Goal: Task Accomplishment & Management: Use online tool/utility

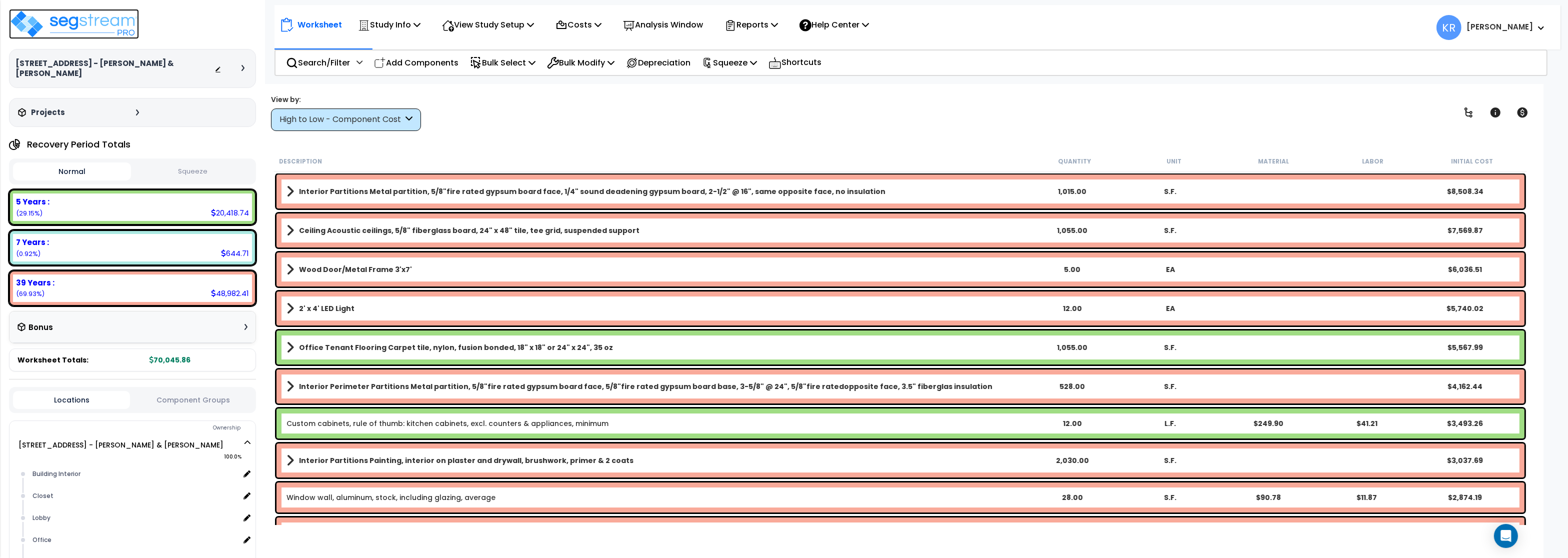
click at [103, 26] on img at bounding box center [74, 24] width 130 height 30
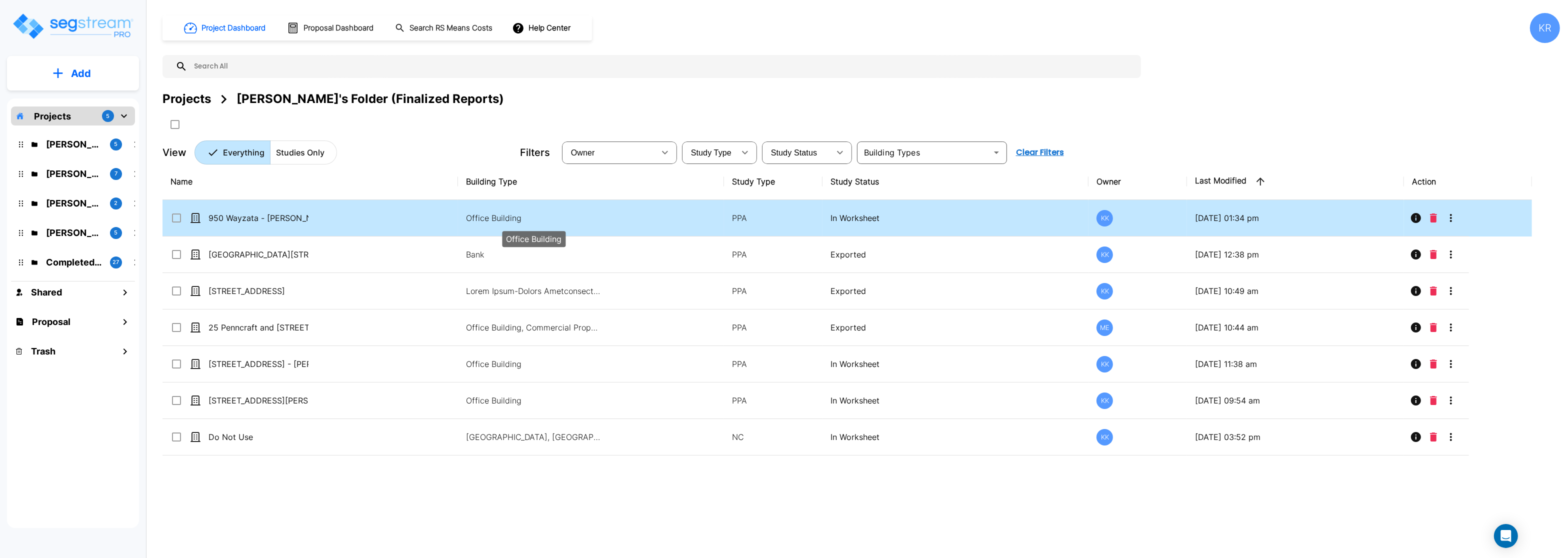
click at [483, 216] on p "Office Building" at bounding box center [533, 218] width 135 height 12
checkbox input "false"
click at [483, 216] on p "Office Building" at bounding box center [533, 218] width 135 height 12
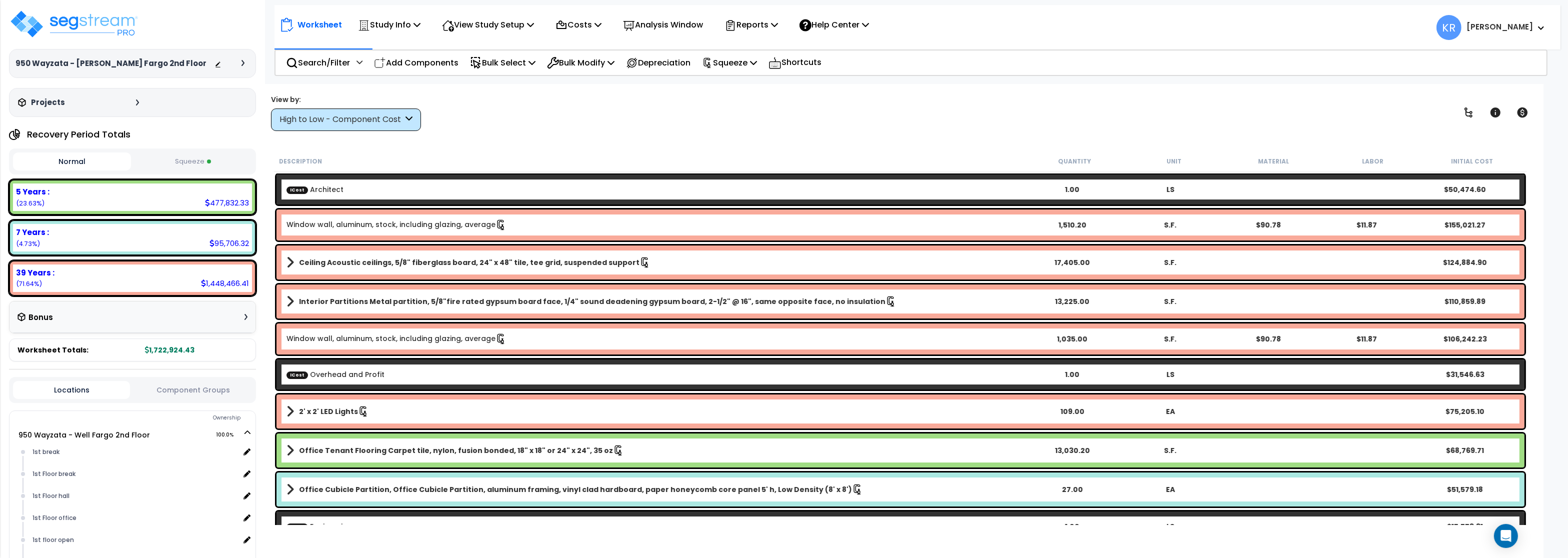
click at [189, 162] on button "Squeeze" at bounding box center [192, 162] width 118 height 18
click at [770, 20] on p "Reports" at bounding box center [751, 25] width 53 height 13
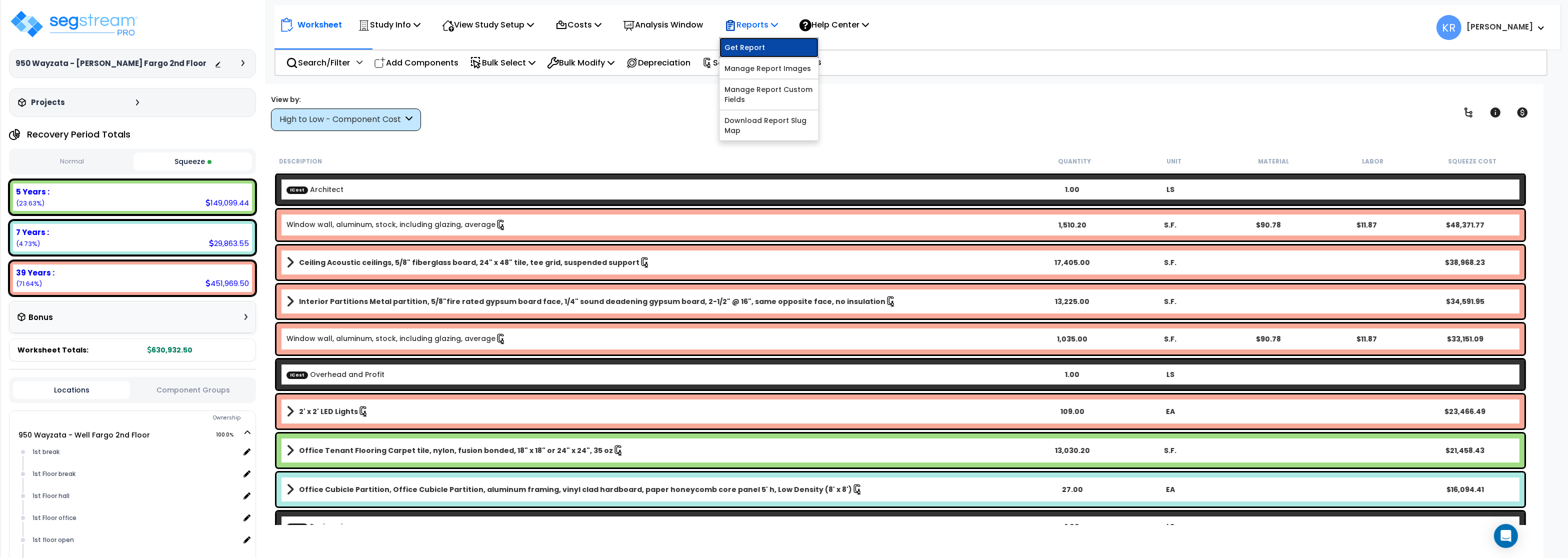
click at [755, 45] on link "Get Report" at bounding box center [769, 47] width 99 height 20
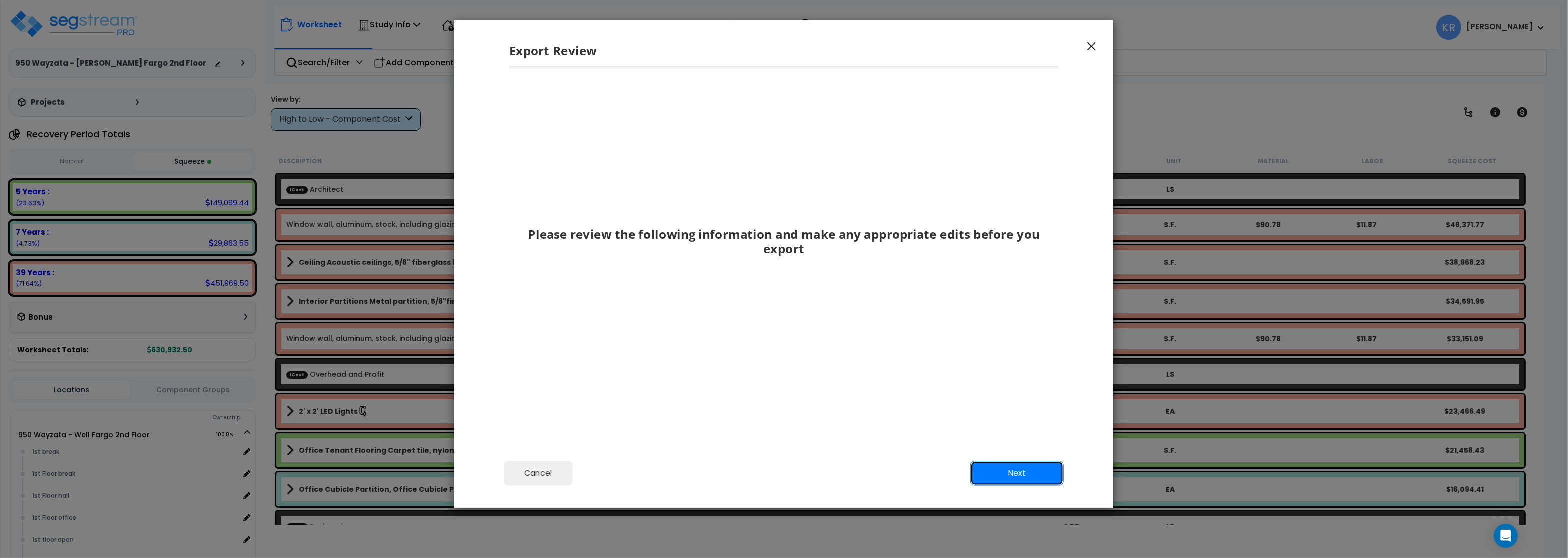
click at [1027, 472] on button "Next" at bounding box center [1017, 473] width 94 height 25
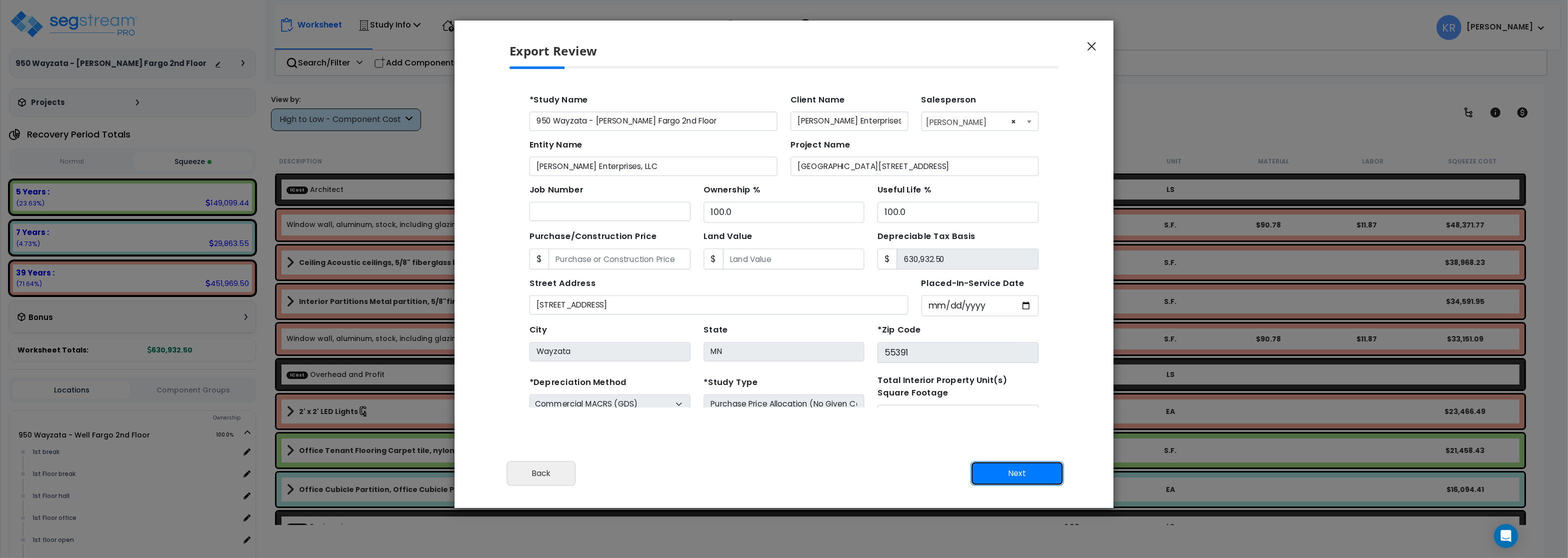
click at [1027, 472] on button "Next" at bounding box center [1017, 473] width 94 height 25
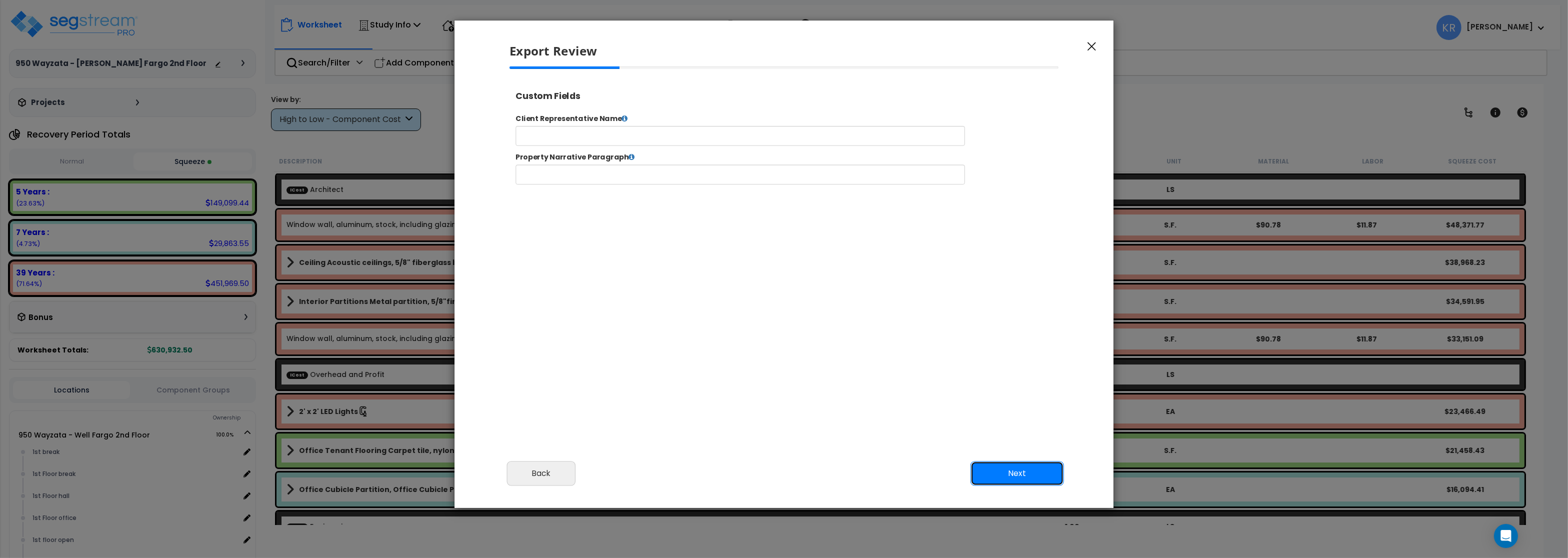
click at [1027, 472] on button "Next" at bounding box center [1017, 473] width 94 height 25
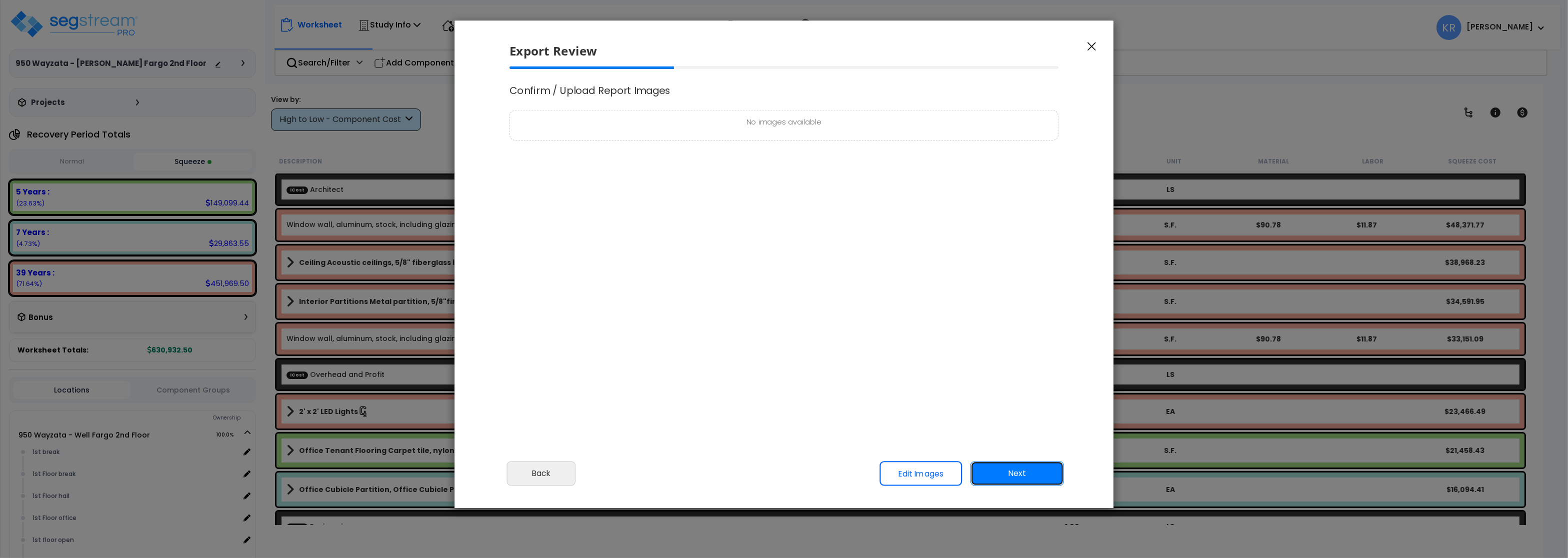
click at [1027, 472] on button "Next" at bounding box center [1017, 473] width 94 height 25
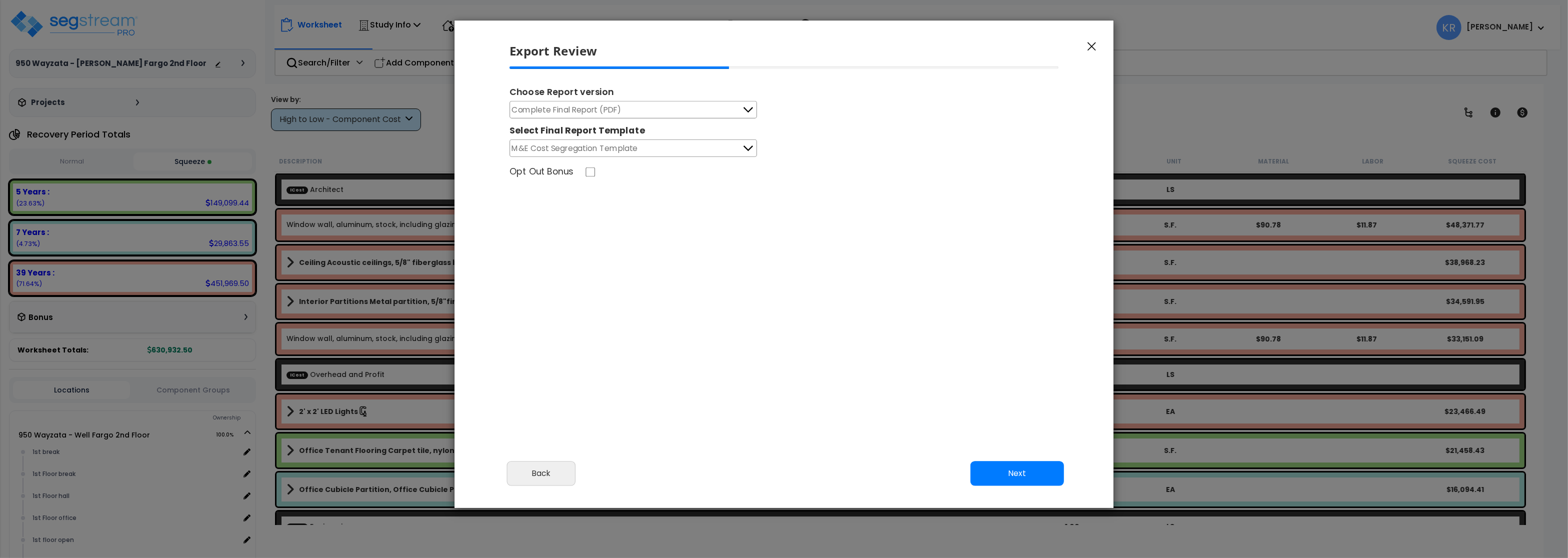
click at [563, 109] on span "Complete Final Report (PDF)" at bounding box center [566, 110] width 110 height 12
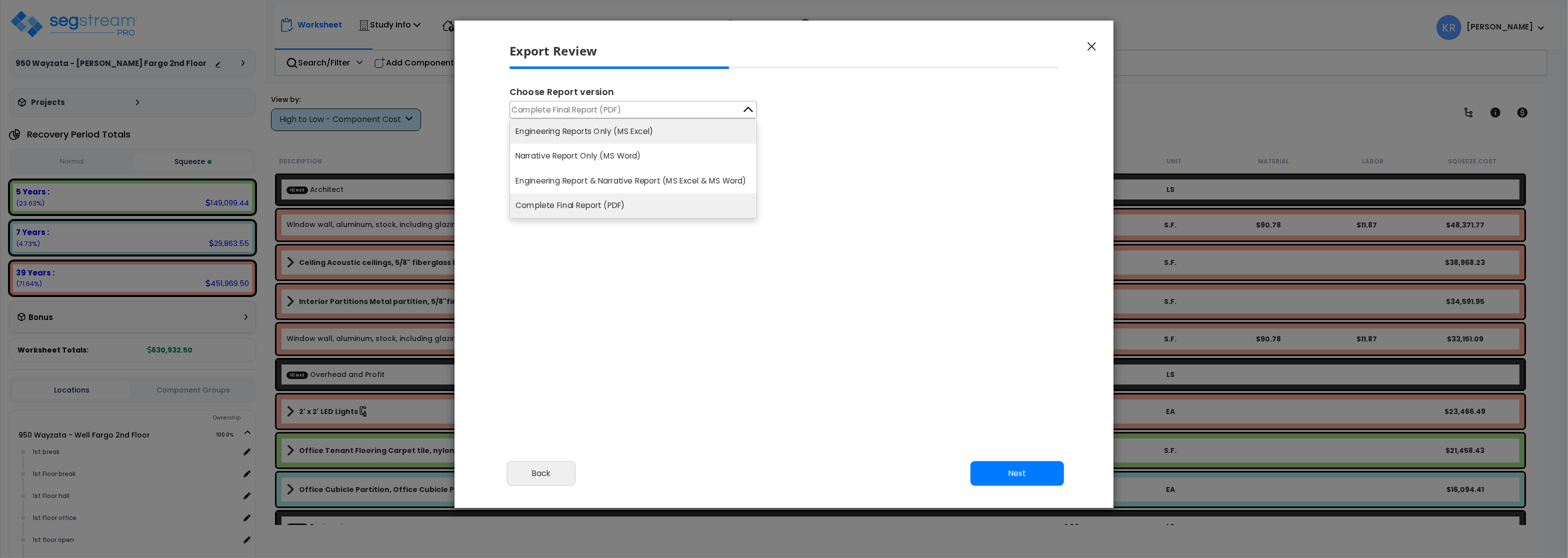
click at [567, 129] on li "Engineering Reports Only (MS Excel)" at bounding box center [633, 131] width 247 height 25
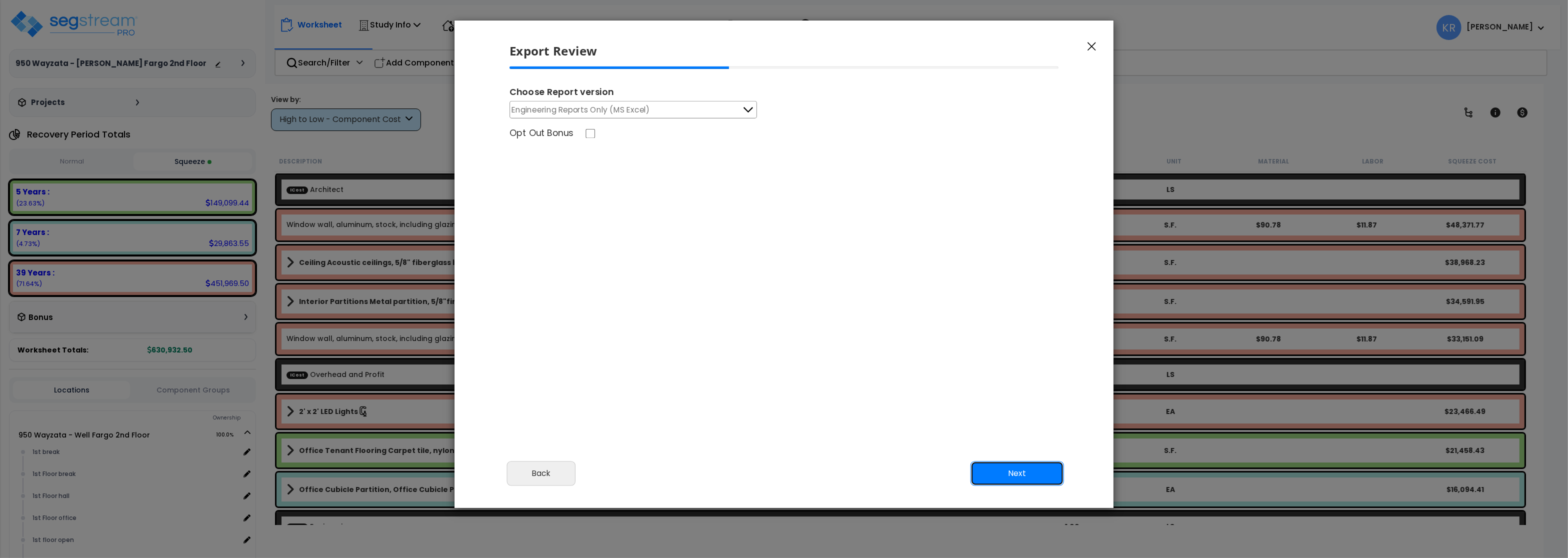
click at [1018, 472] on button "Next" at bounding box center [1017, 473] width 94 height 25
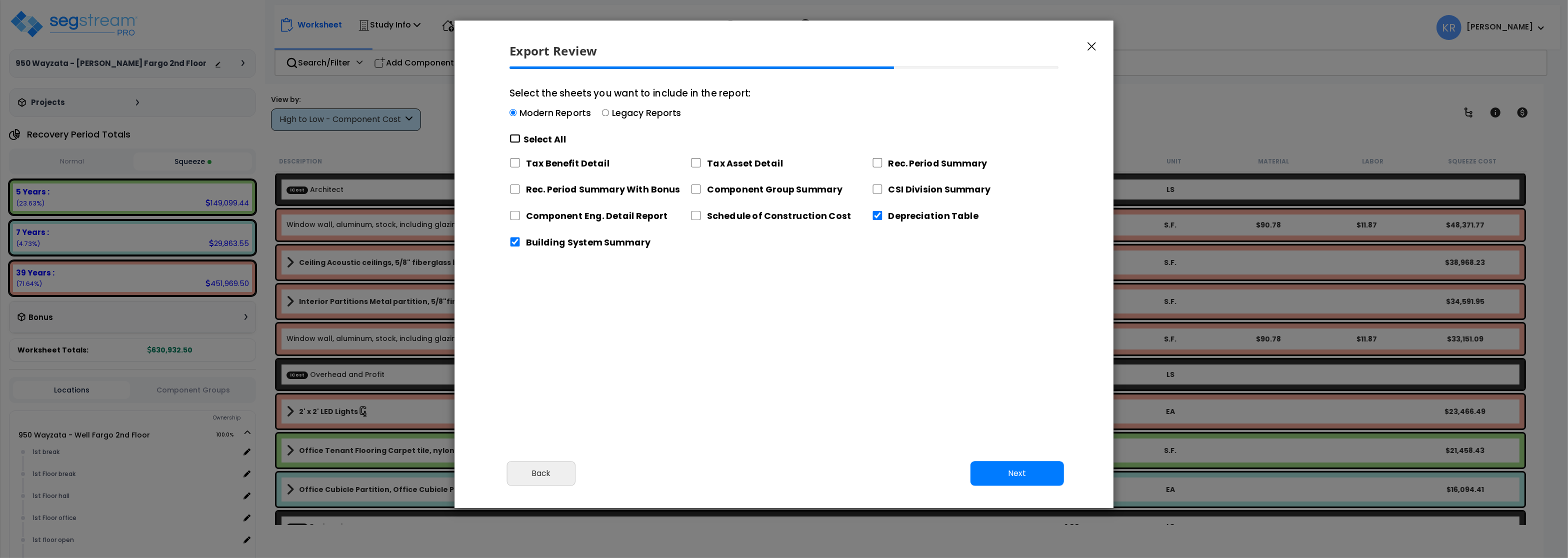
click at [518, 140] on input "Select the sheets you want to include in the report: Modern Reports Legacy Repo…" at bounding box center [515, 139] width 11 height 10
checkbox input "true"
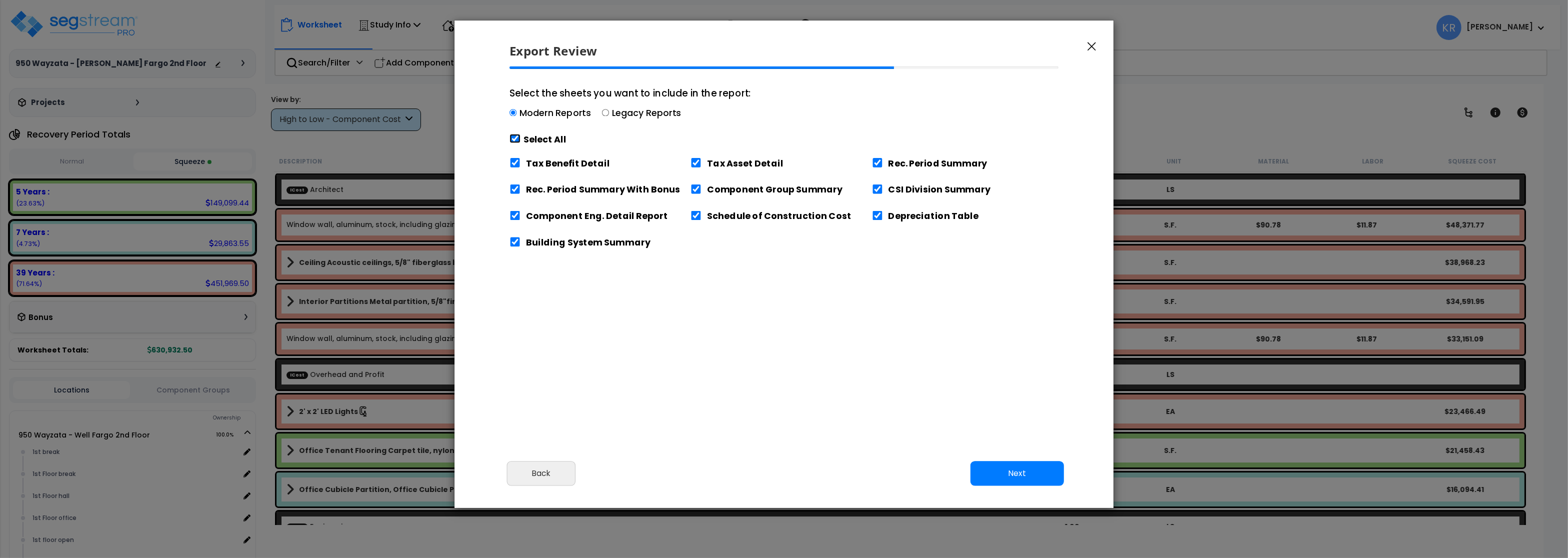
checkbox input "true"
click at [695, 214] on input "Schedule of Construction Cost" at bounding box center [696, 216] width 11 height 10
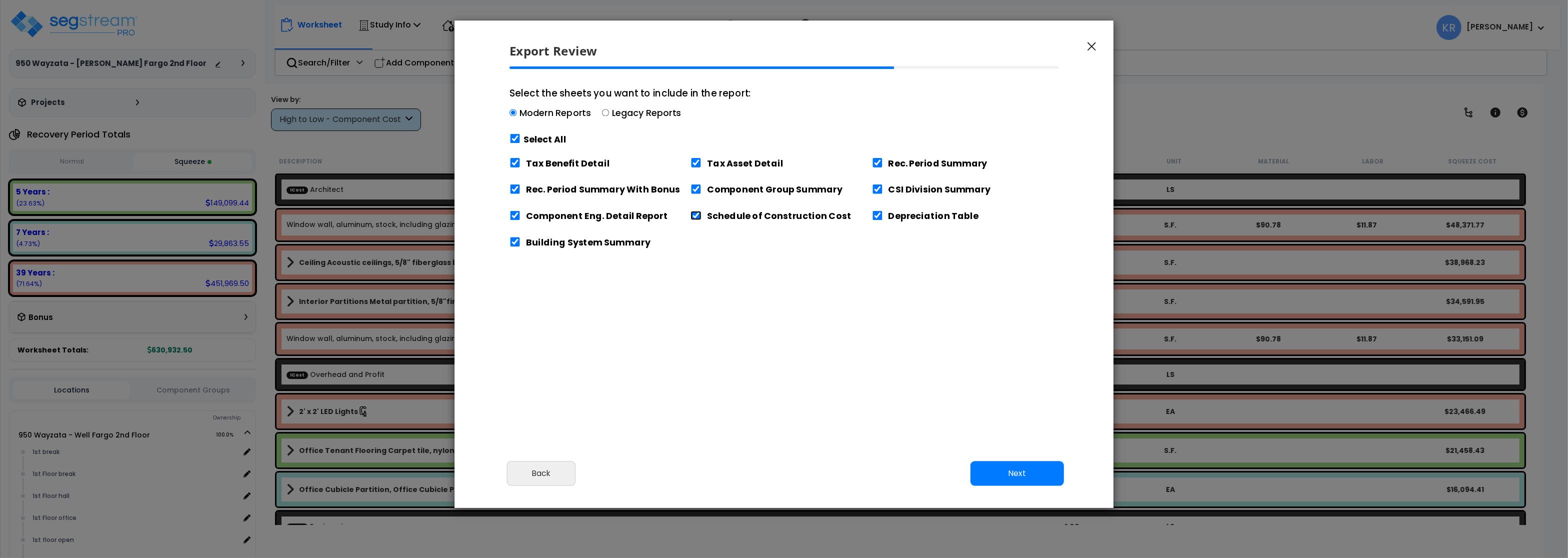
checkbox input "false"
click at [516, 164] on input "Tax Benefit Detail" at bounding box center [515, 163] width 11 height 10
checkbox input "false"
click at [1014, 473] on button "Next" at bounding box center [1017, 473] width 94 height 25
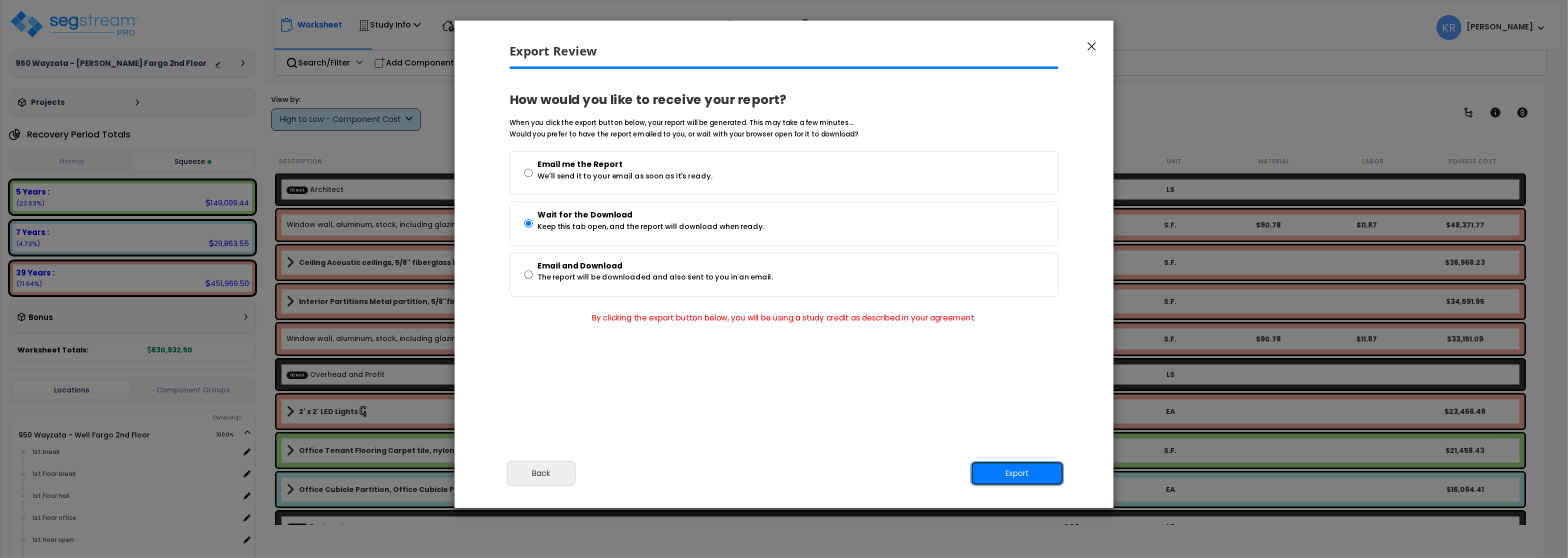
click at [1025, 476] on button "Export" at bounding box center [1017, 473] width 94 height 25
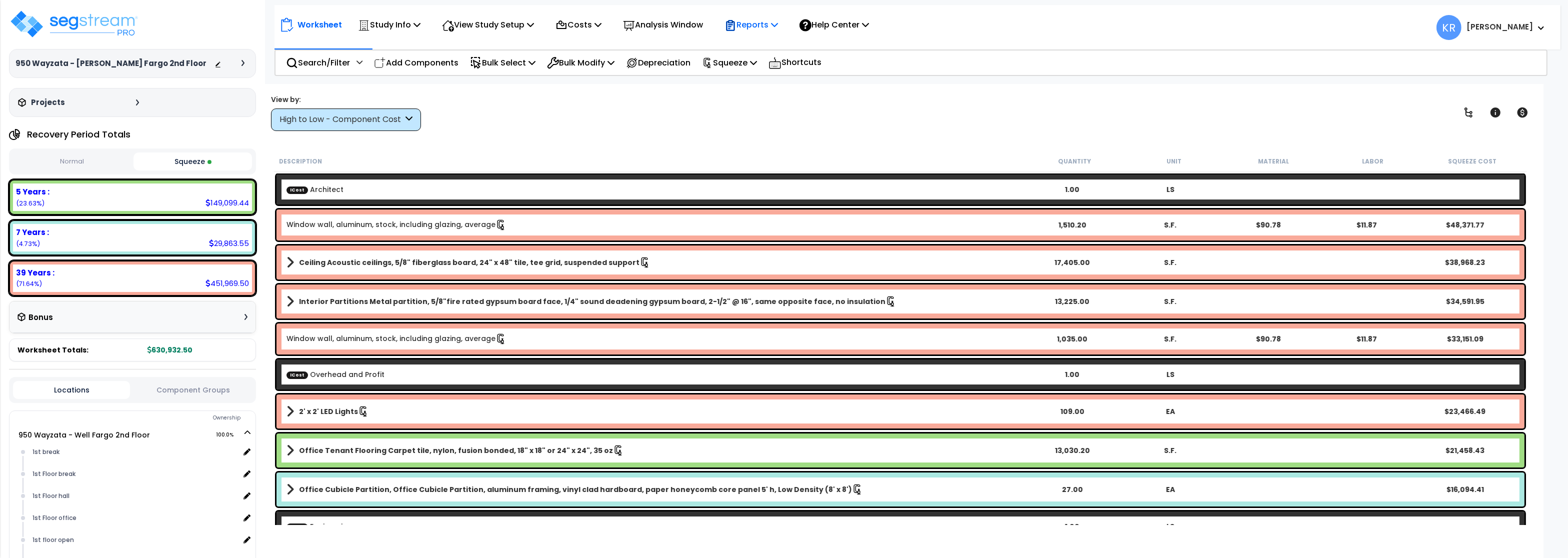
click at [772, 20] on p "Reports" at bounding box center [751, 25] width 53 height 13
click at [759, 54] on link "Get Report" at bounding box center [769, 47] width 99 height 20
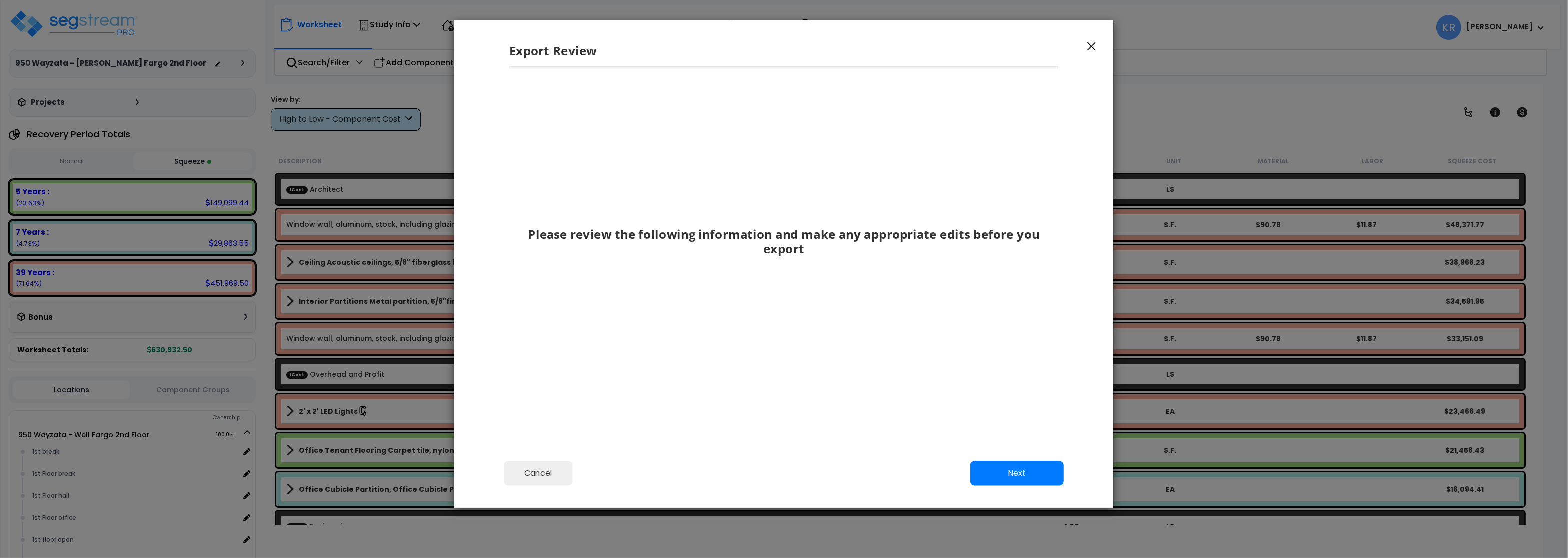
click at [1003, 460] on div "Cancel Back Next Export Edit Images" at bounding box center [784, 480] width 659 height 55
click at [1012, 477] on button "Next" at bounding box center [1017, 473] width 94 height 25
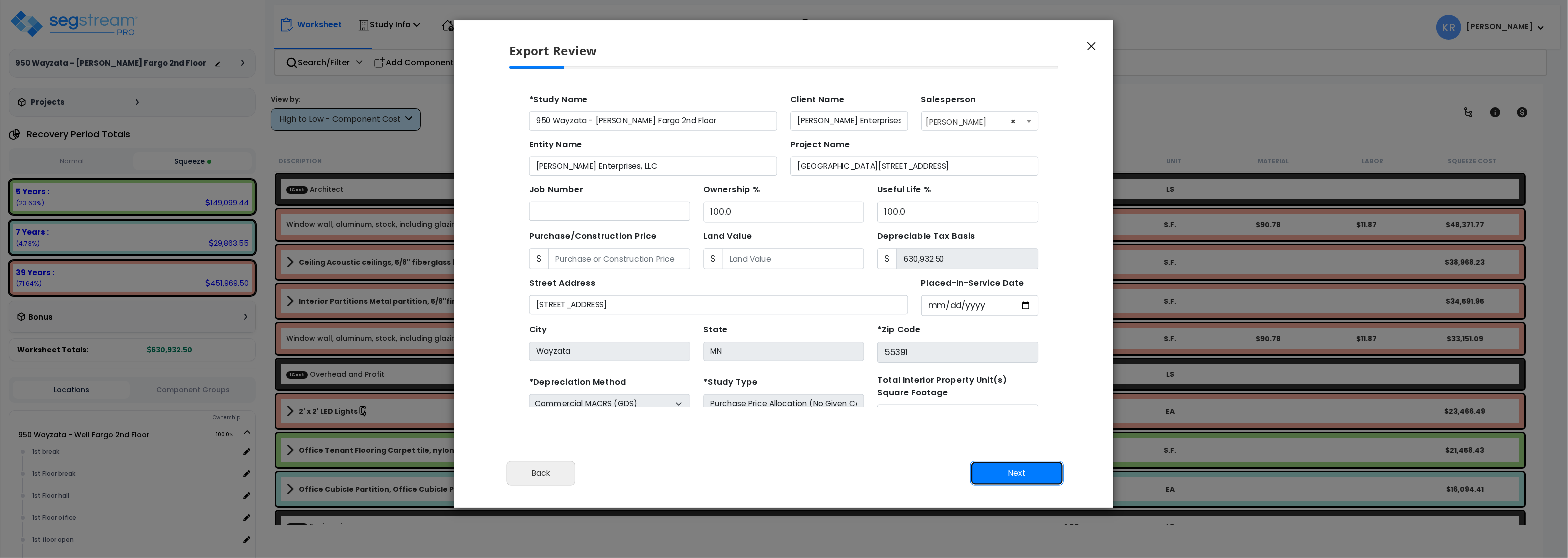
click at [1012, 477] on button "Next" at bounding box center [1017, 473] width 94 height 25
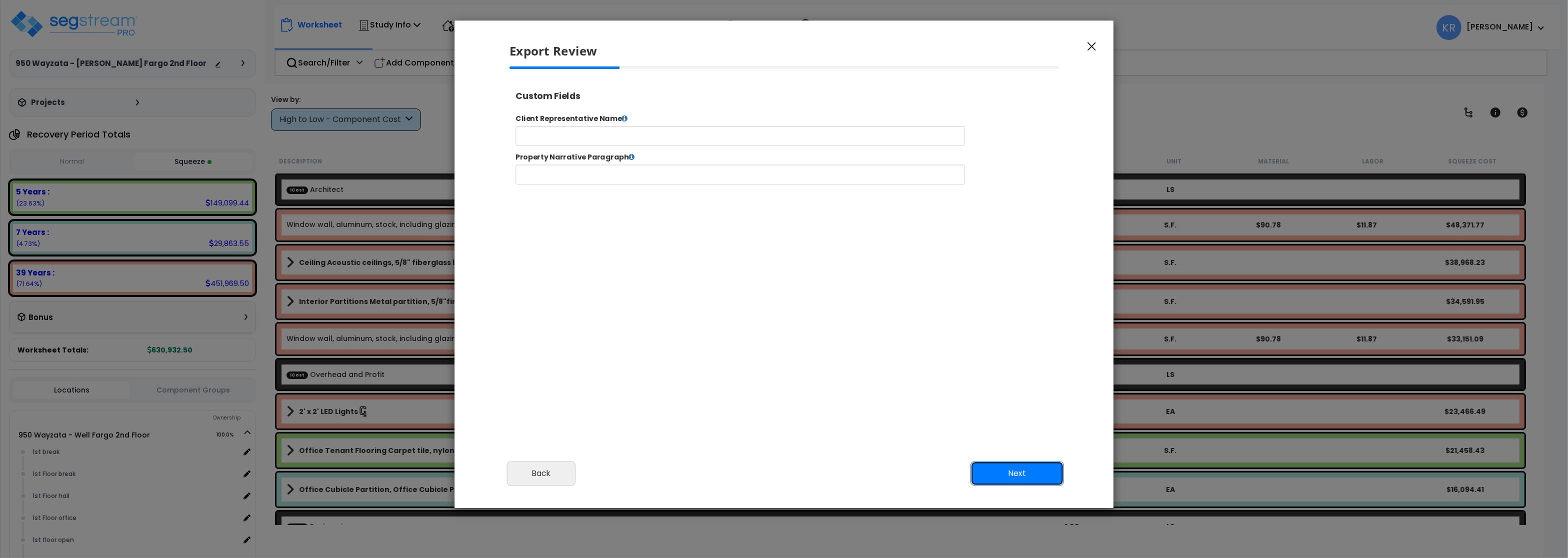
click at [1012, 477] on button "Next" at bounding box center [1017, 473] width 94 height 25
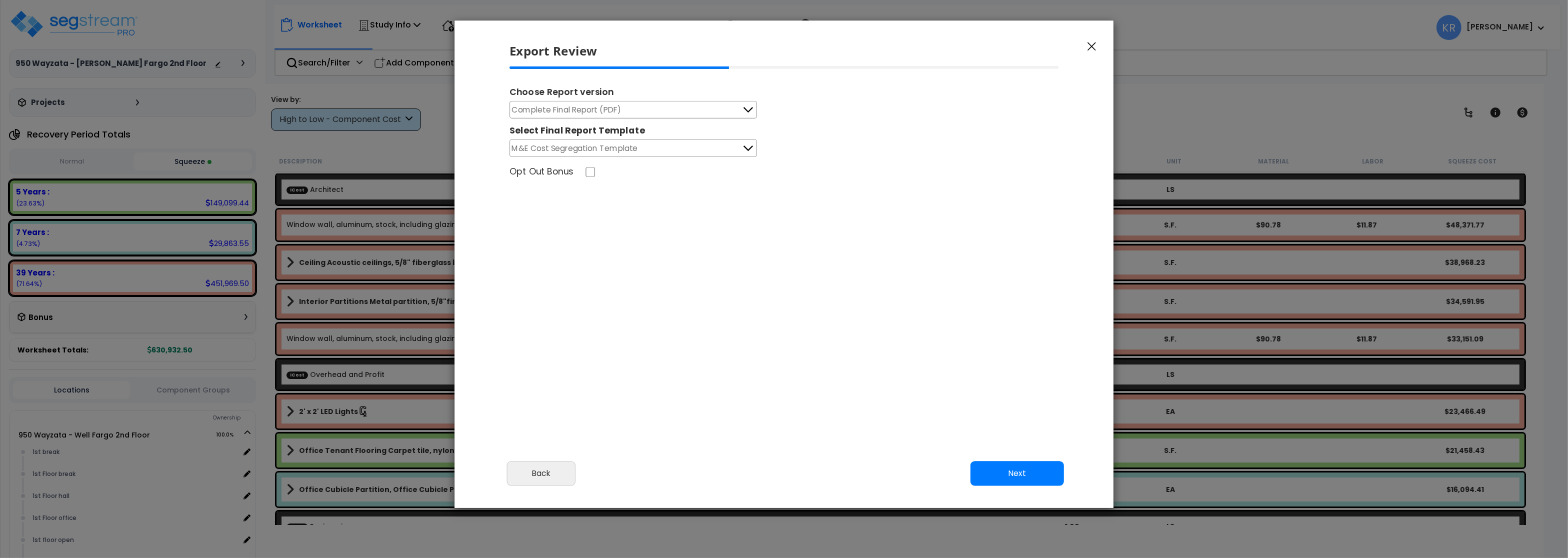
click at [625, 110] on button "Complete Final Report (PDF)" at bounding box center [633, 110] width 247 height 18
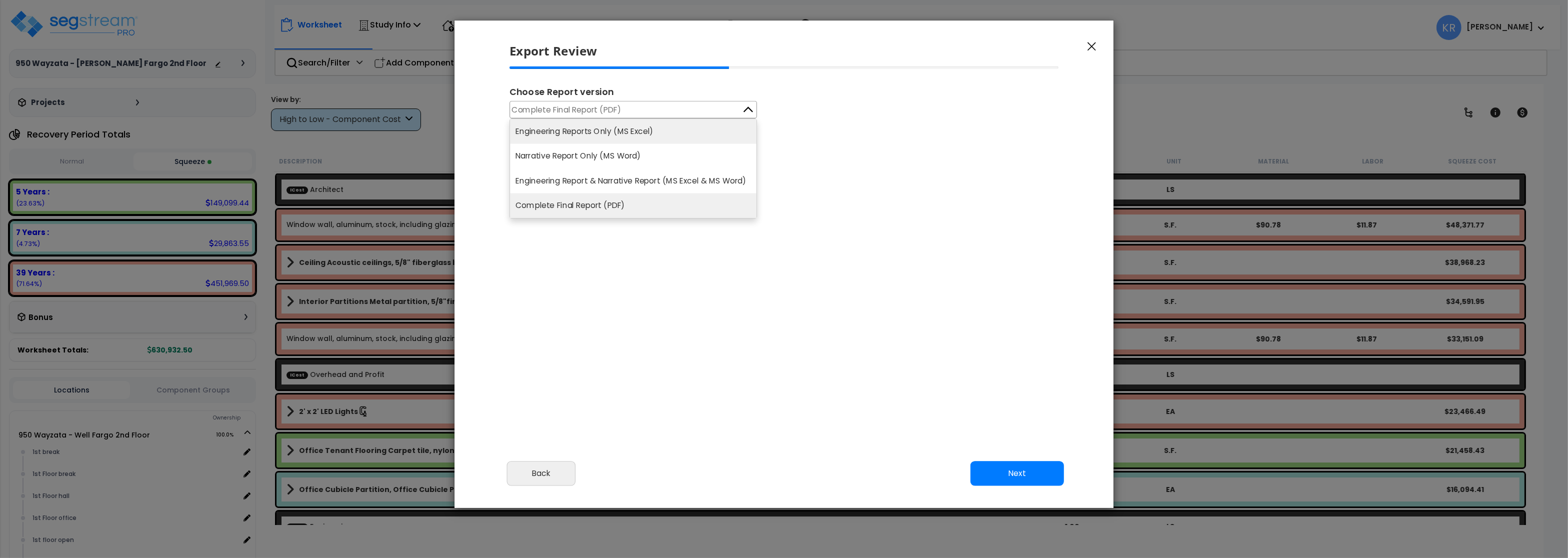
click at [626, 128] on li "Engineering Reports Only (MS Excel)" at bounding box center [633, 131] width 247 height 25
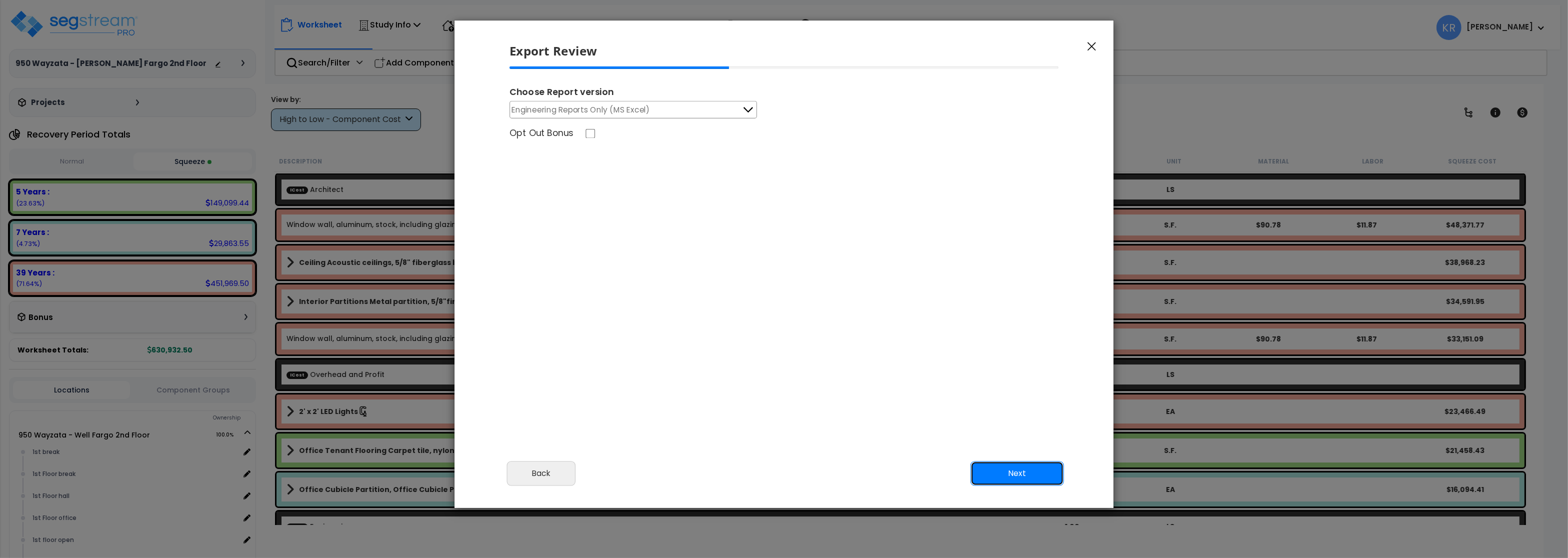
click at [1027, 470] on button "Next" at bounding box center [1017, 473] width 94 height 25
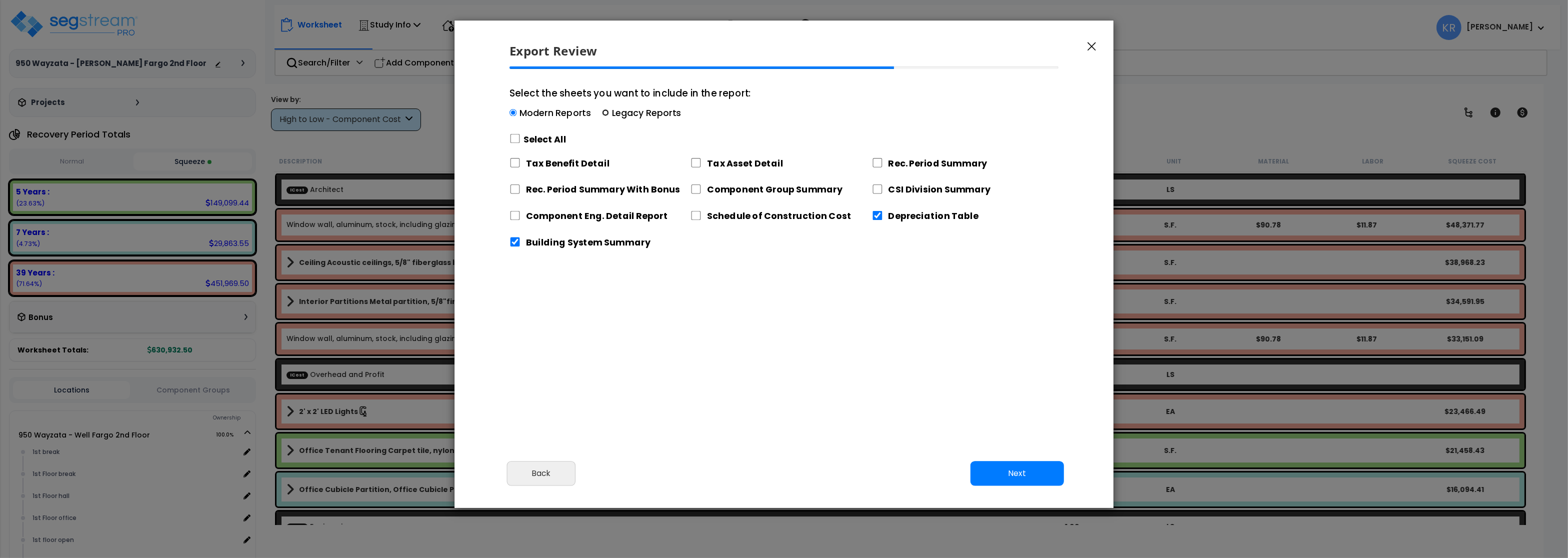
click at [604, 115] on input "Select the sheets you want to include in the report: Modern Reports Legacy Repo…" at bounding box center [605, 113] width 7 height 7
radio input "true"
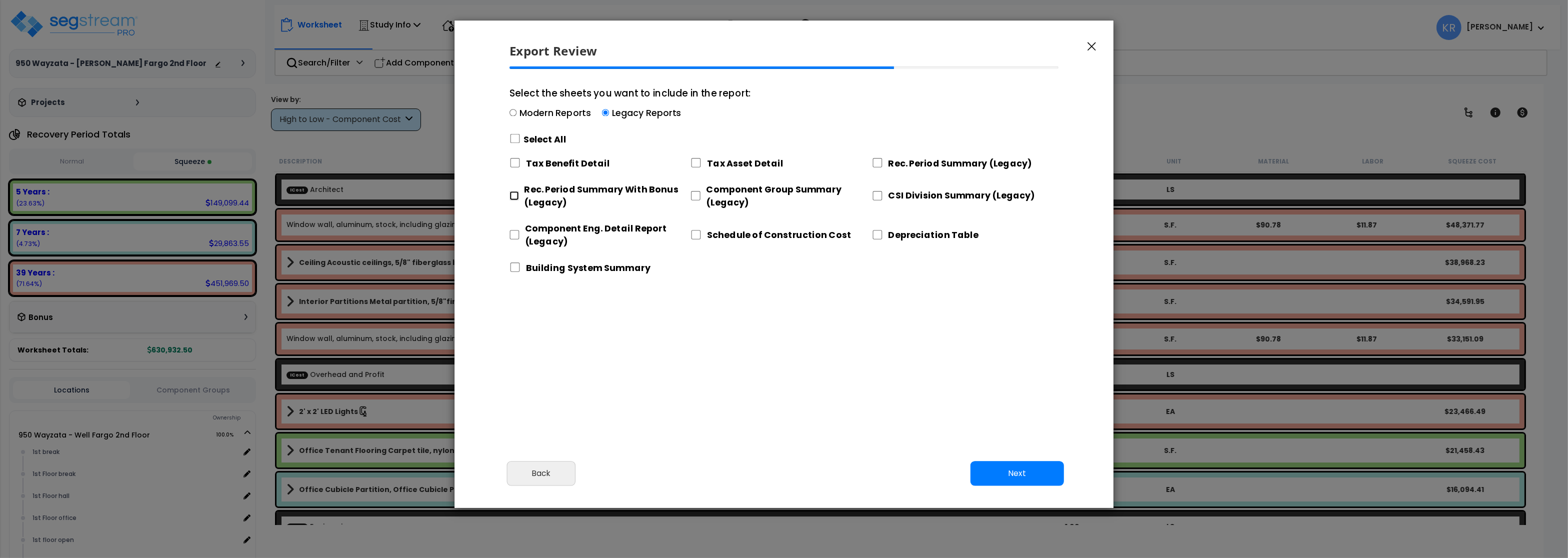
drag, startPoint x: 514, startPoint y: 195, endPoint x: 516, endPoint y: 211, distance: 16.1
click at [514, 200] on input "Rec. Period Summary With Bonus (Legacy)" at bounding box center [514, 196] width 9 height 10
checkbox input "true"
click at [514, 238] on input "Component Eng. Detail Report (Legacy)" at bounding box center [514, 235] width 10 height 10
checkbox input "true"
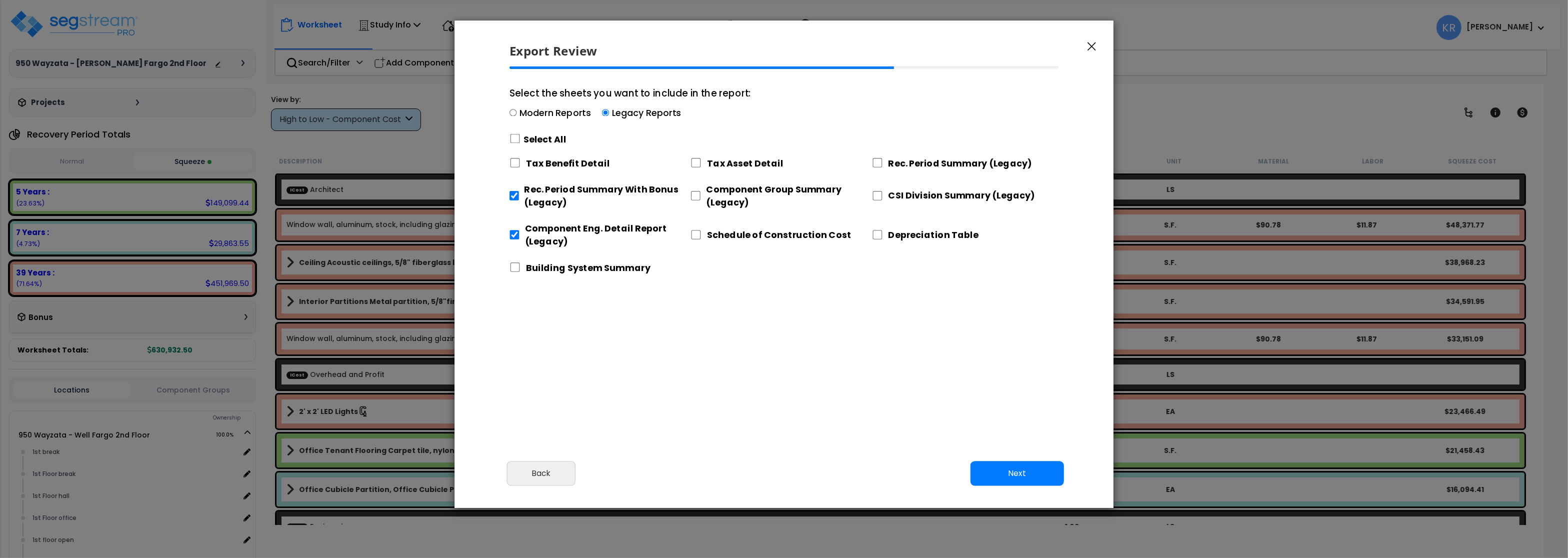
drag, startPoint x: 686, startPoint y: 197, endPoint x: 705, endPoint y: 192, distance: 19.6
click at [686, 197] on label "Rec. Period Summary With Bonus (Legacy)" at bounding box center [608, 196] width 167 height 26
click at [880, 197] on input "CSI Division Summary (Legacy)" at bounding box center [879, 196] width 11 height 10
checkbox input "true"
click at [878, 162] on input "Rec. Period Summary (Legacy)" at bounding box center [879, 163] width 11 height 10
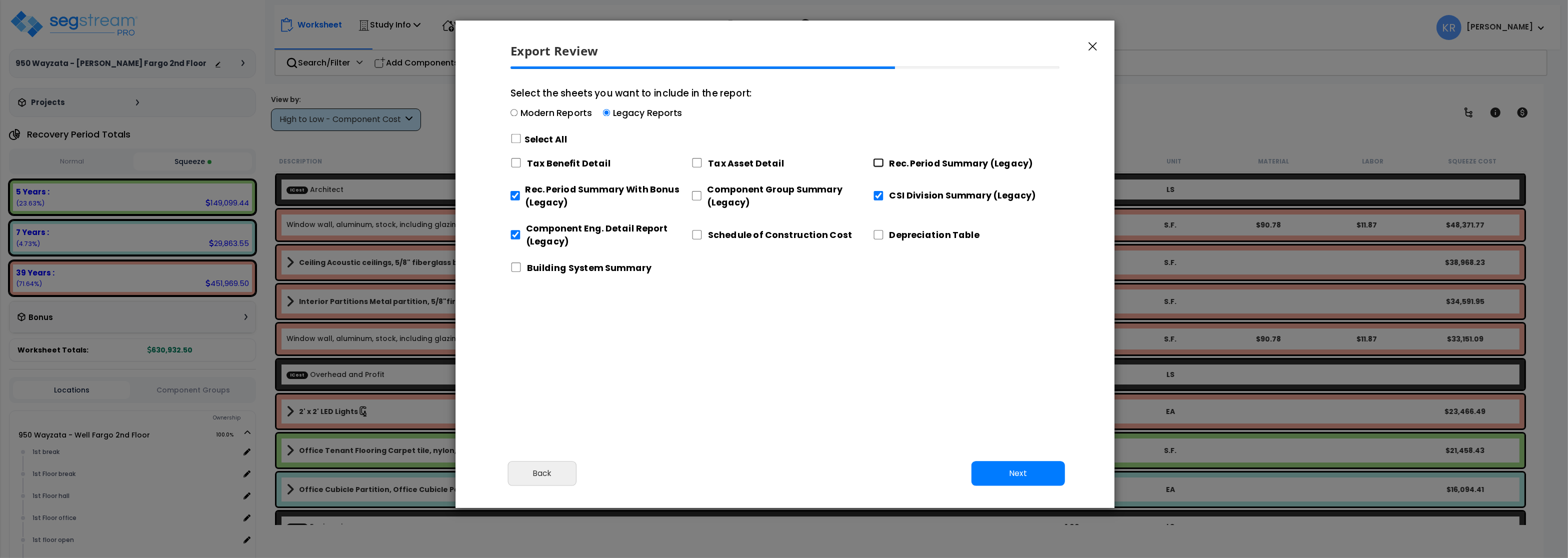
checkbox input "true"
click at [697, 197] on input "Component Group Summary (Legacy)" at bounding box center [696, 196] width 10 height 10
checkbox input "true"
click at [1012, 474] on button "Next" at bounding box center [1018, 473] width 94 height 25
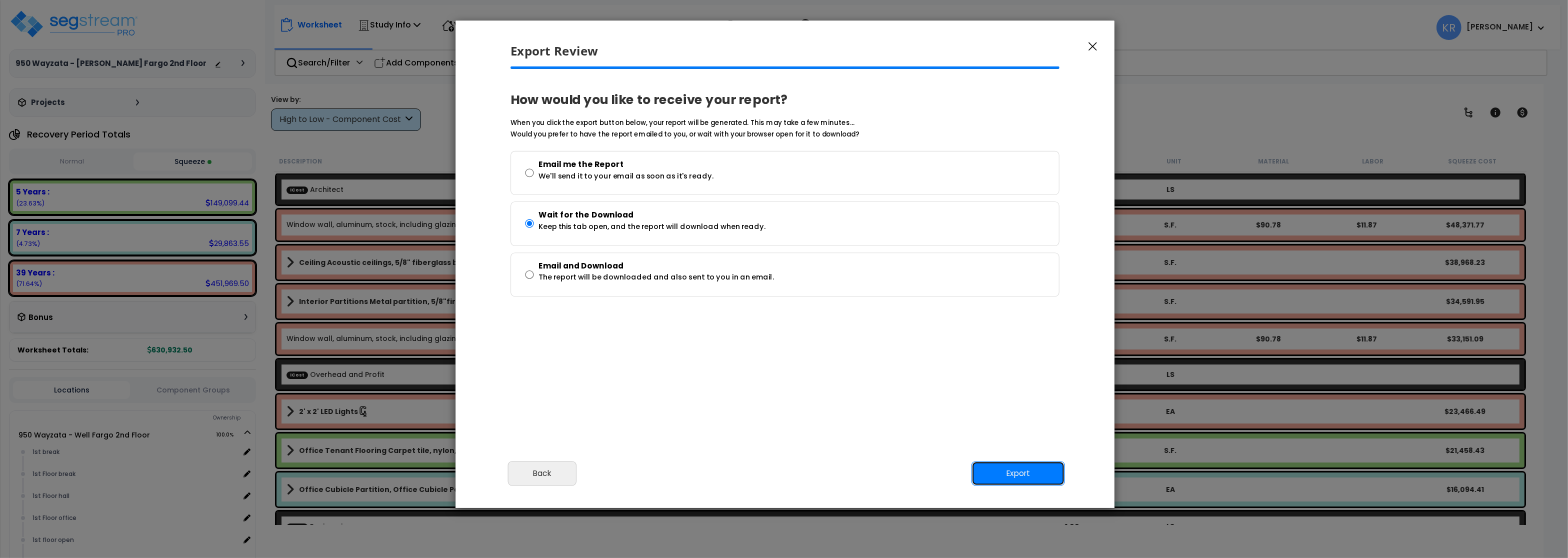
click at [1026, 476] on button "Export" at bounding box center [1018, 473] width 94 height 25
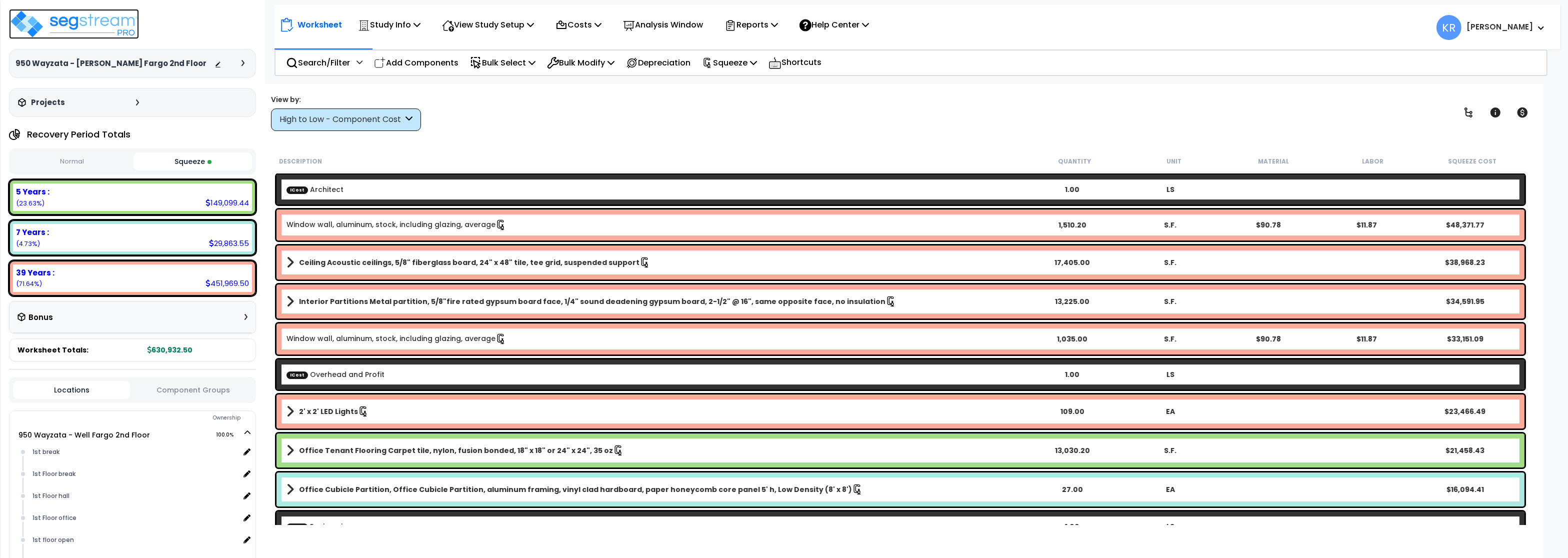
click at [65, 26] on img at bounding box center [74, 24] width 130 height 30
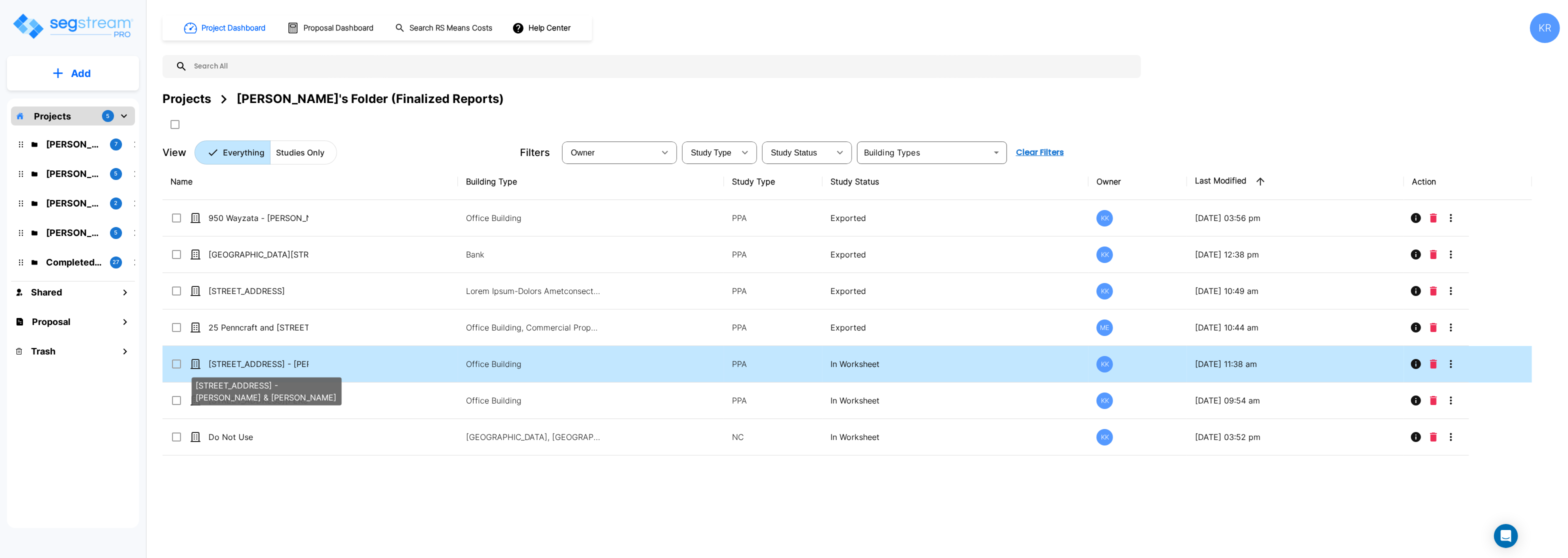
click at [246, 364] on p "[STREET_ADDRESS] - [PERSON_NAME] & [PERSON_NAME]" at bounding box center [258, 364] width 100 height 12
checkbox input "true"
click at [246, 364] on p "[STREET_ADDRESS] - [PERSON_NAME] & [PERSON_NAME]" at bounding box center [258, 364] width 100 height 12
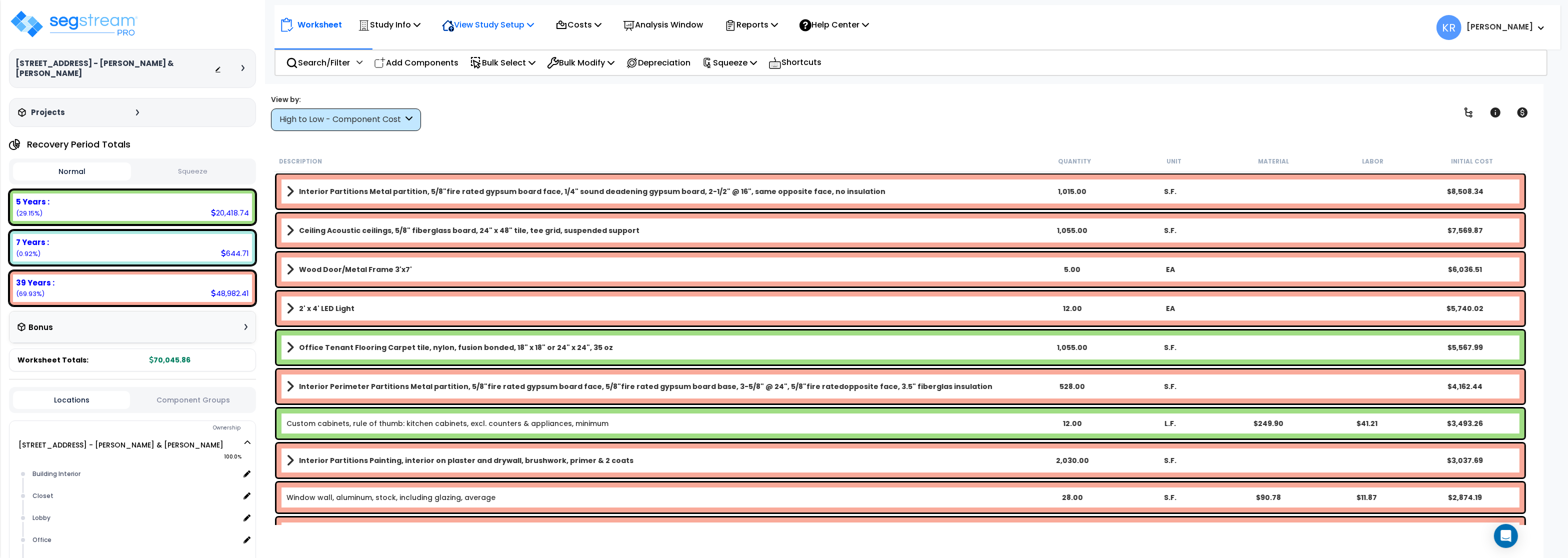
click at [489, 21] on p "View Study Setup" at bounding box center [488, 25] width 92 height 13
click at [380, 34] on div "Study Info" at bounding box center [389, 25] width 62 height 23
click at [383, 50] on link "Study Setup" at bounding box center [403, 47] width 99 height 20
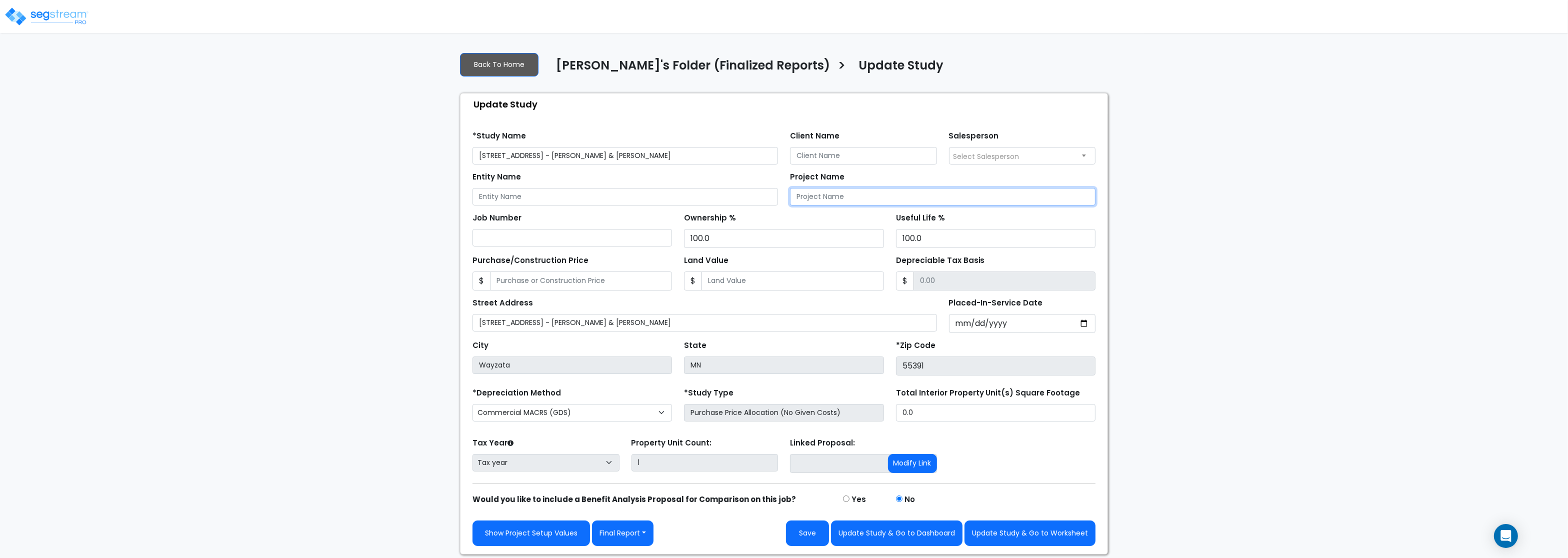
click at [804, 195] on input "Project Name" at bounding box center [942, 197] width 306 height 18
paste input "[GEOGRAPHIC_DATA][STREET_ADDRESS]"
type input "[GEOGRAPHIC_DATA][STREET_ADDRESS]"
click at [854, 165] on input "Client Name" at bounding box center [863, 156] width 147 height 18
paste input "[PERSON_NAME] Enterprises, LLC"
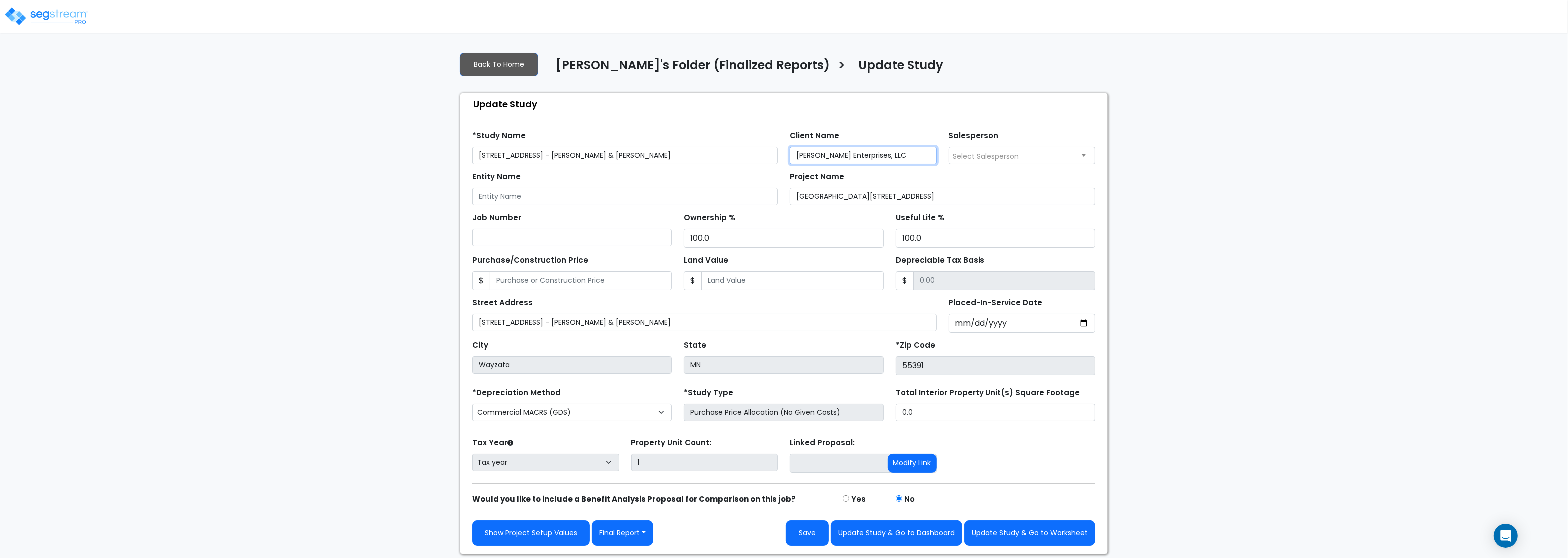
type input "[PERSON_NAME] Enterprises, LLC"
click at [569, 192] on input "Entity Name" at bounding box center [625, 197] width 306 height 18
paste input "[PERSON_NAME] Enterprises, LLC"
type input "[PERSON_NAME] Enterprises, LLC"
click at [970, 153] on span "Select Salesperson" at bounding box center [986, 156] width 66 height 10
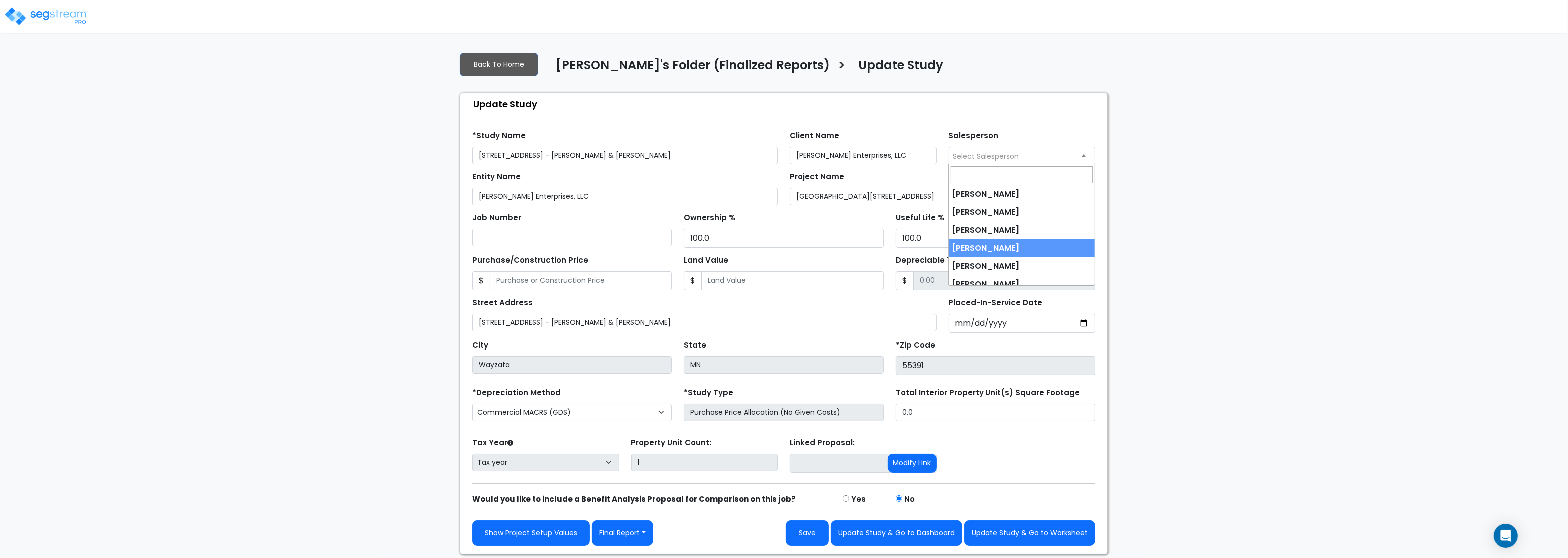
scroll to position [26, 0]
select select "245"
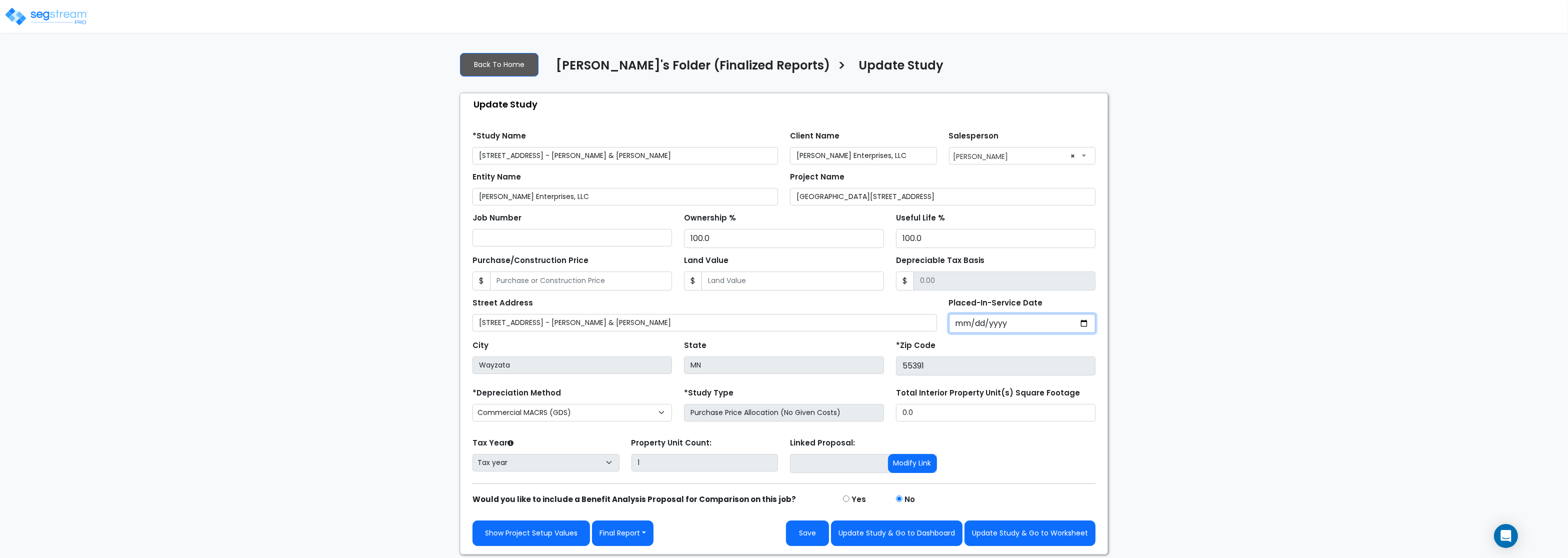
click at [963, 331] on input "Placed-In-Service Date" at bounding box center [1022, 323] width 147 height 19
type input "[DATE]"
select select "2024"
click at [1068, 538] on button "Update Study & Go to Worksheet" at bounding box center [1030, 533] width 131 height 26
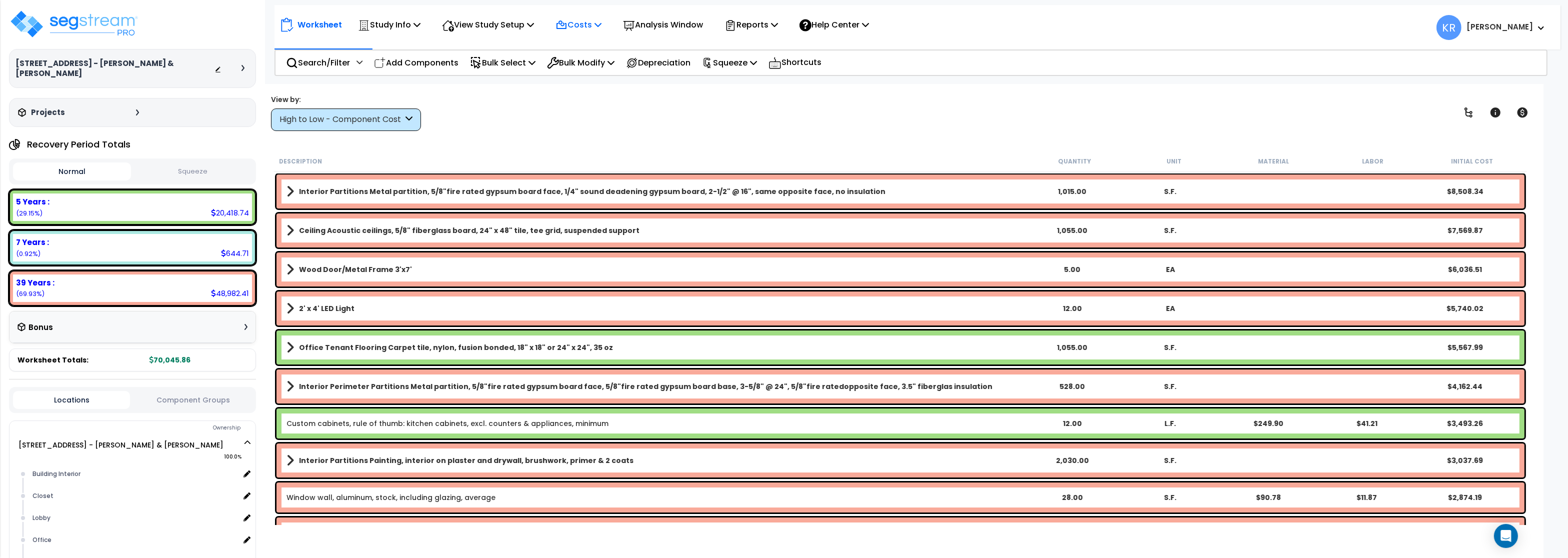
click at [601, 22] on p "Costs" at bounding box center [578, 25] width 46 height 13
click at [587, 53] on link "Indirect Costs" at bounding box center [600, 47] width 99 height 20
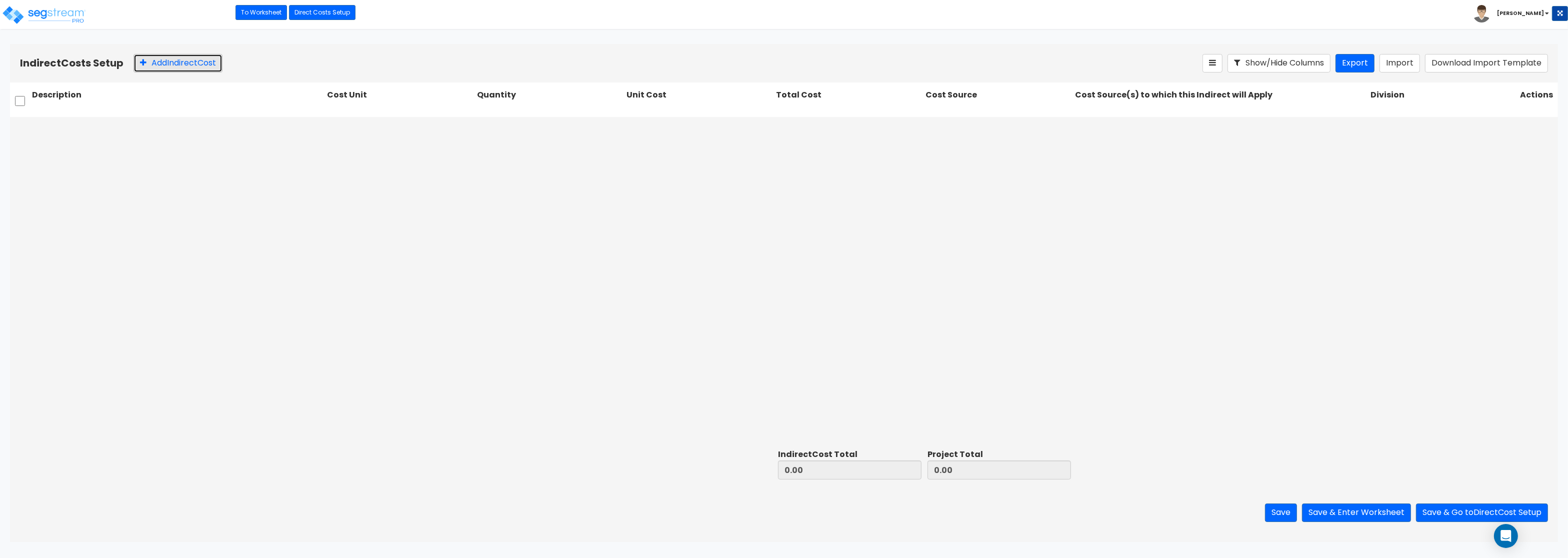
click at [157, 66] on button "Add Indirect Cost" at bounding box center [178, 63] width 89 height 18
click at [50, 132] on input "text" at bounding box center [177, 128] width 291 height 19
paste input "Architect"
type input "Architect"
click at [398, 134] on div at bounding box center [388, 129] width 112 height 13
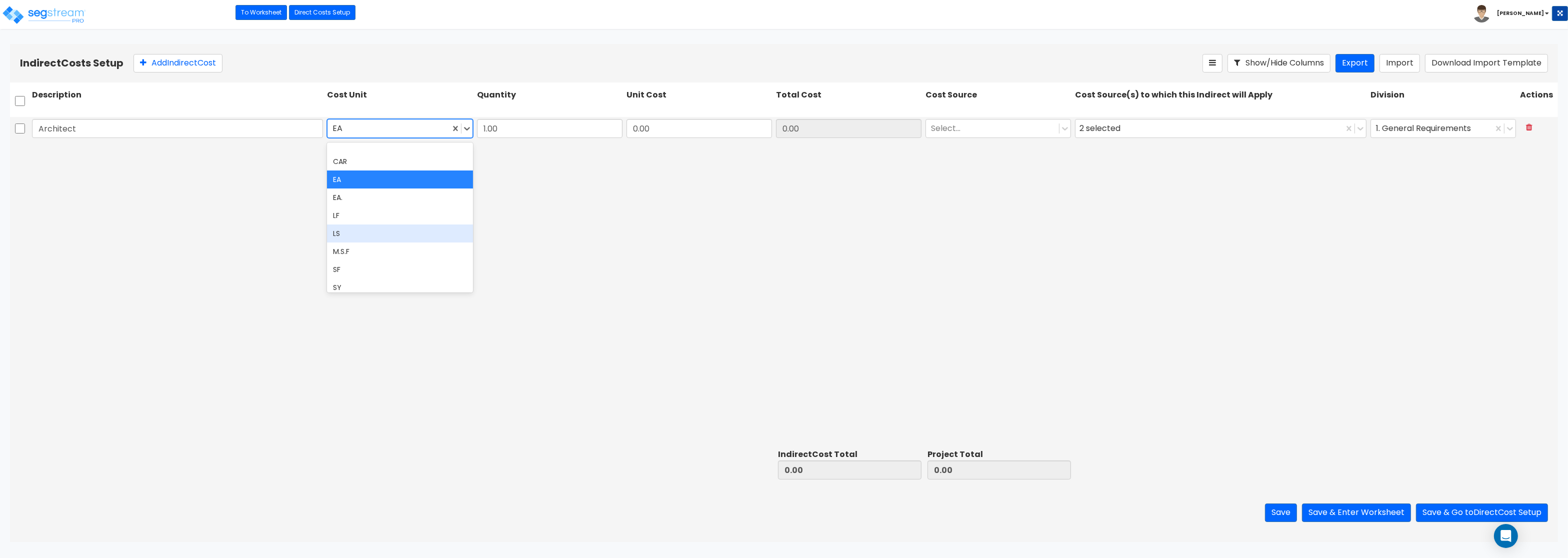
click at [369, 235] on div "LS" at bounding box center [400, 233] width 146 height 18
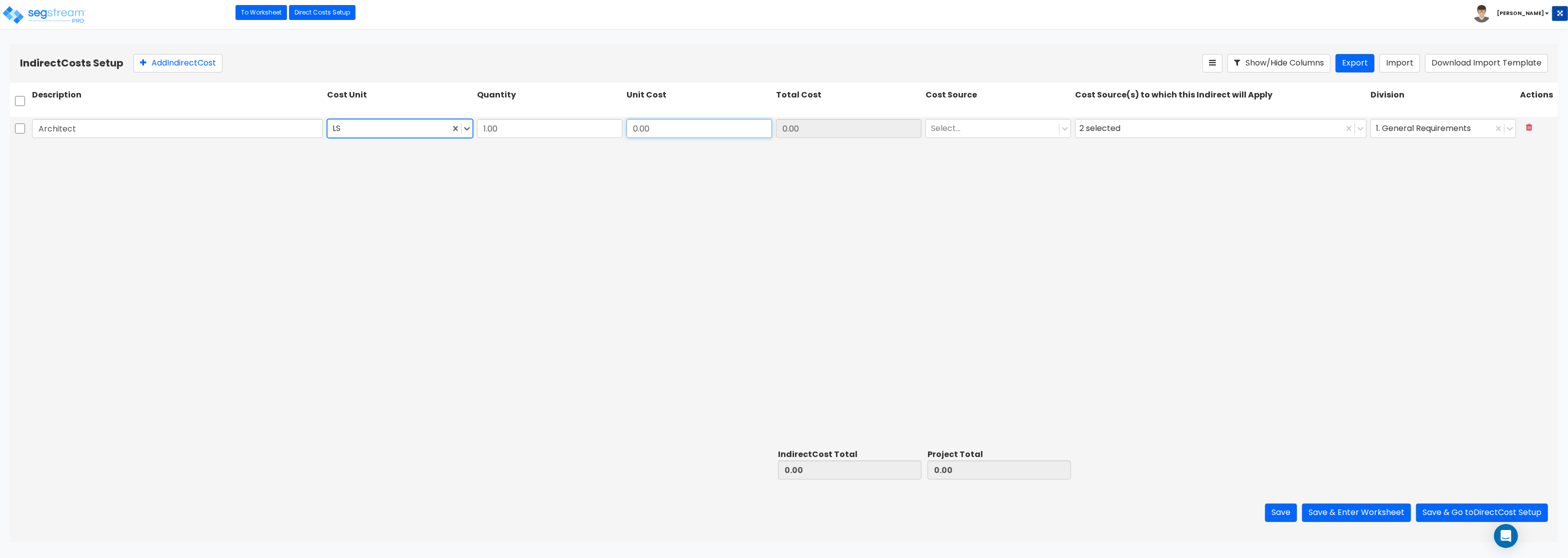
click at [652, 124] on input "0.00" at bounding box center [699, 128] width 146 height 19
drag, startPoint x: 669, startPoint y: 132, endPoint x: 606, endPoint y: 126, distance: 63.3
click at [626, 126] on input "0.00" at bounding box center [699, 128] width 146 height 19
paste input "7,276.53"
type input "7,276.53"
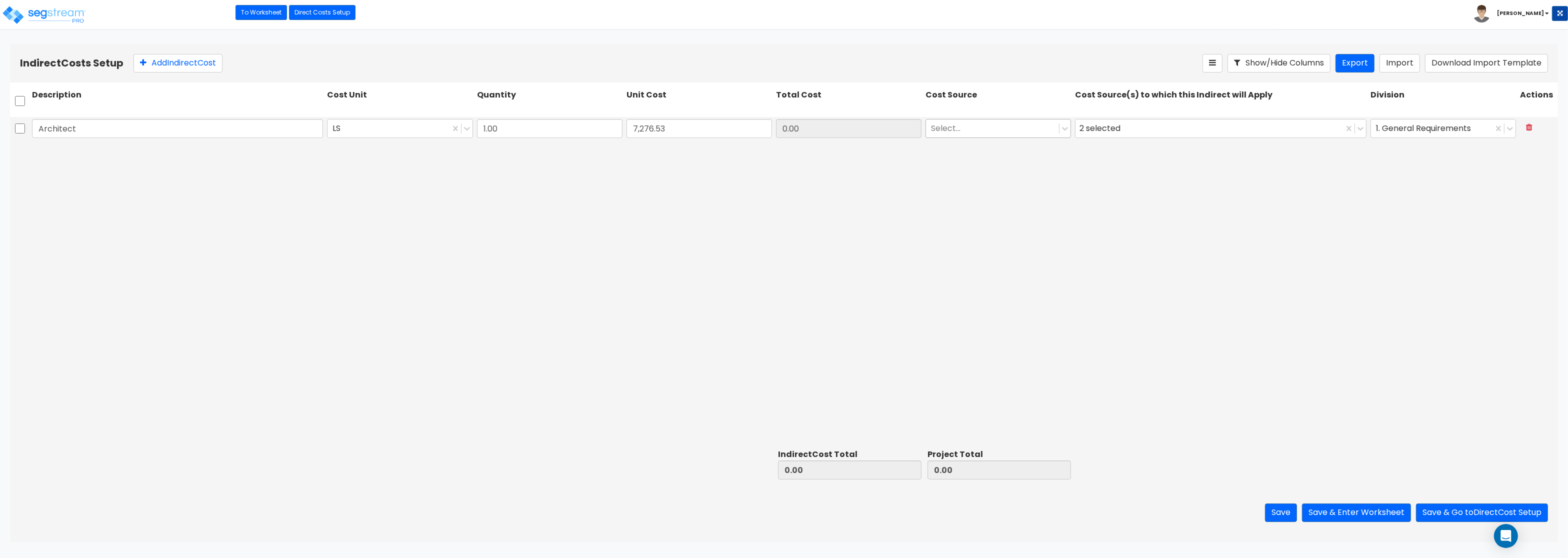
type input "7,276.53"
click at [964, 133] on div at bounding box center [992, 129] width 123 height 13
click at [967, 153] on div "RS Means (Default)" at bounding box center [999, 153] width 146 height 18
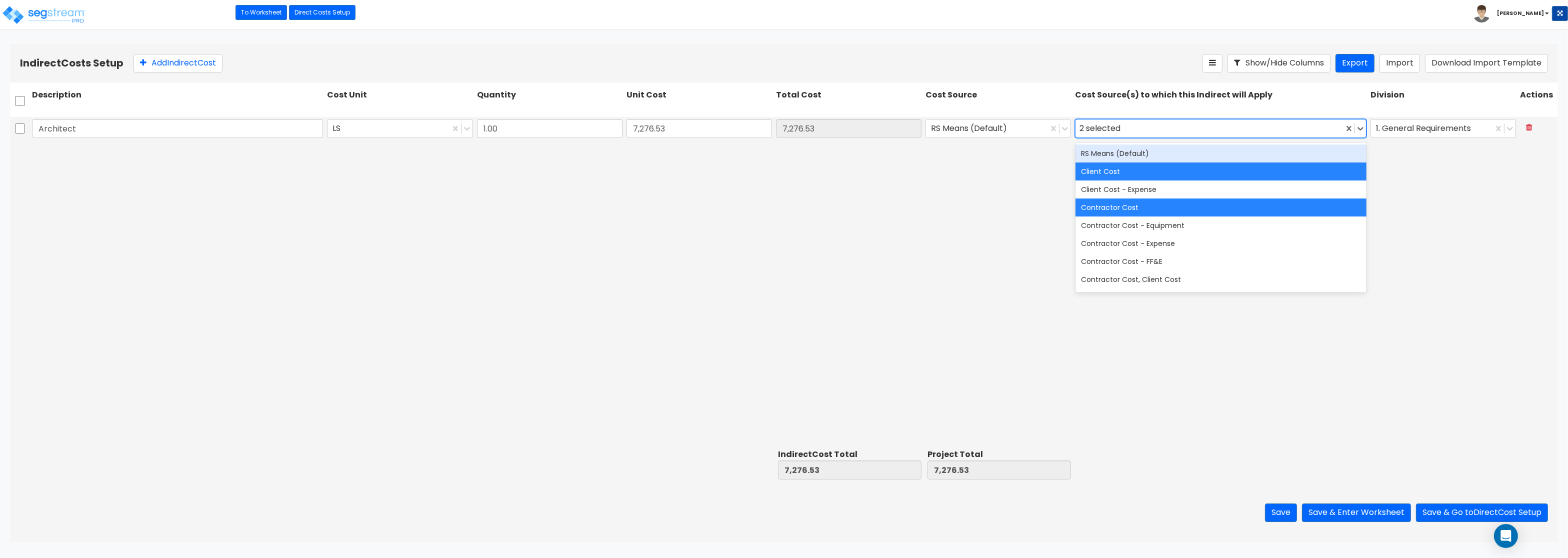
click at [1085, 130] on div "2 selected" at bounding box center [1101, 129] width 45 height 15
click at [1109, 157] on div "RS Means (Default)" at bounding box center [1221, 153] width 291 height 18
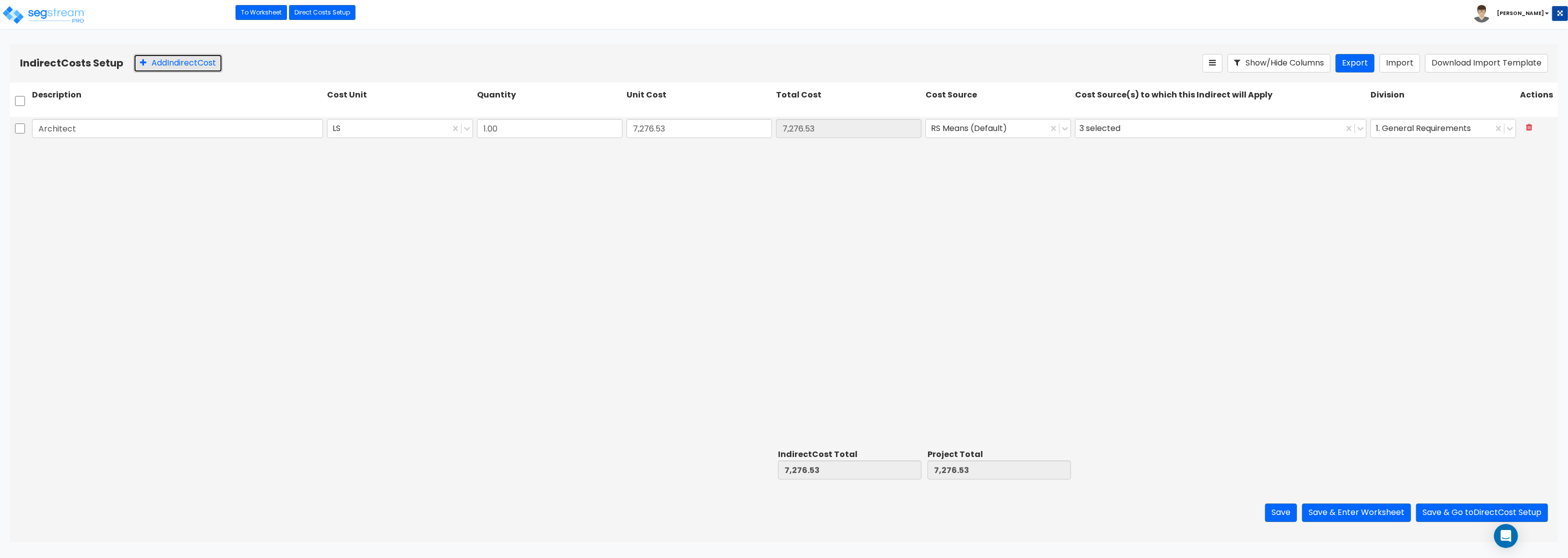
click at [159, 67] on button "Add Indirect Cost" at bounding box center [178, 63] width 89 height 18
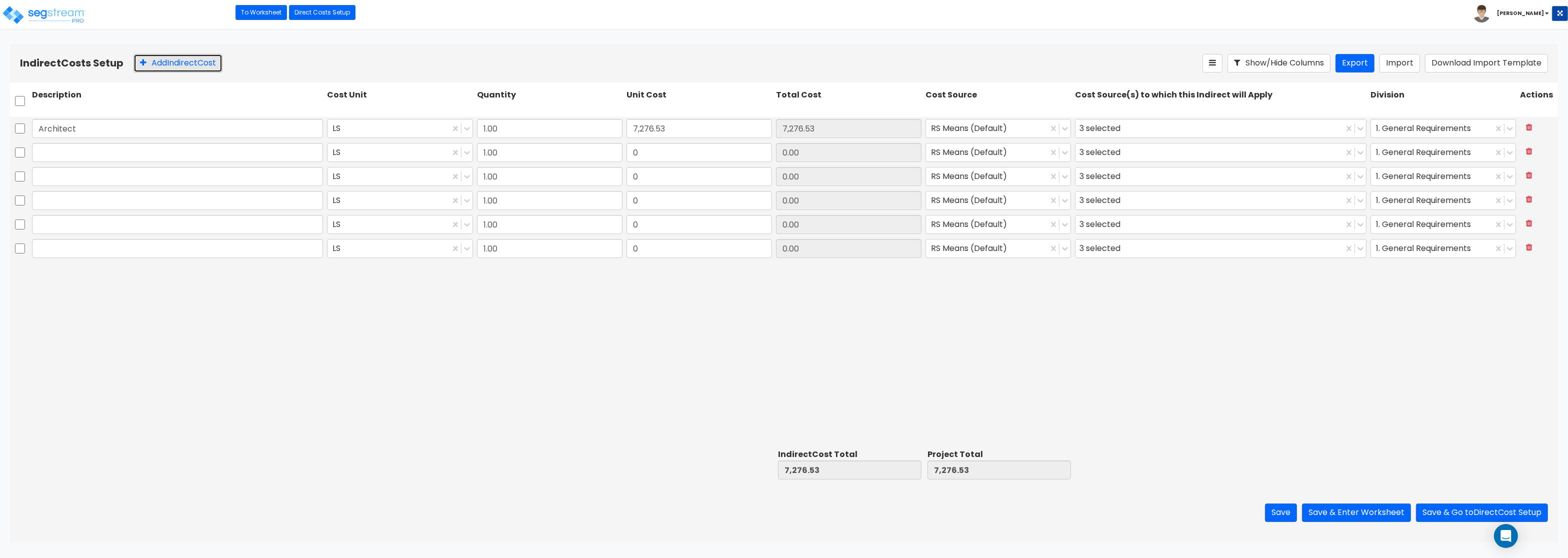
click at [159, 67] on button "Add Indirect Cost" at bounding box center [178, 63] width 89 height 18
click at [189, 145] on input "text" at bounding box center [177, 153] width 291 height 19
paste input "Engineering"
type input "Engineering"
click at [74, 178] on input "text" at bounding box center [177, 176] width 291 height 19
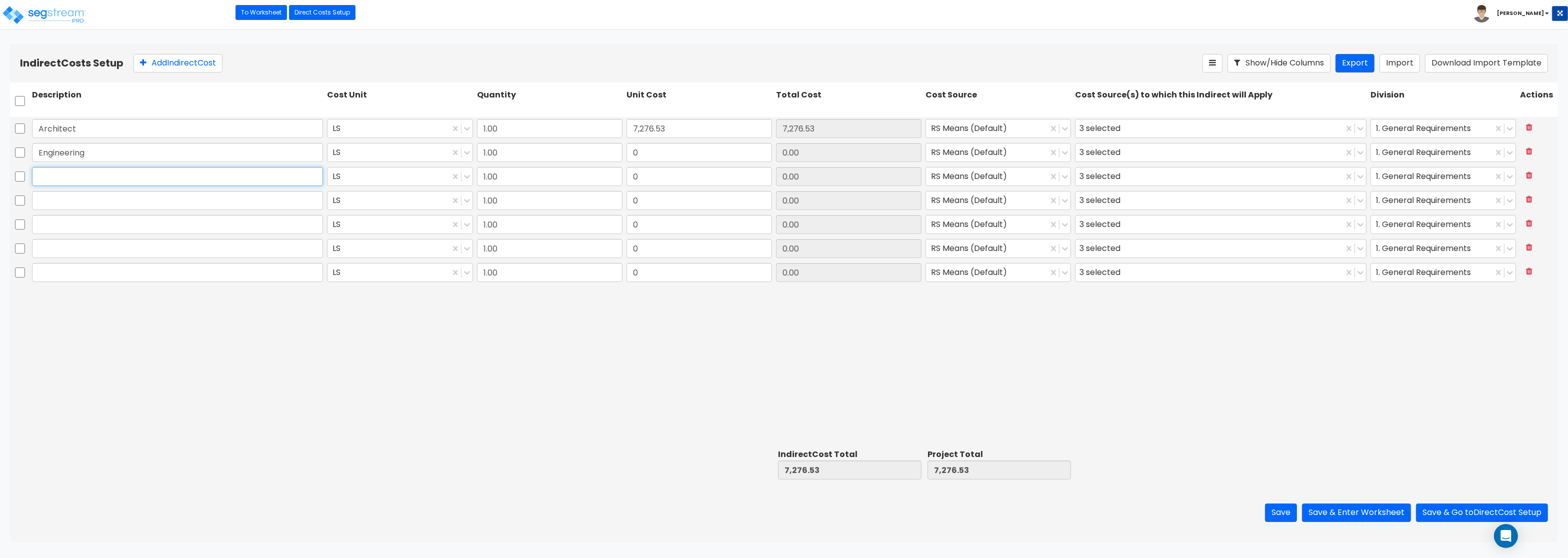
paste input "General Construction Manager"
type input "General Construction Manager"
click at [151, 208] on input "text" at bounding box center [177, 200] width 291 height 19
click at [152, 200] on input "text" at bounding box center [177, 200] width 291 height 19
paste input "Overhead and Profit"
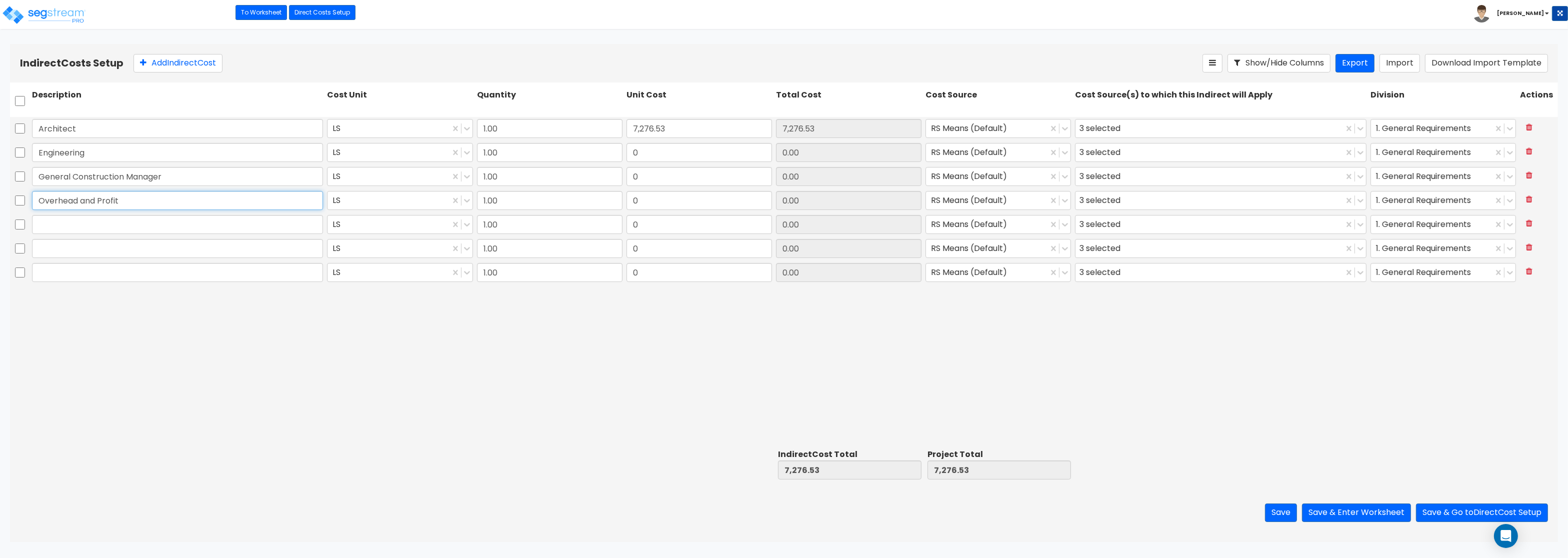
type input "Overhead and Profit"
click at [208, 230] on input "text" at bounding box center [177, 224] width 291 height 19
paste input "Bond"
type input "Bond"
click at [212, 248] on input "text" at bounding box center [177, 248] width 291 height 19
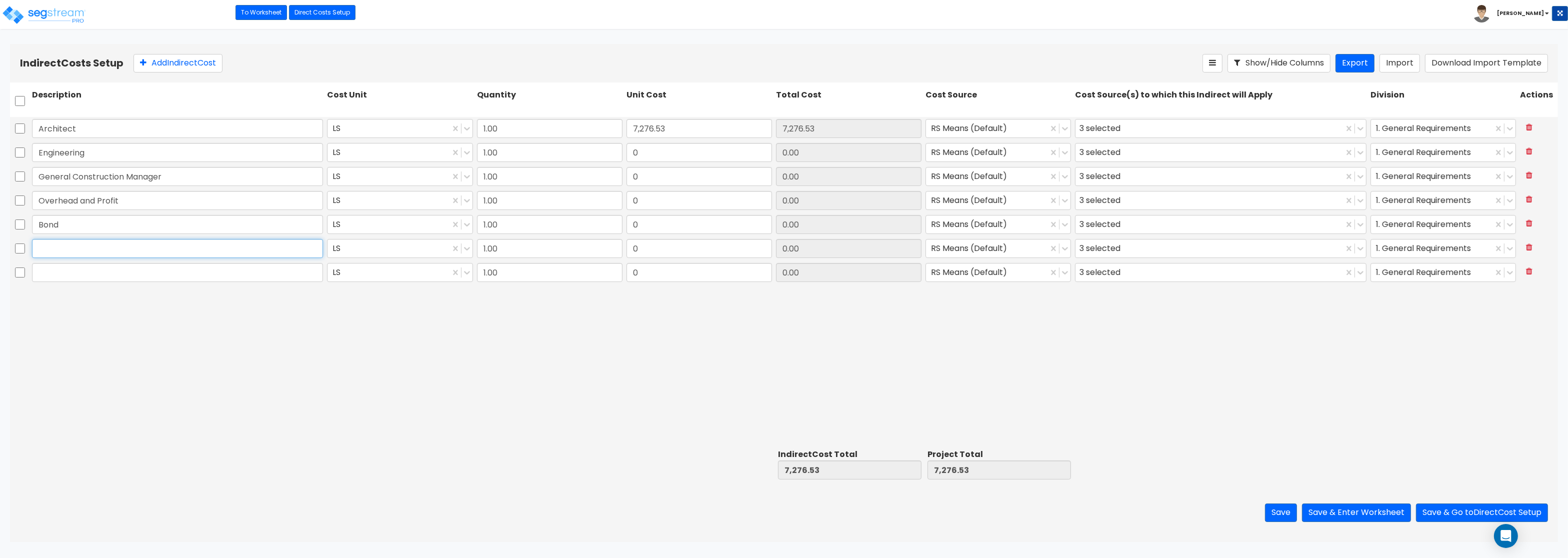
paste input "Permits"
type input "Permits"
click at [110, 277] on input "text" at bounding box center [177, 273] width 291 height 19
paste input "Other"
type input "Other"
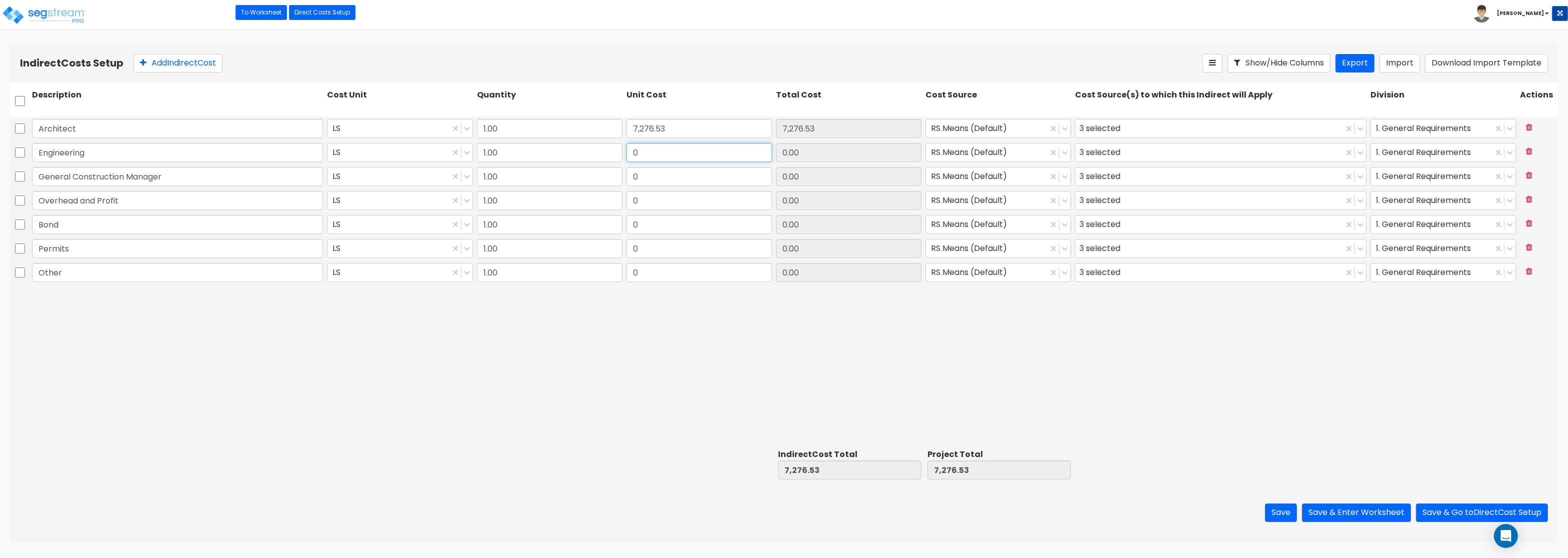
drag, startPoint x: 687, startPoint y: 158, endPoint x: 713, endPoint y: 156, distance: 26.1
click at [713, 156] on input "0" at bounding box center [699, 153] width 146 height 19
paste input "2,273.92"
type input "2,273.92"
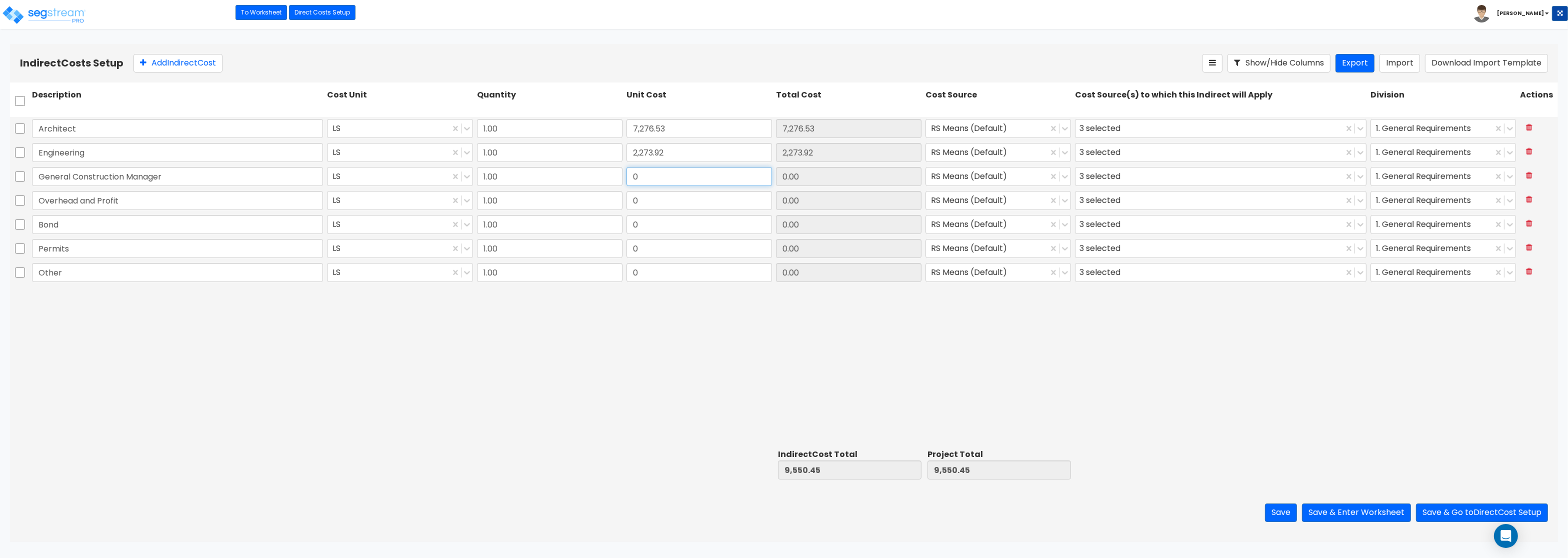
drag, startPoint x: 639, startPoint y: 177, endPoint x: 693, endPoint y: 181, distance: 54.1
click at [693, 181] on input "0" at bounding box center [699, 176] width 146 height 19
paste input "1,819.13"
type input "1,819.13"
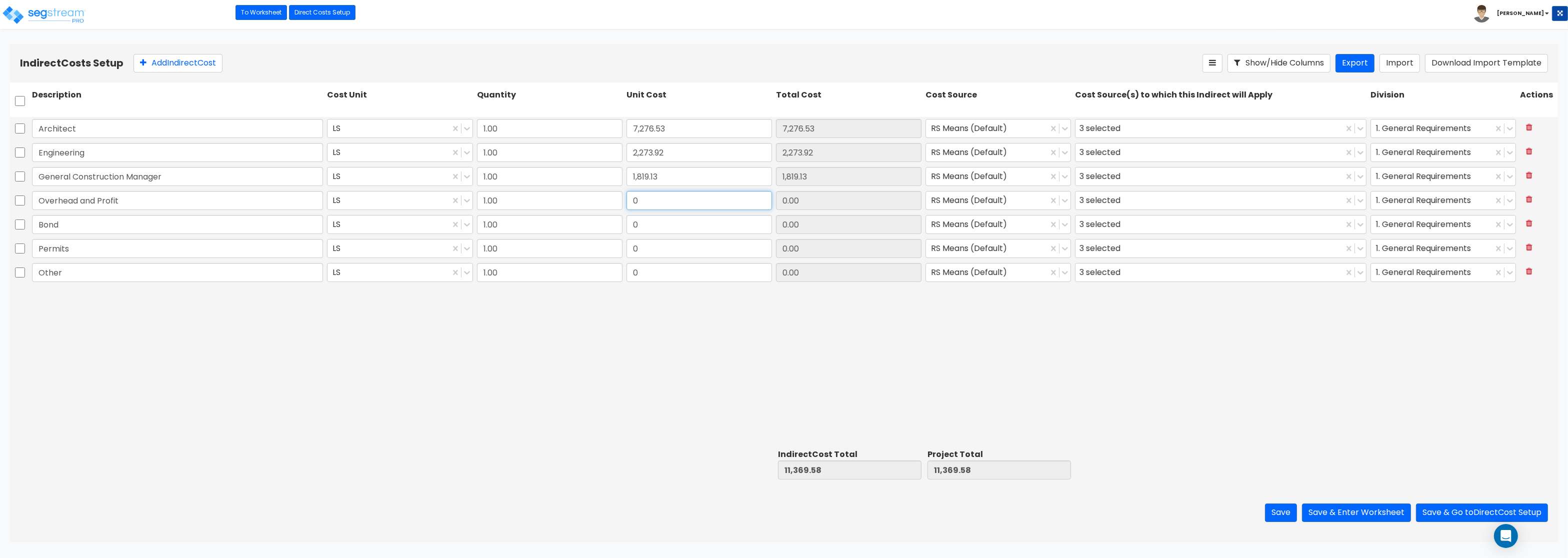
click at [648, 205] on input "0" at bounding box center [699, 200] width 146 height 19
paste input "4,547.83"
type input "4,547.83"
click at [640, 227] on input "0" at bounding box center [699, 224] width 146 height 19
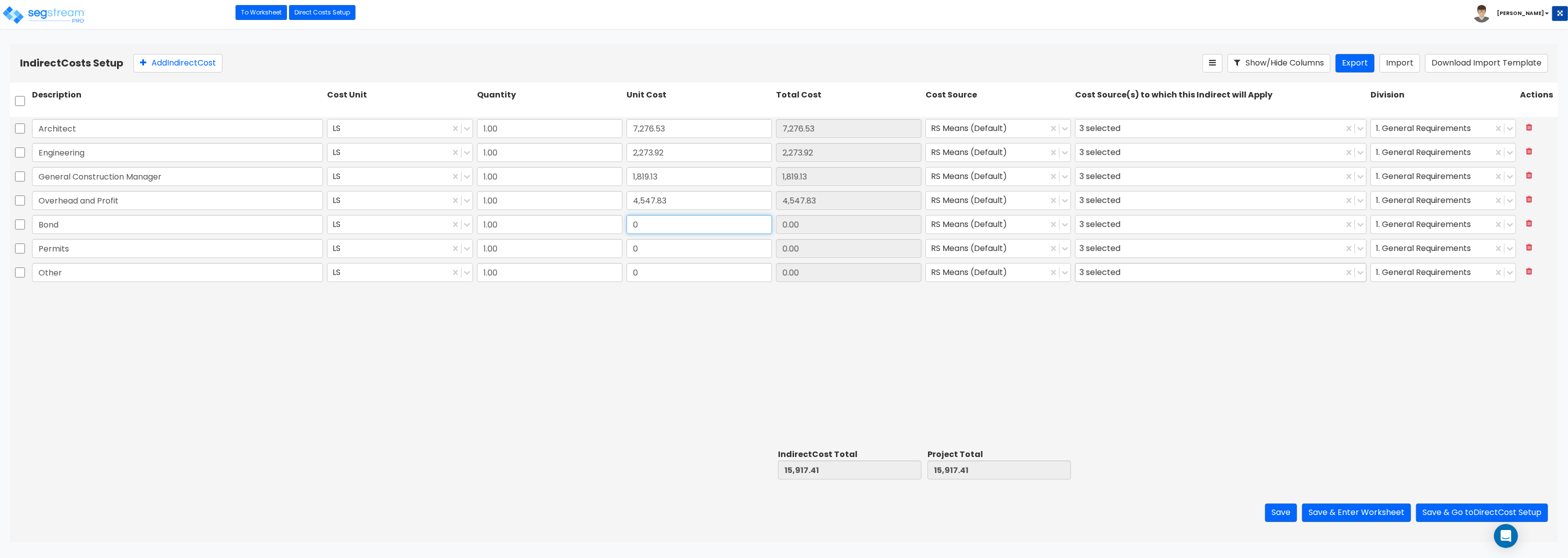
paste input "1,364.35"
type input "1,364.35"
click at [708, 248] on input "0" at bounding box center [699, 248] width 146 height 19
paste input "1,364.35"
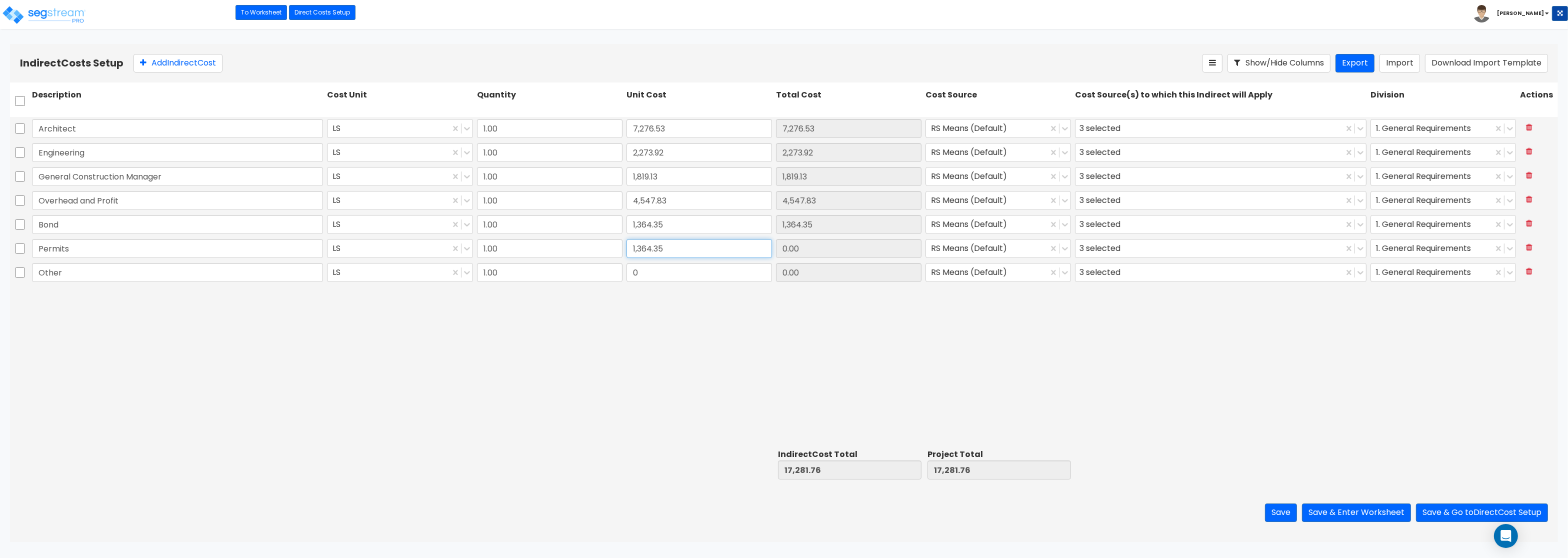
type input "1,364.35"
click at [640, 276] on input "0" at bounding box center [699, 273] width 146 height 19
paste input "909.57"
type input "909.57"
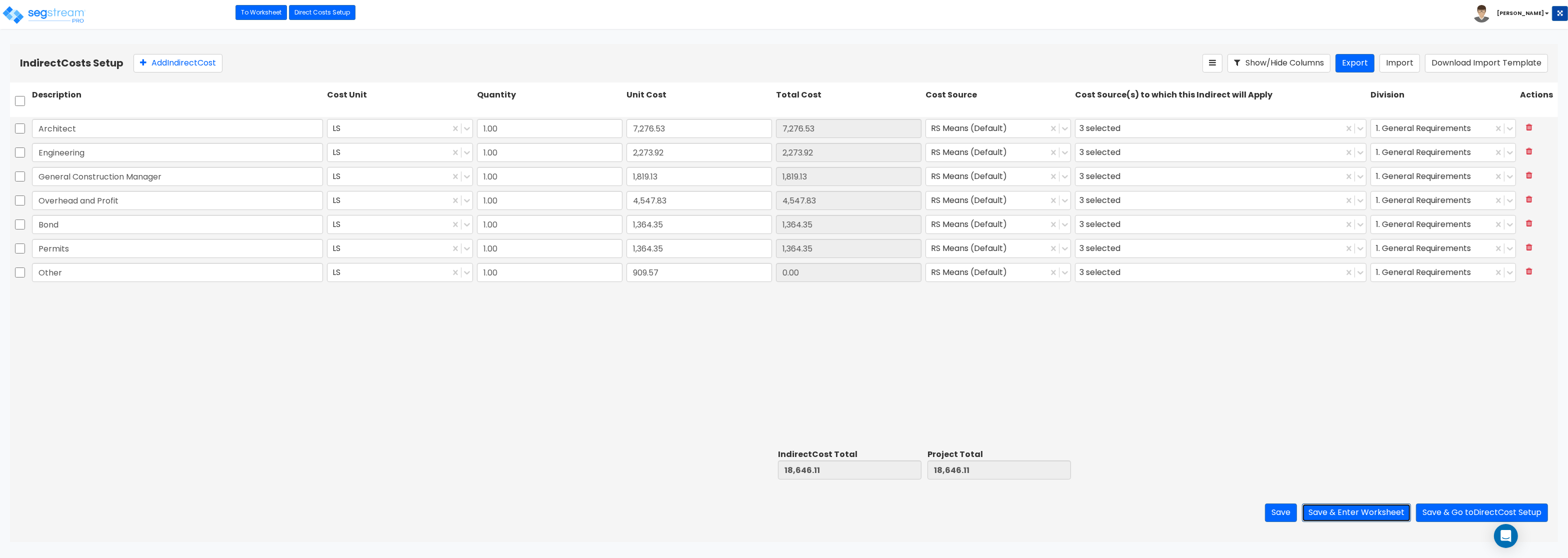
type input "909.57"
click at [1330, 515] on button "Save & Enter Worksheet" at bounding box center [1357, 513] width 109 height 18
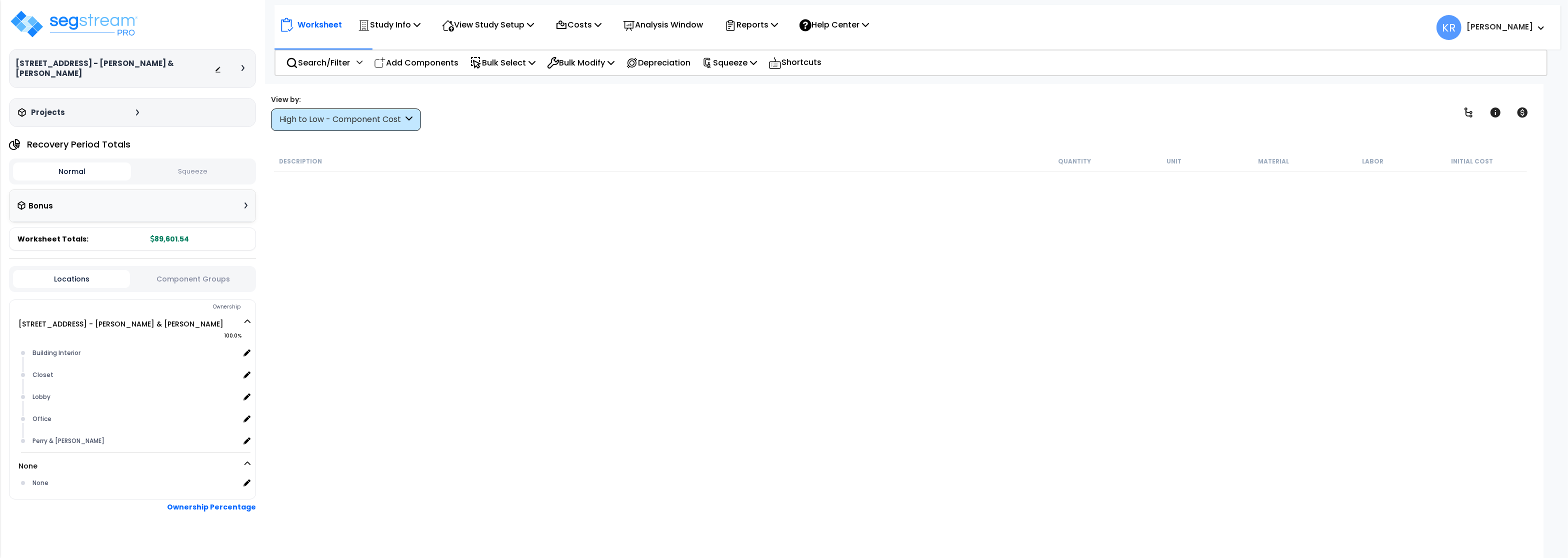
click at [353, 118] on div "High to Low - Component Cost" at bounding box center [341, 119] width 124 height 12
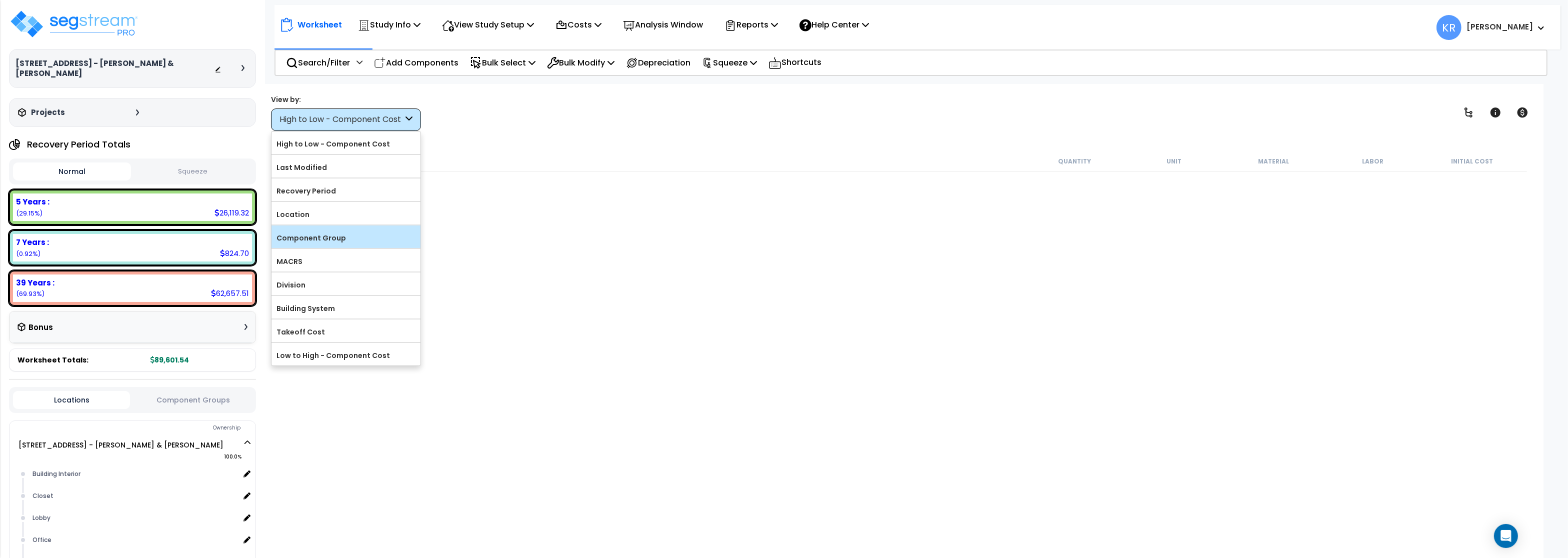
click at [342, 240] on label "Component Group" at bounding box center [345, 238] width 149 height 15
click at [0, 0] on input "Component Group" at bounding box center [0, 0] width 0 height 0
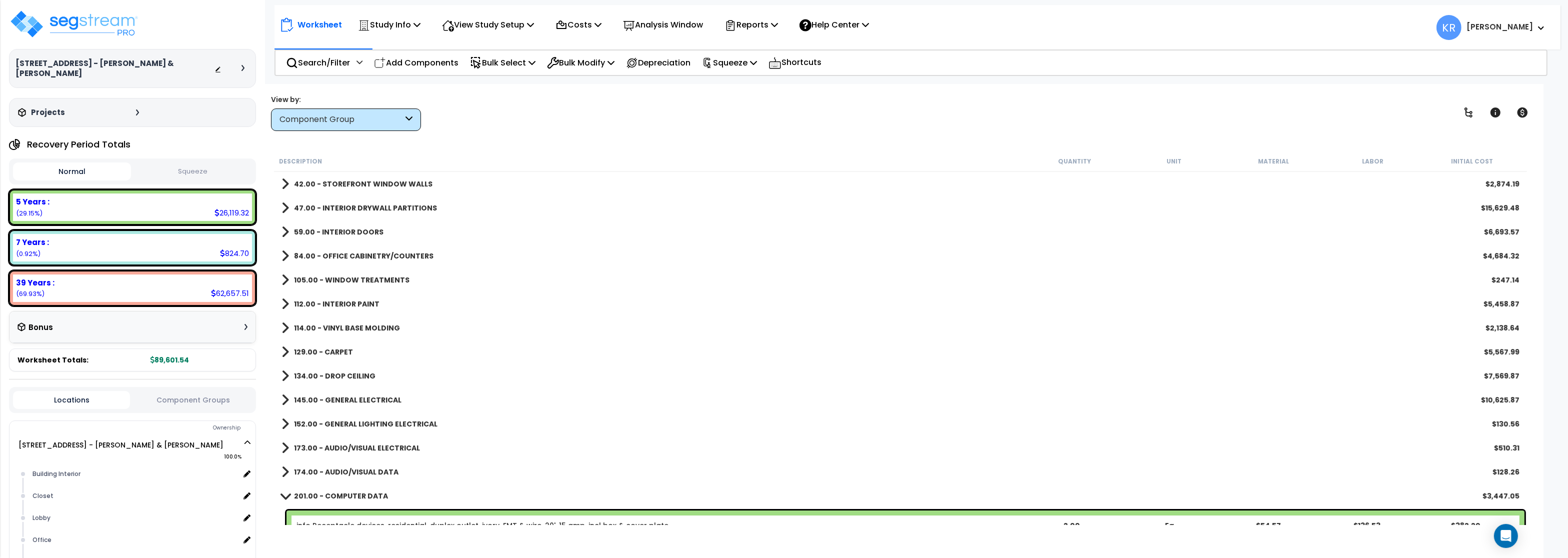
click at [348, 177] on link "42.00 - STOREFRONT WINDOW WALLS" at bounding box center [357, 184] width 151 height 14
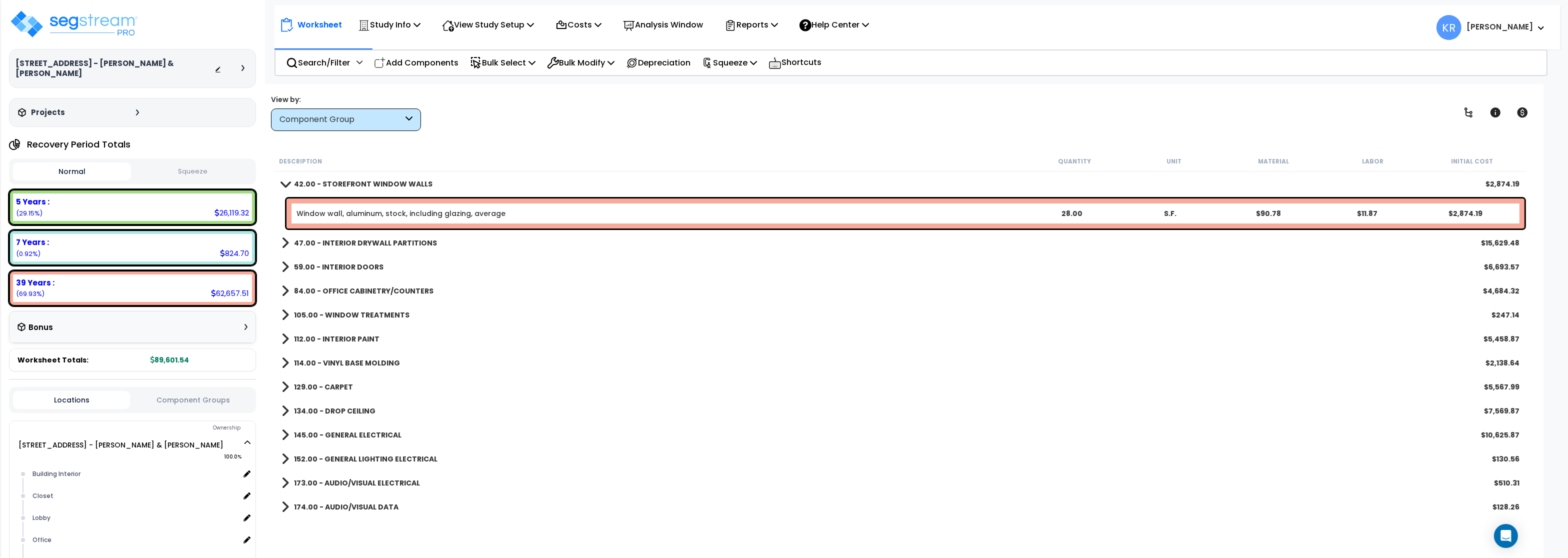
click at [348, 177] on link "42.00 - STOREFRONT WINDOW WALLS" at bounding box center [357, 184] width 151 height 14
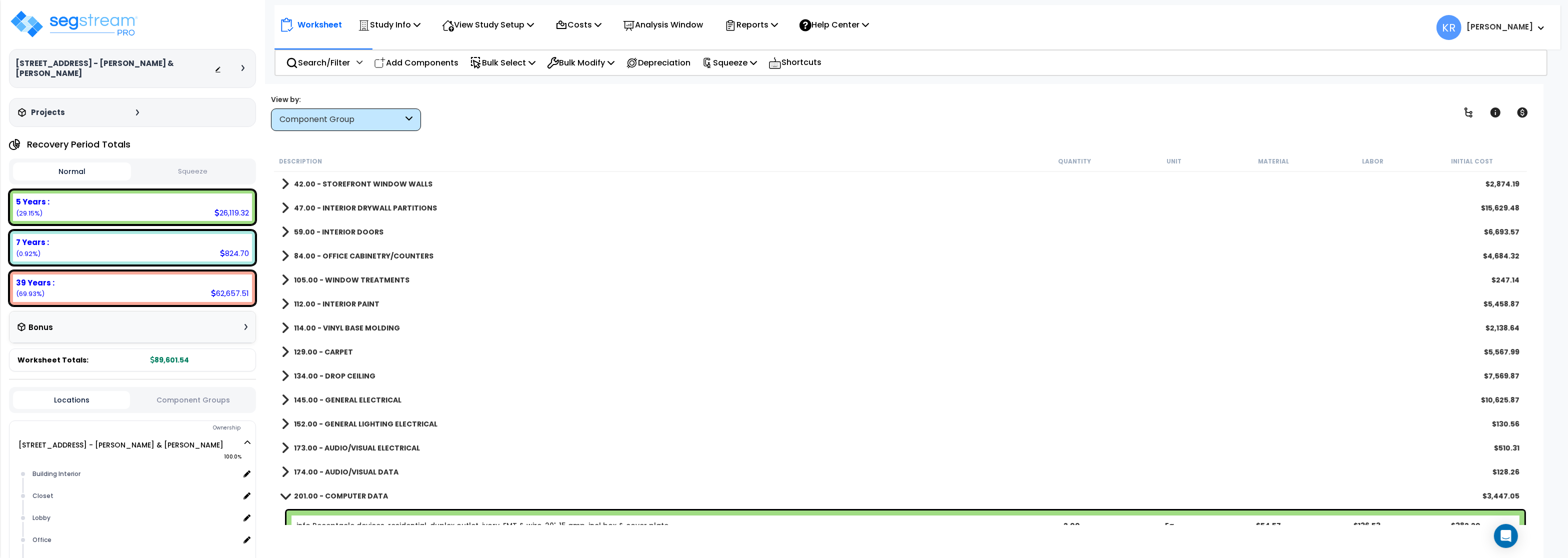
click at [347, 208] on b "47.00 - INTERIOR DRYWALL PARTITIONS" at bounding box center [366, 208] width 143 height 10
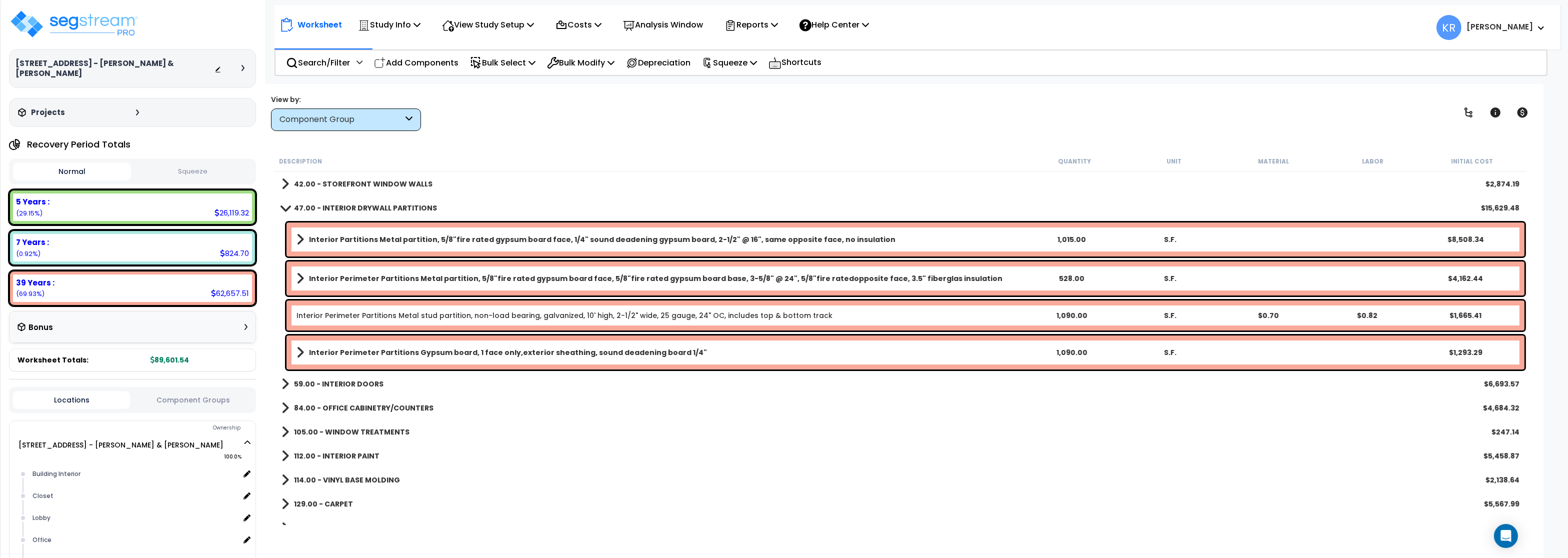
click at [347, 208] on b "47.00 - INTERIOR DRYWALL PARTITIONS" at bounding box center [366, 208] width 143 height 10
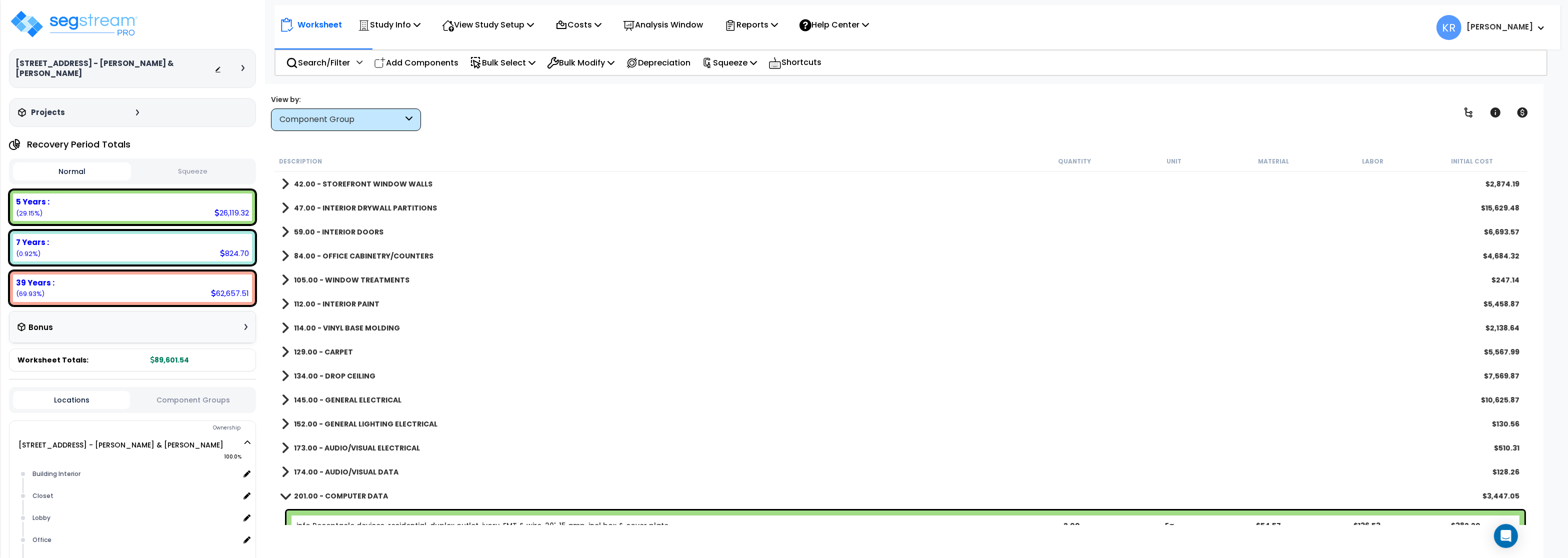
click at [345, 228] on b "59.00 - INTERIOR DOORS" at bounding box center [339, 232] width 89 height 10
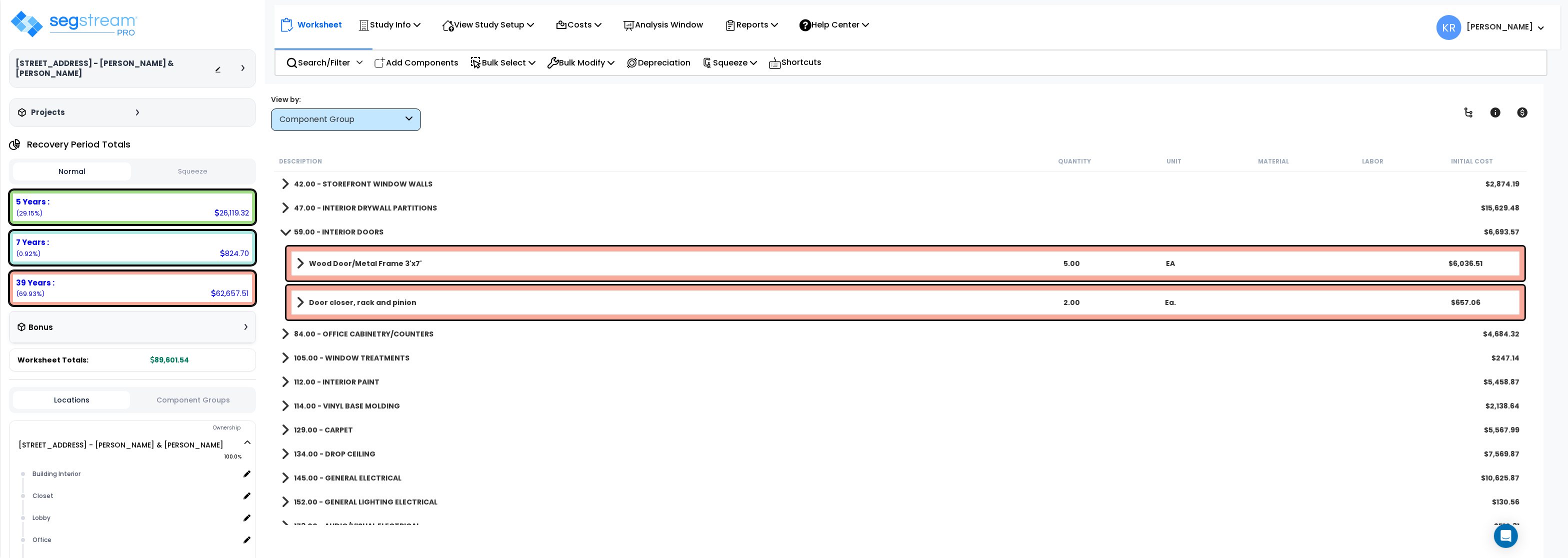
click at [345, 228] on b "59.00 - INTERIOR DOORS" at bounding box center [339, 232] width 89 height 10
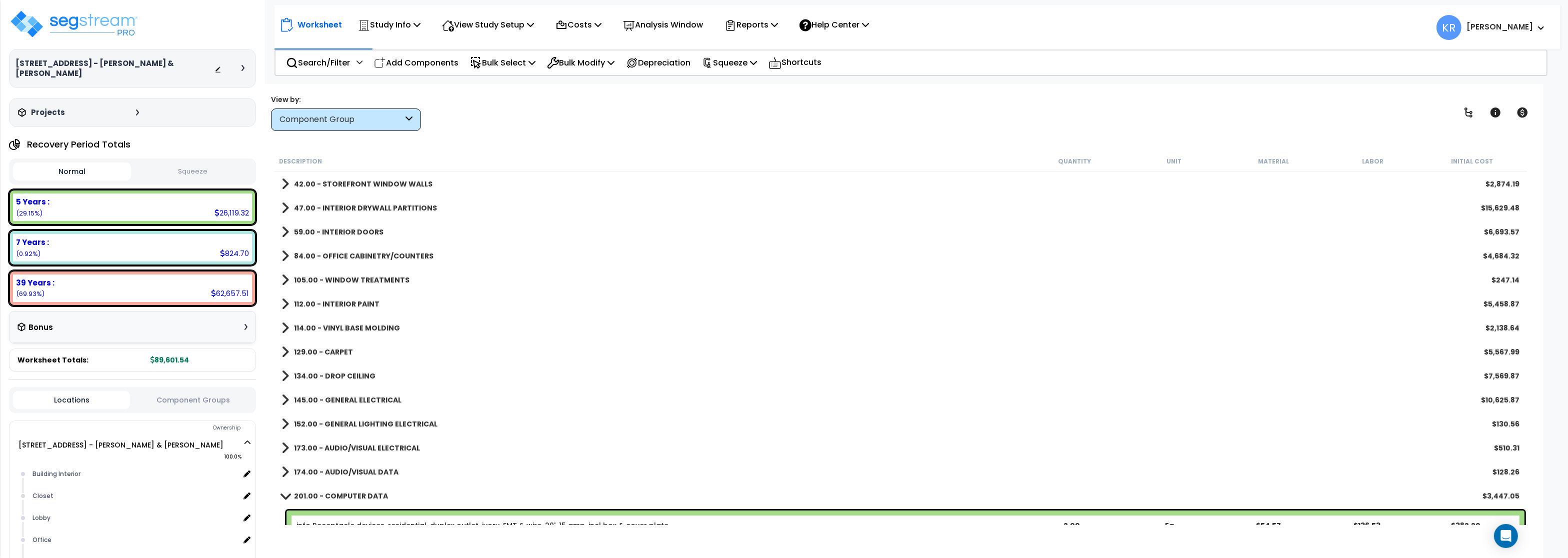
click at [342, 252] on link "84.00 - OFFICE CABINETRY/COUNTERS" at bounding box center [358, 256] width 152 height 14
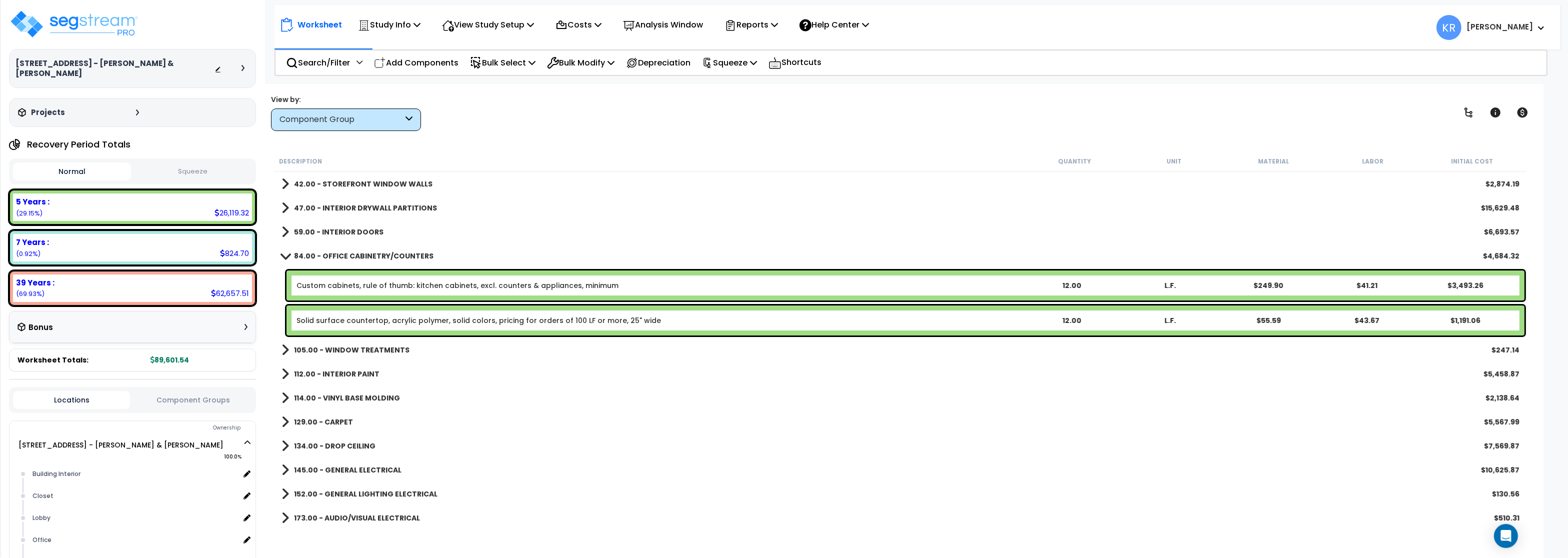
click at [342, 252] on b "84.00 - OFFICE CABINETRY/COUNTERS" at bounding box center [364, 256] width 140 height 10
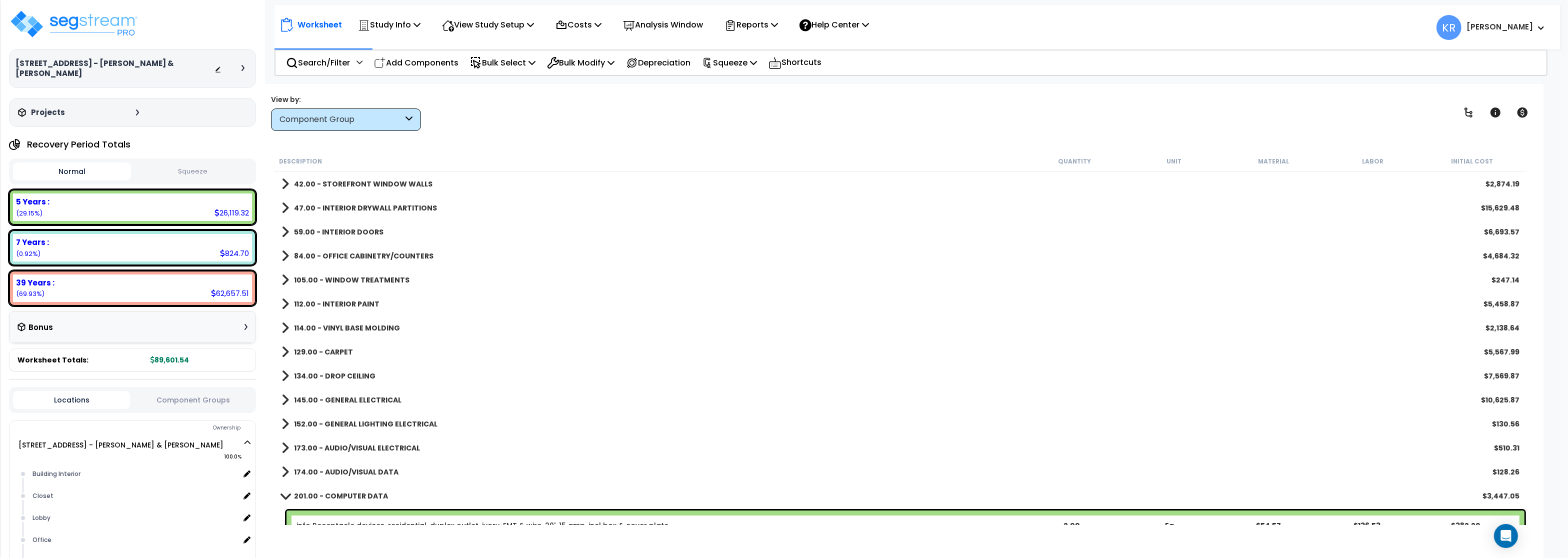
click at [340, 280] on b "105.00 - WINDOW TREATMENTS" at bounding box center [351, 280] width 116 height 10
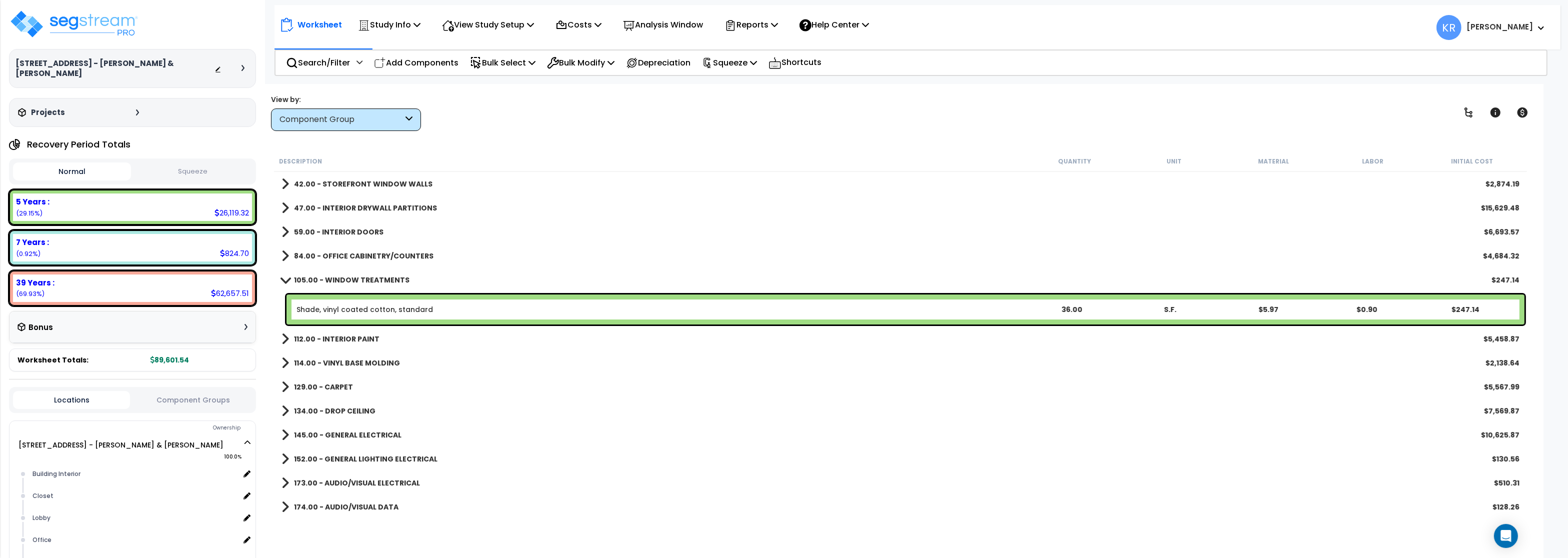
click at [340, 280] on b "105.00 - WINDOW TREATMENTS" at bounding box center [351, 280] width 116 height 10
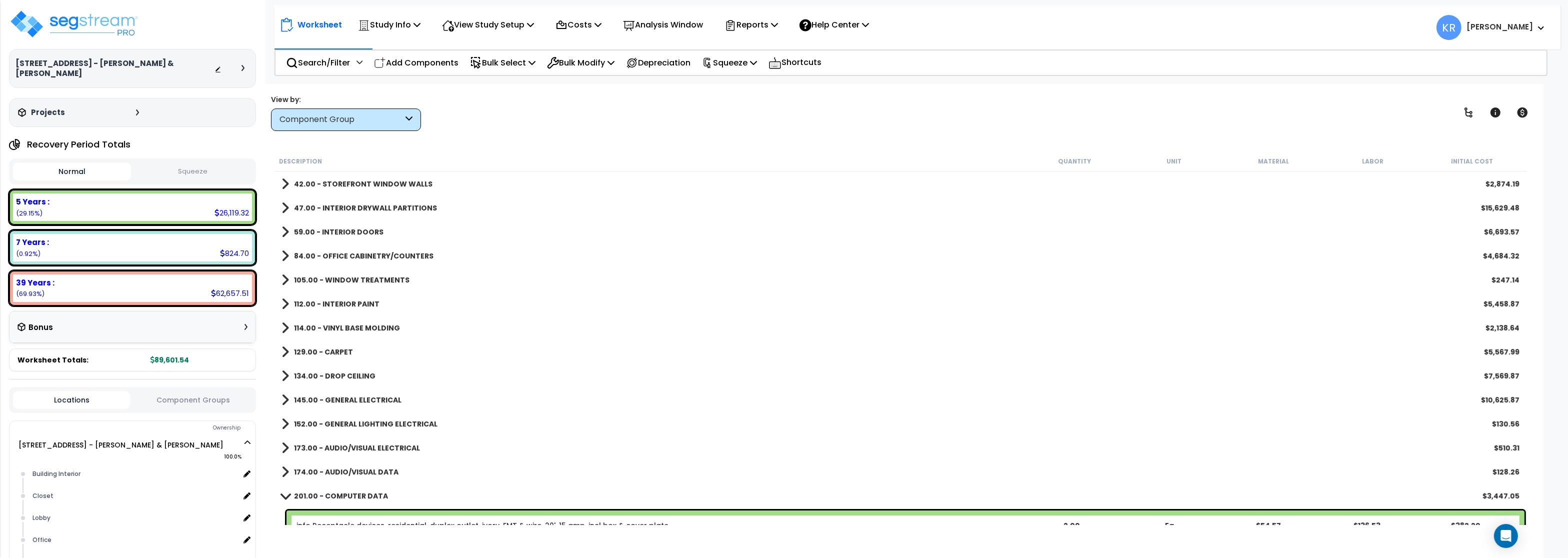
click at [342, 302] on b "112.00 - INTERIOR PAINT" at bounding box center [337, 304] width 86 height 10
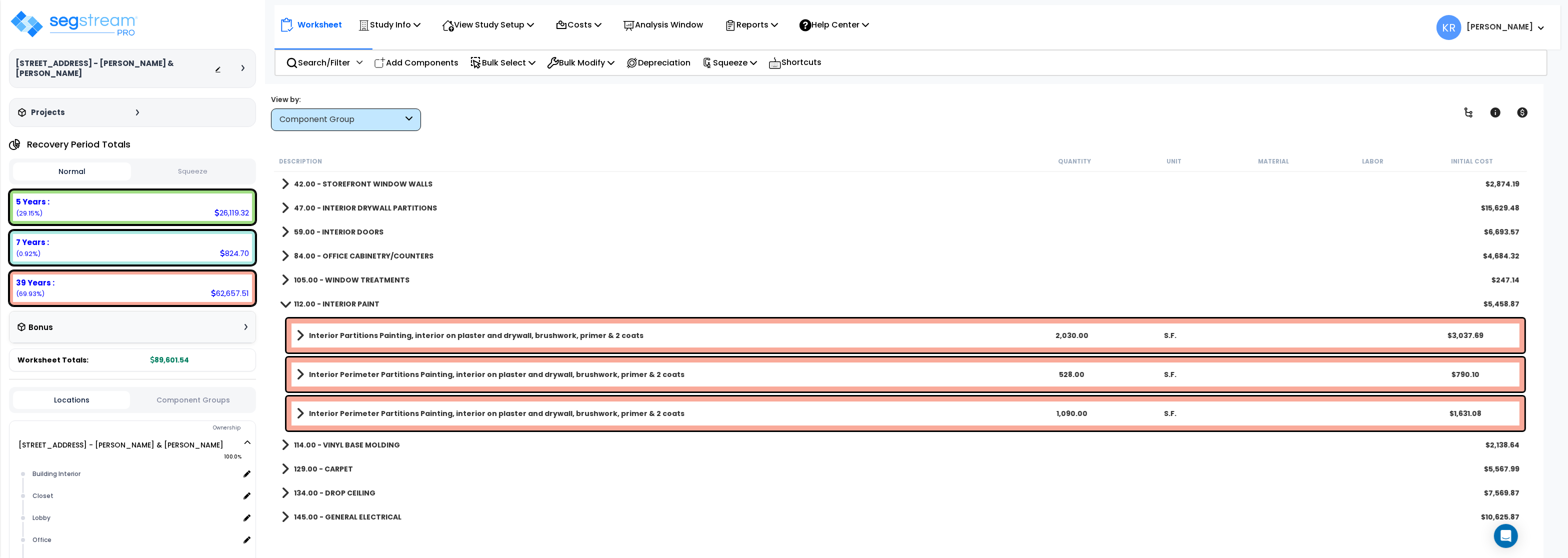
click at [342, 302] on b "112.00 - INTERIOR PAINT" at bounding box center [337, 304] width 86 height 10
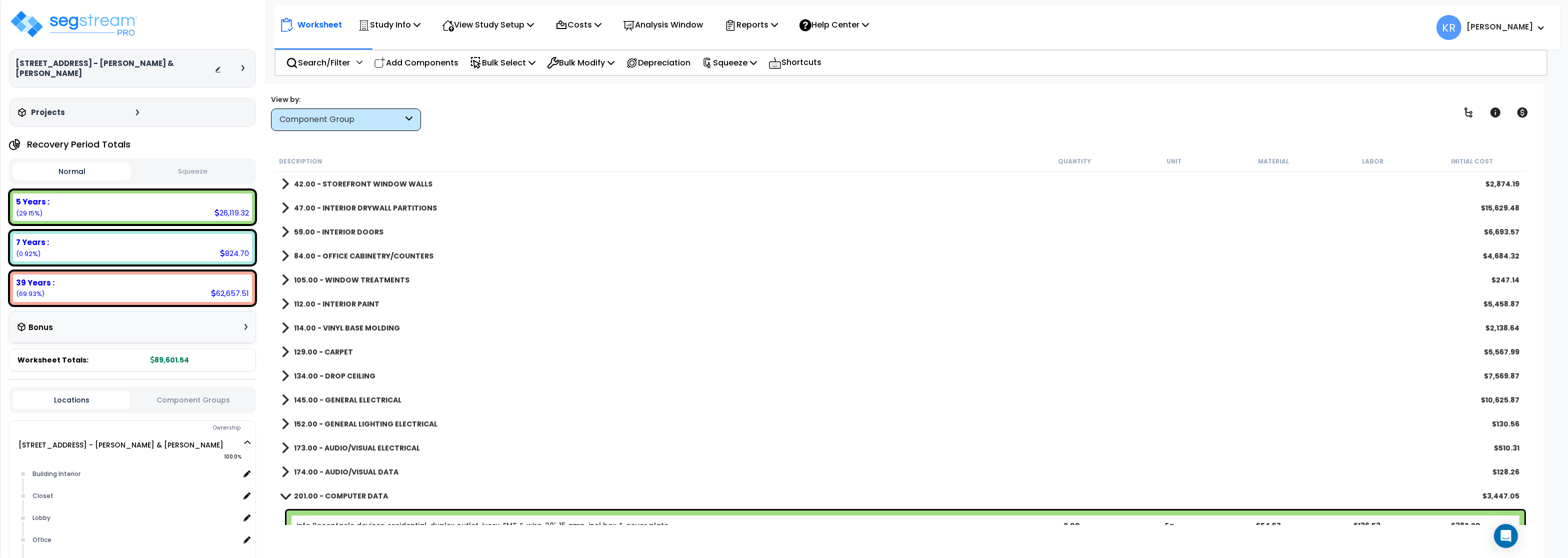
click at [345, 323] on link "114.00 - VINYL BASE MOLDING" at bounding box center [341, 328] width 119 height 14
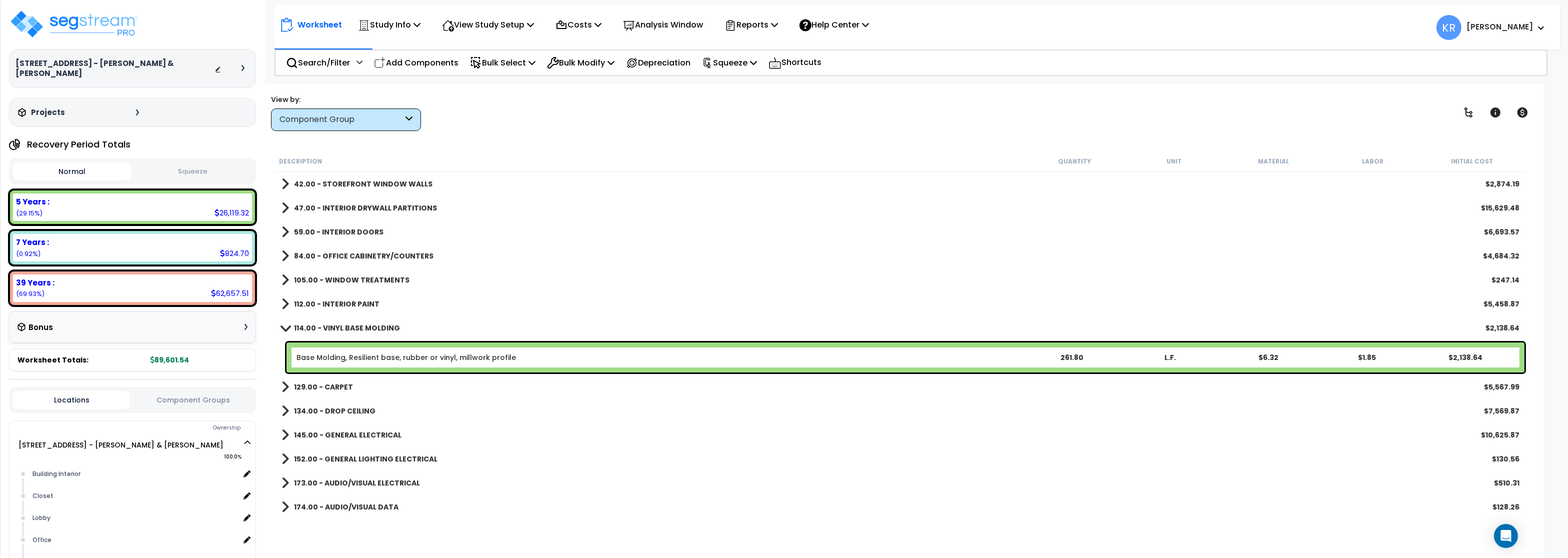
click at [345, 323] on link "114.00 - VINYL BASE MOLDING" at bounding box center [341, 328] width 119 height 14
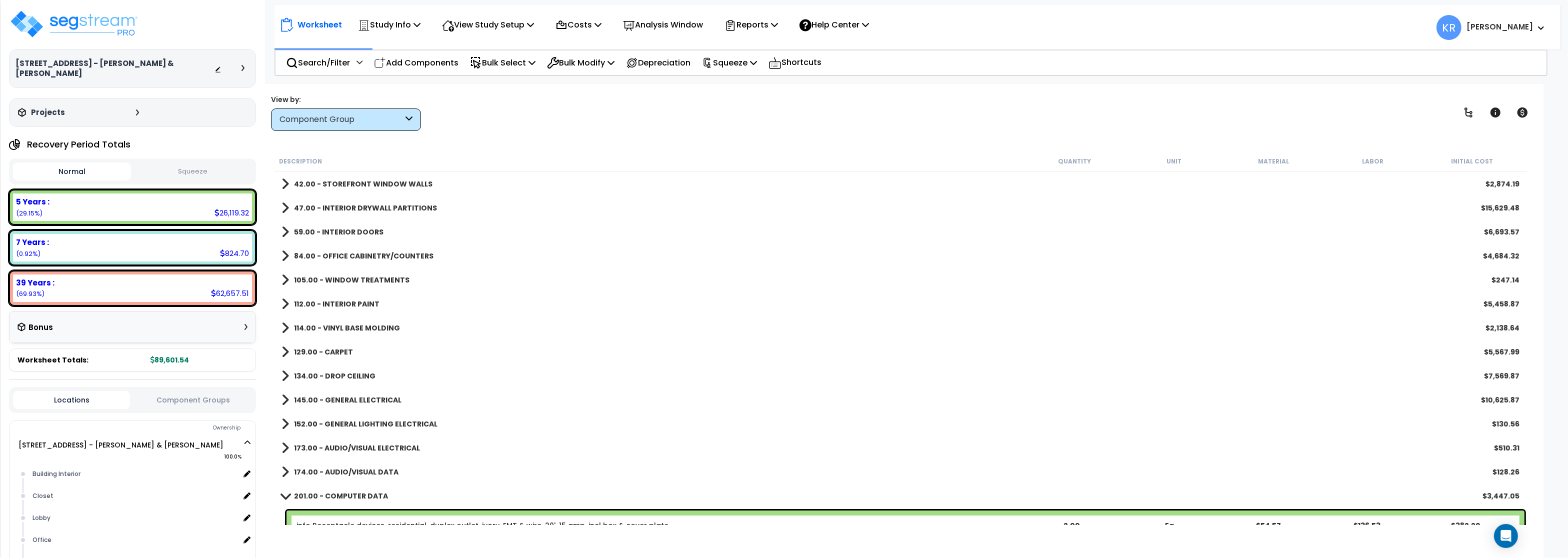
click at [340, 352] on b "129.00 - CARPET" at bounding box center [323, 352] width 59 height 10
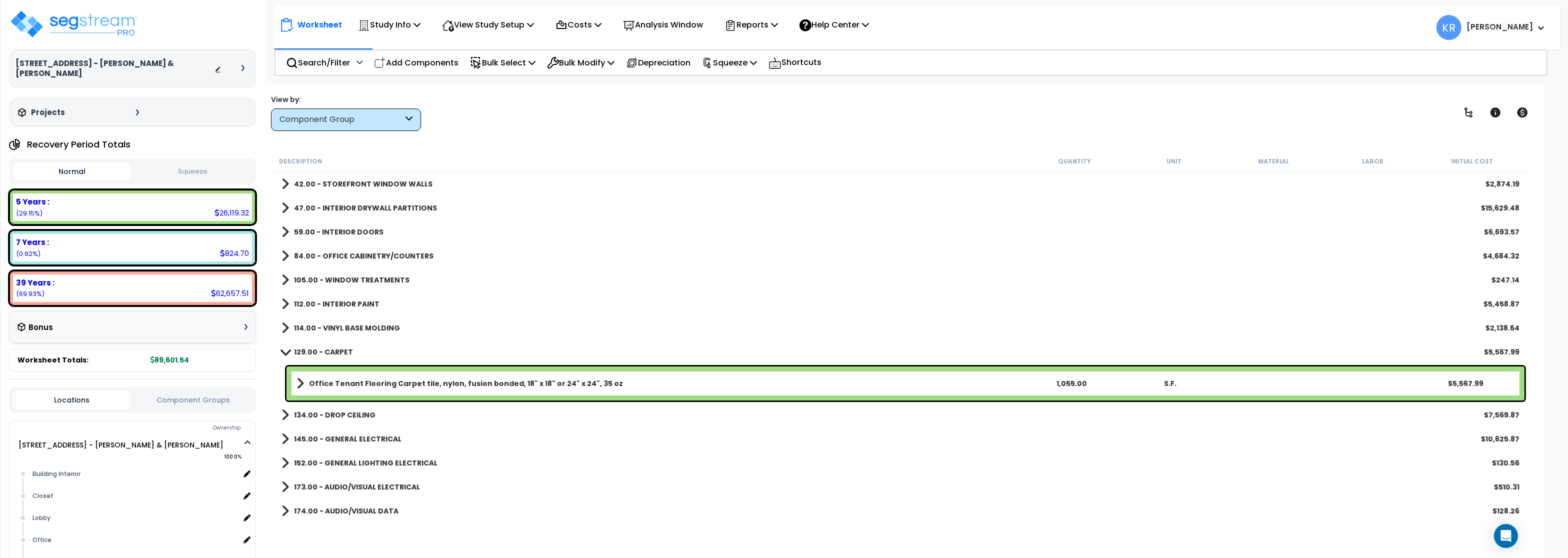
click at [340, 352] on b "129.00 - CARPET" at bounding box center [323, 352] width 59 height 10
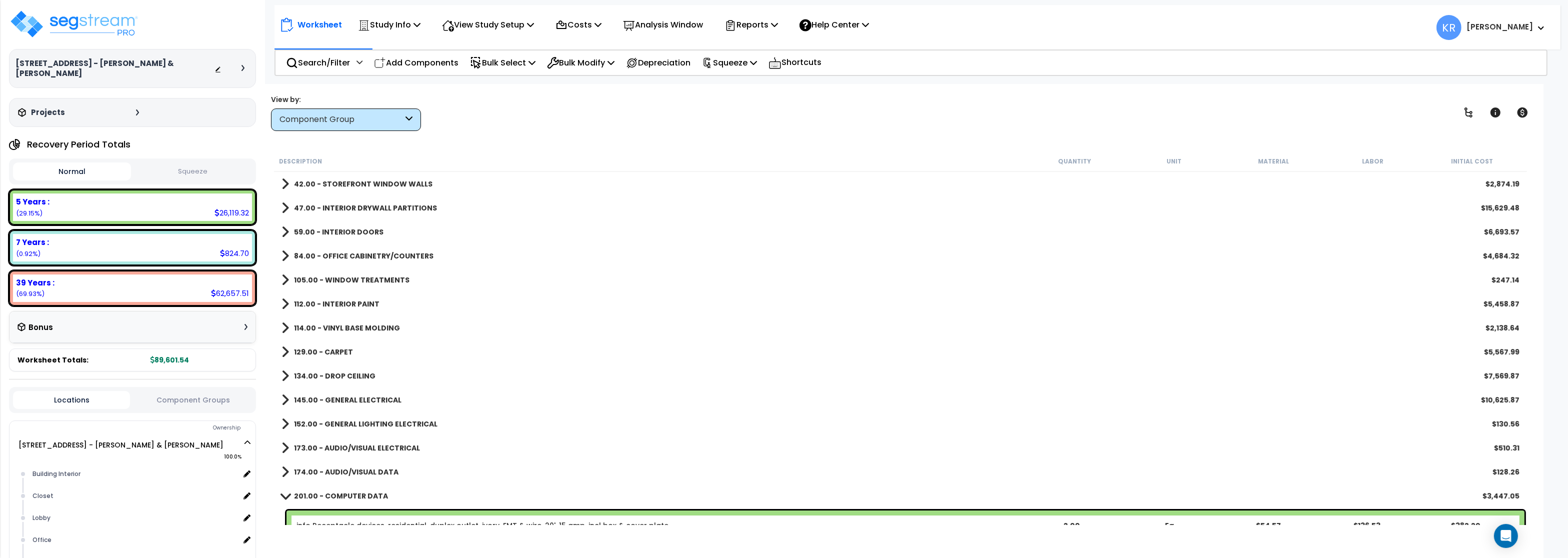
click at [342, 365] on div "134.00 - DROP CEILING $7,569.87" at bounding box center [901, 376] width 1248 height 24
drag, startPoint x: 347, startPoint y: 380, endPoint x: 352, endPoint y: 369, distance: 12.1
click at [347, 379] on b "134.00 - DROP CEILING" at bounding box center [334, 376] width 81 height 10
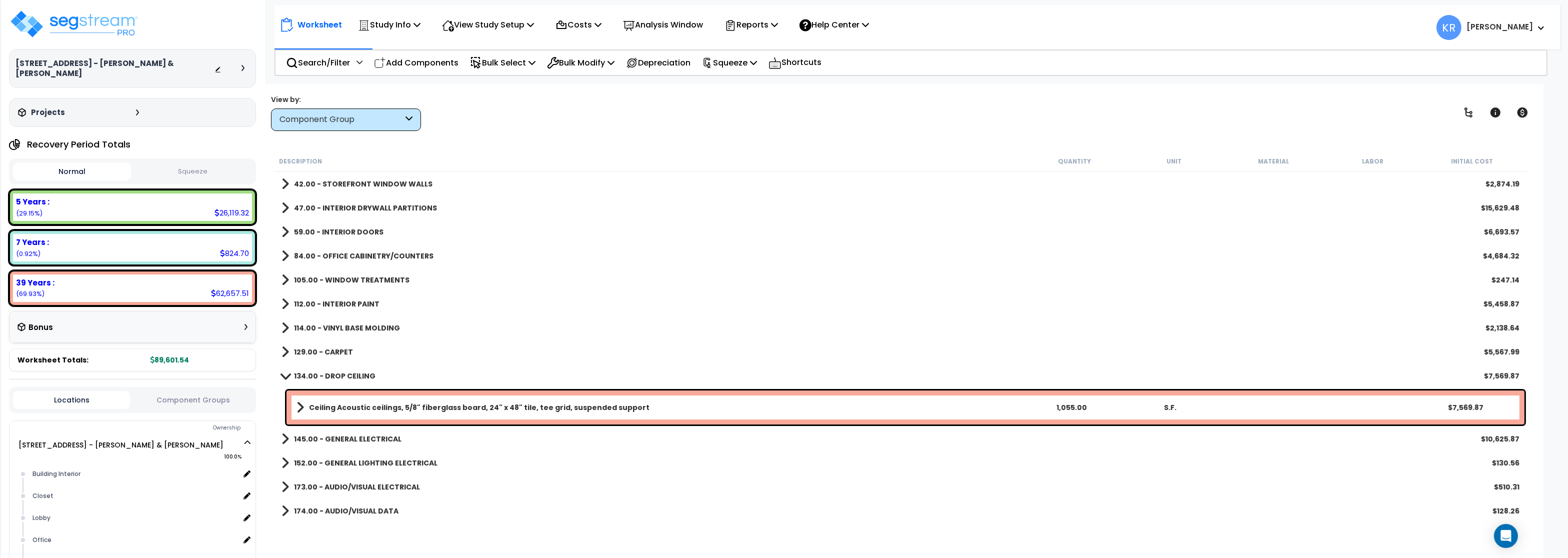
scroll to position [180, 0]
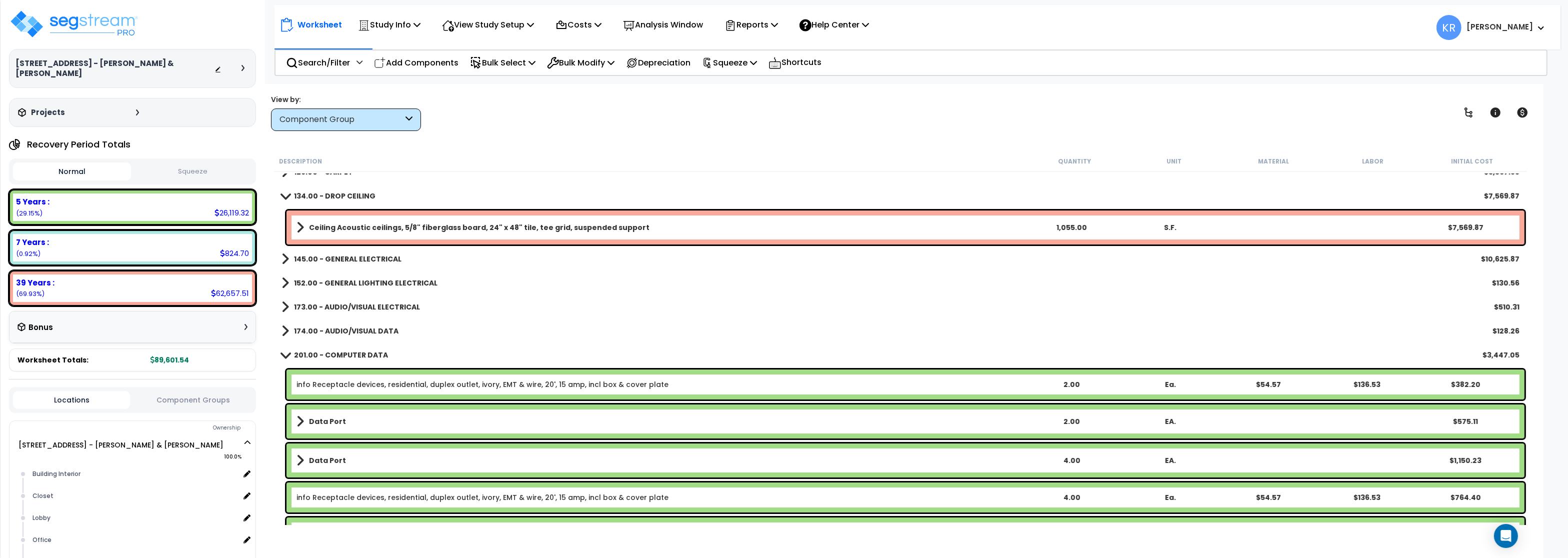
click at [348, 197] on b "134.00 - DROP CEILING" at bounding box center [334, 196] width 81 height 10
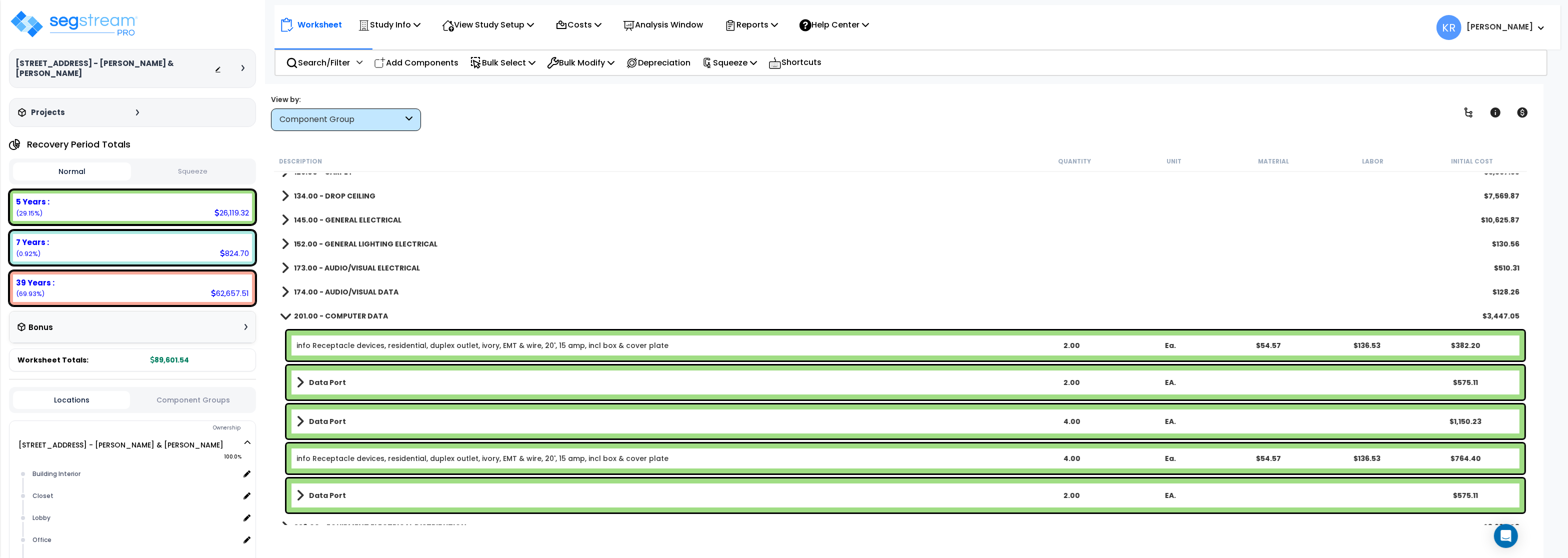
click at [353, 220] on b "145.00 - GENERAL ELECTRICAL" at bounding box center [348, 220] width 108 height 10
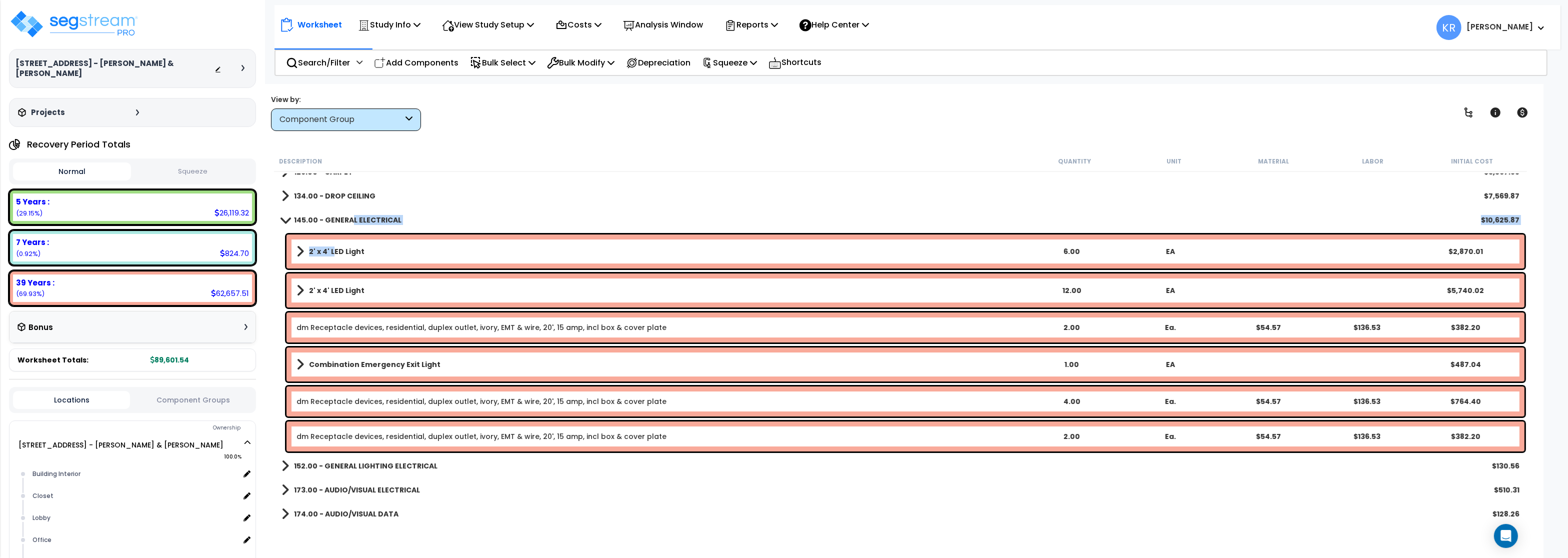
click at [332, 252] on b "2' x 4' LED Light" at bounding box center [337, 252] width 56 height 10
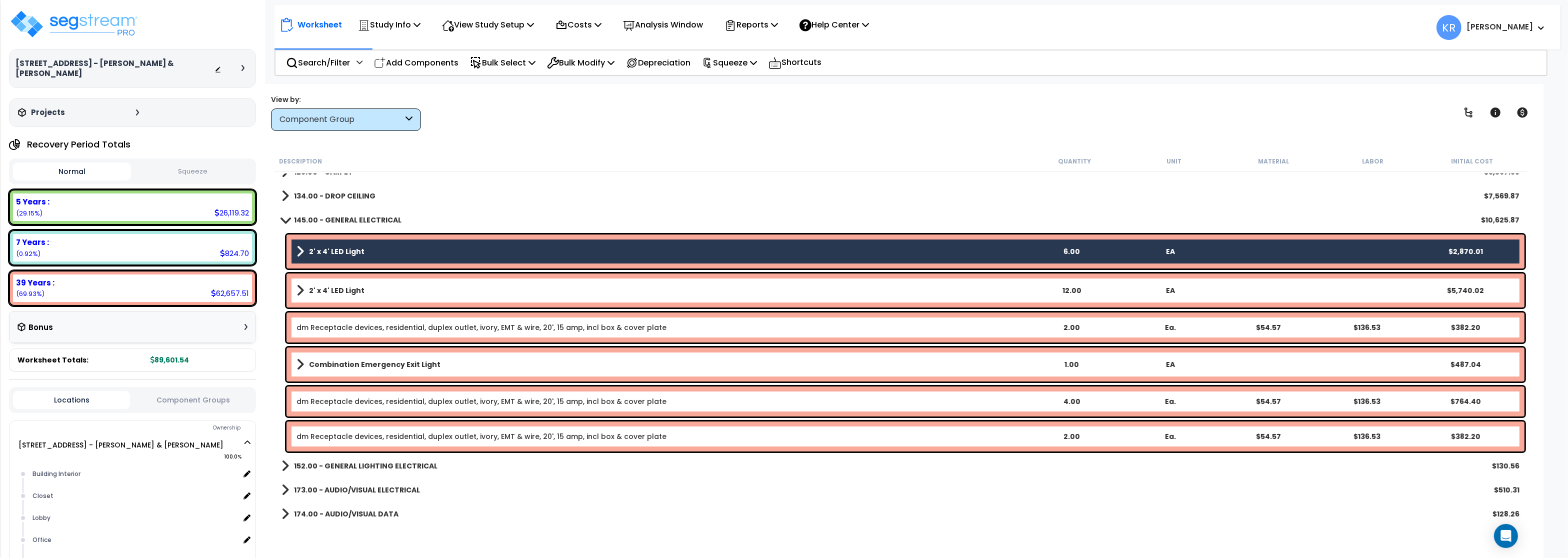
click at [331, 284] on link "2' x 4' LED Light" at bounding box center [659, 290] width 726 height 14
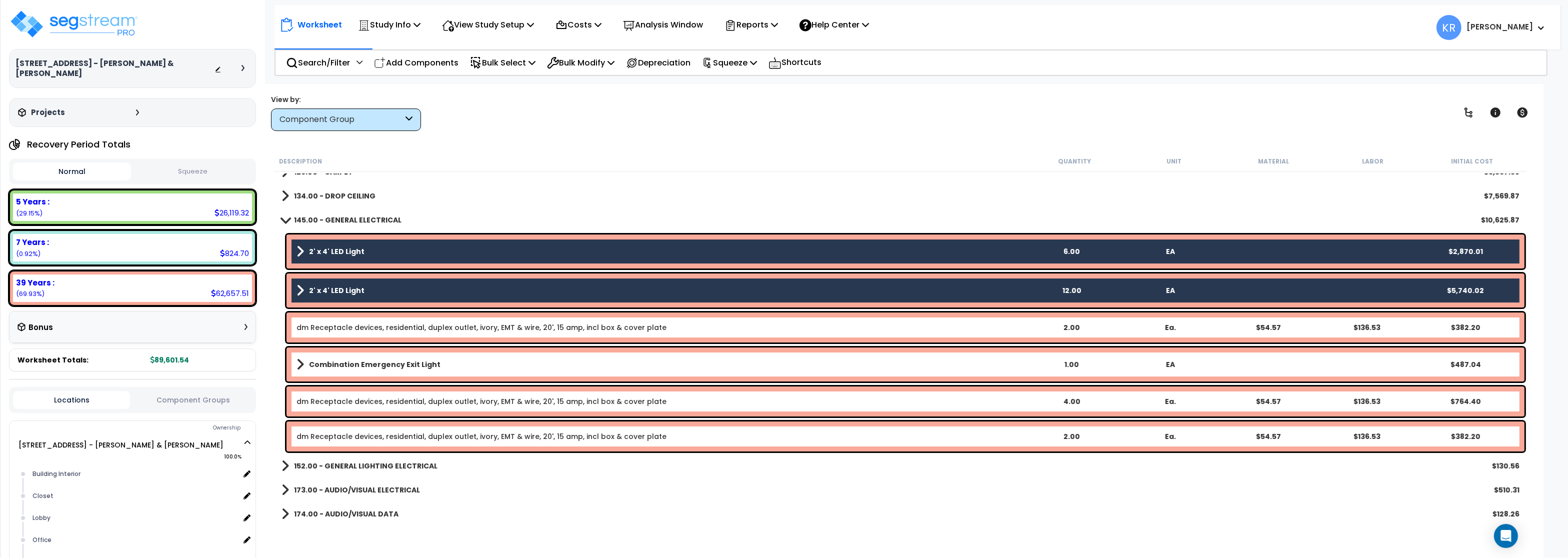
click at [333, 364] on b "Combination Emergency Exit Light" at bounding box center [375, 364] width 132 height 10
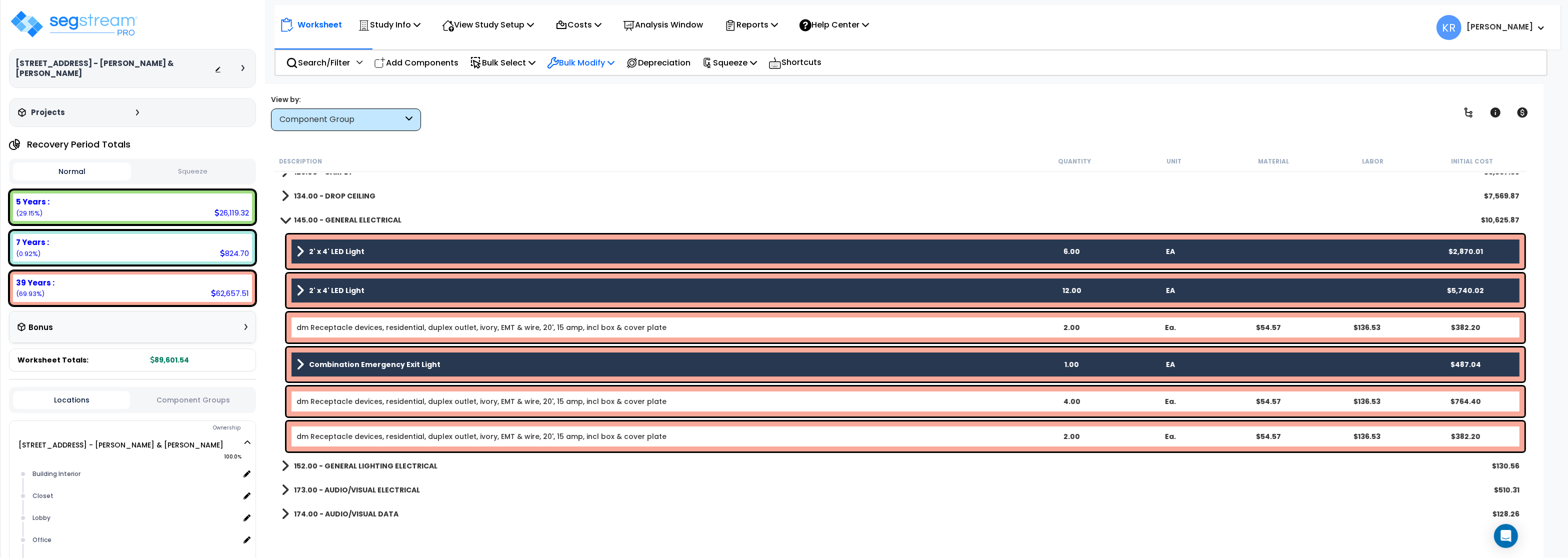
click at [604, 65] on p "Bulk Modify" at bounding box center [580, 62] width 67 height 13
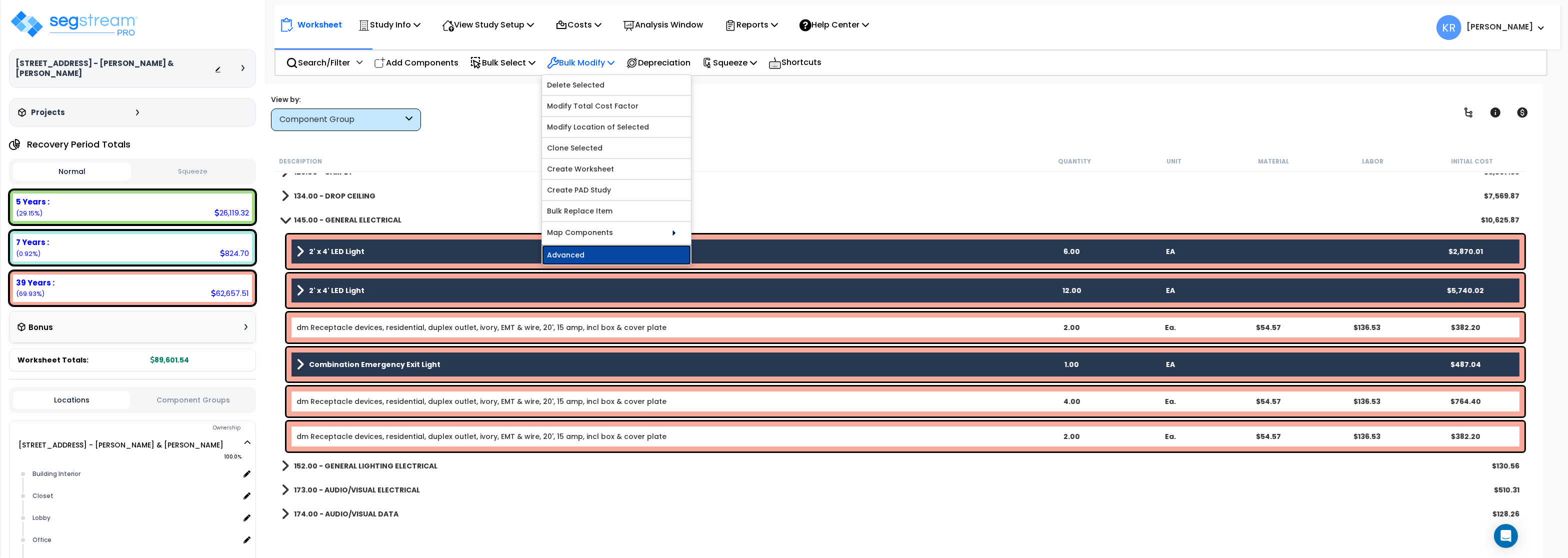
click at [575, 252] on link "Advanced" at bounding box center [616, 255] width 149 height 20
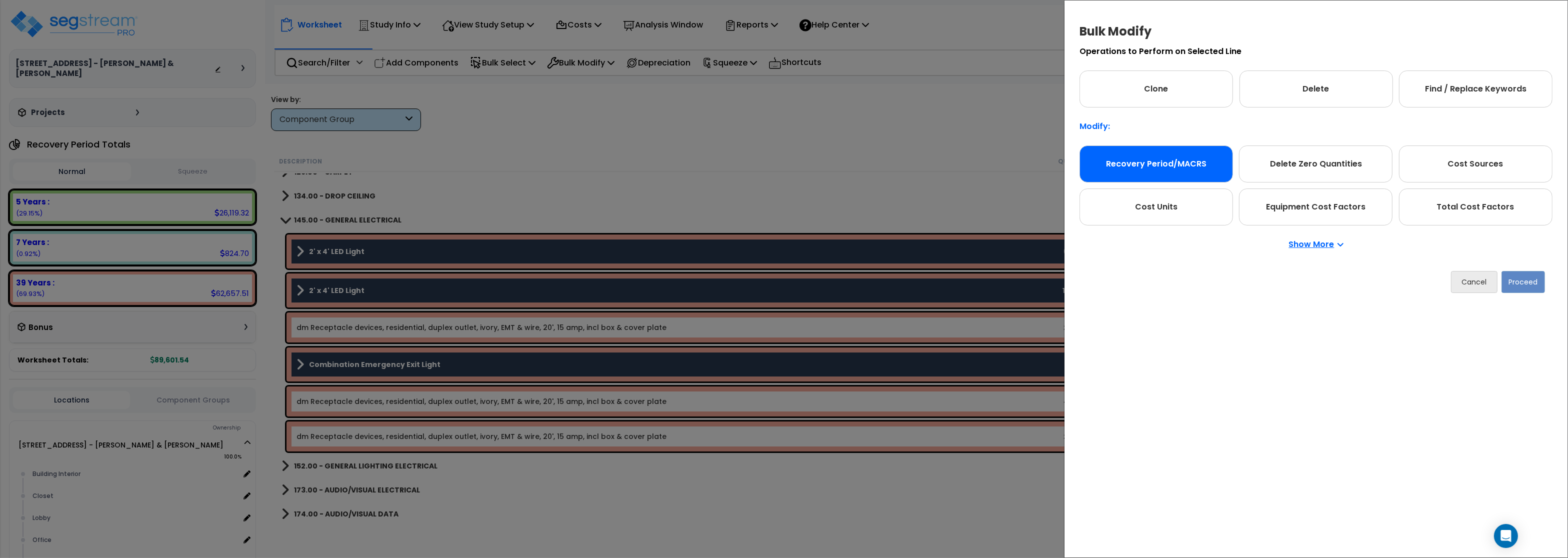
click at [1160, 168] on div "Recovery Period/MACRS" at bounding box center [1156, 164] width 154 height 37
click at [1531, 282] on button "Proceed" at bounding box center [1523, 282] width 43 height 22
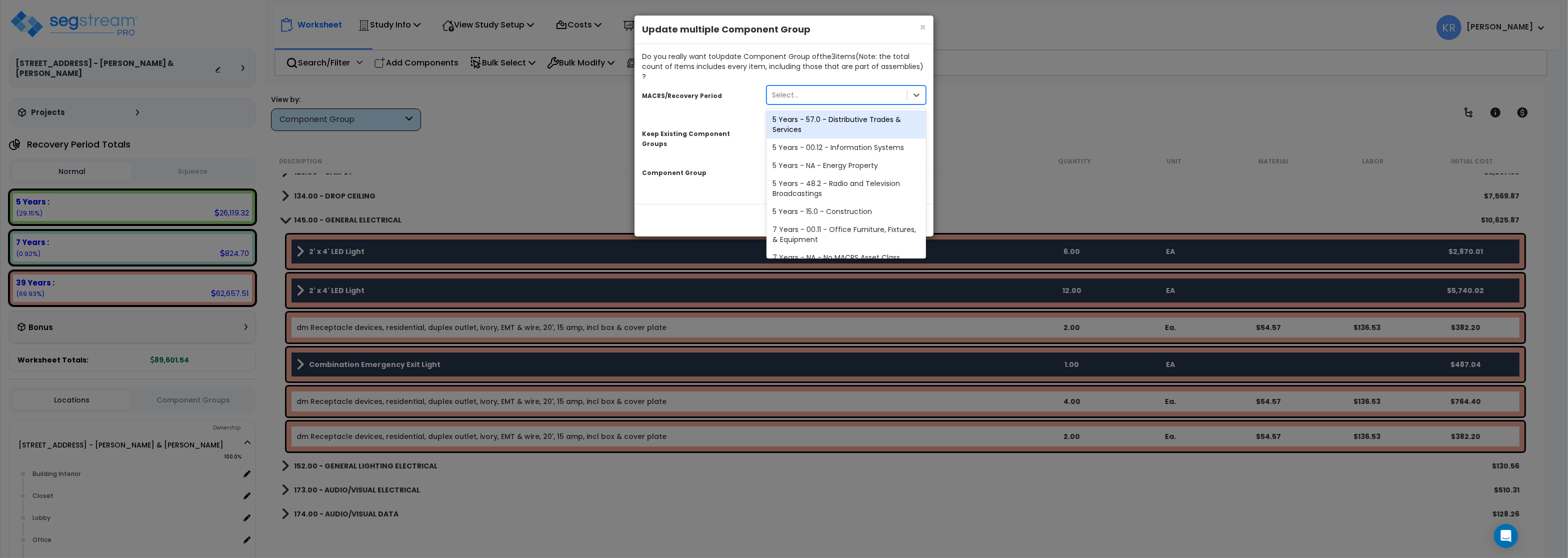
click at [820, 89] on div "Select..." at bounding box center [837, 95] width 140 height 16
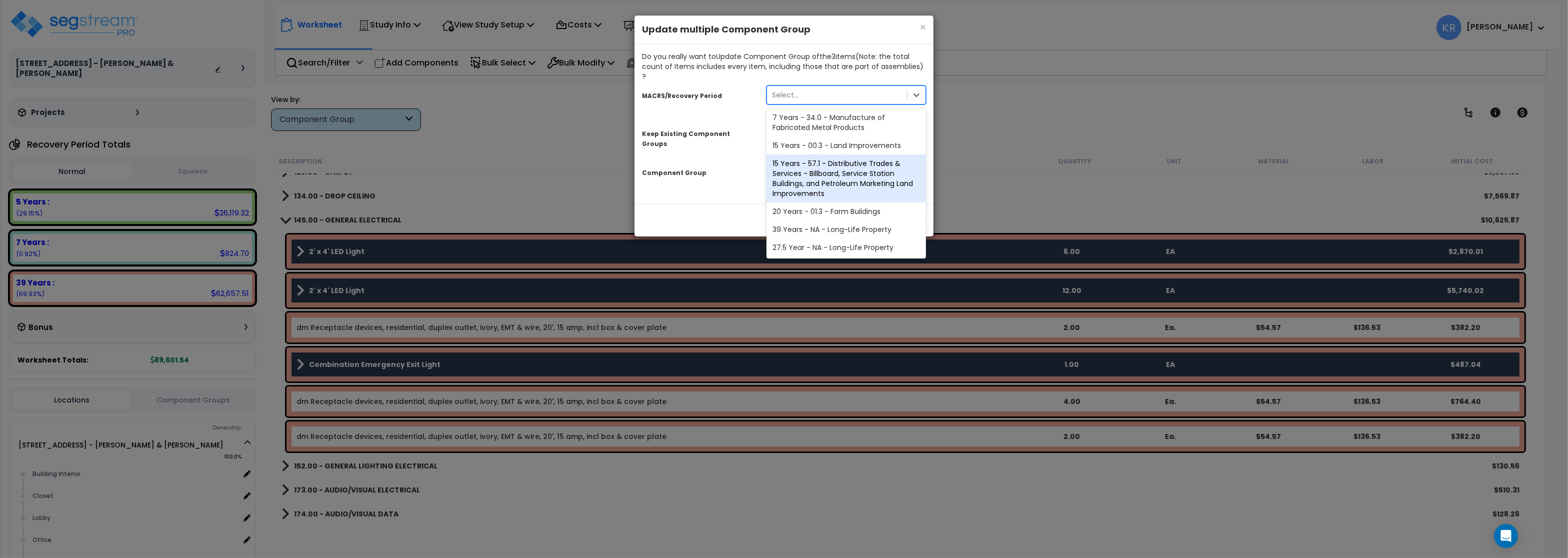
click at [825, 221] on div "39 Years - NA - Long-Life Property" at bounding box center [846, 229] width 160 height 18
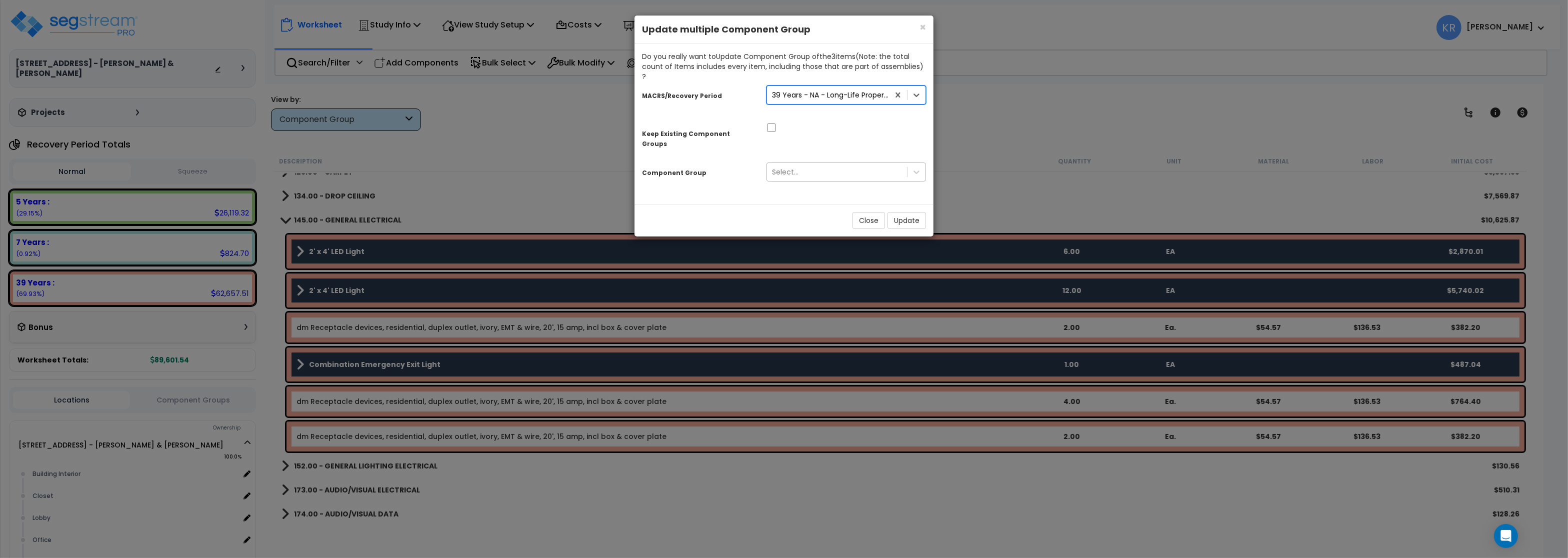
click at [809, 164] on div "Select..." at bounding box center [837, 172] width 140 height 16
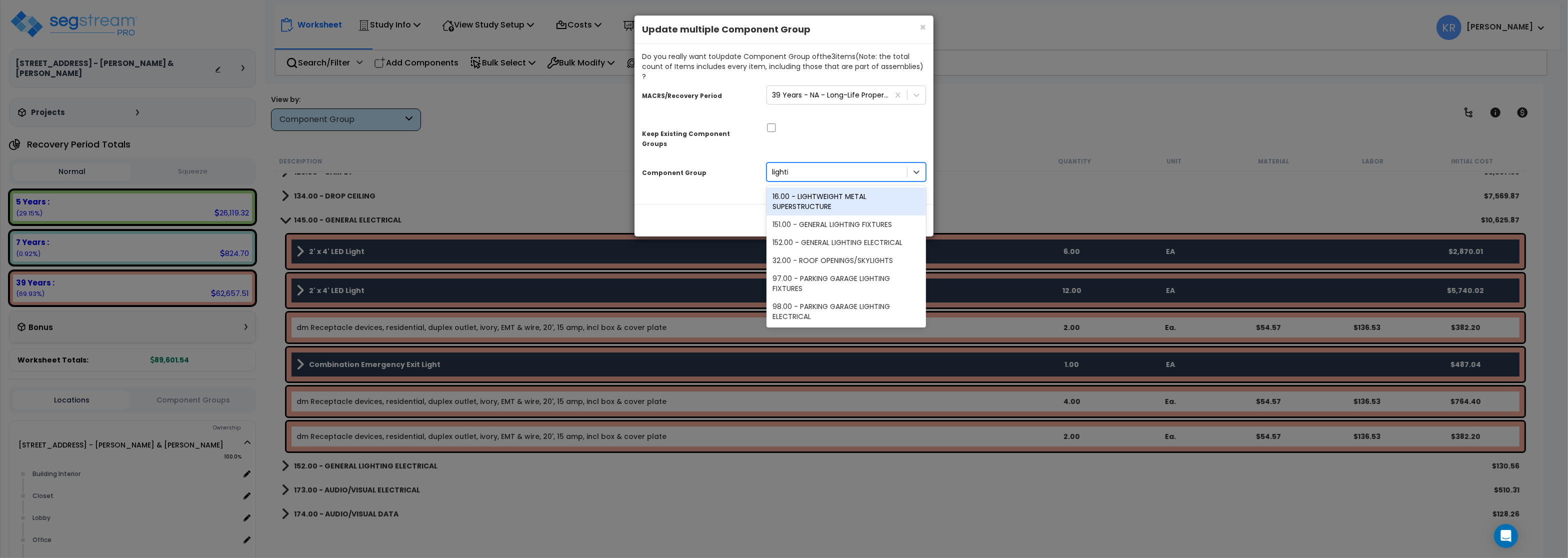
type input "lightin"
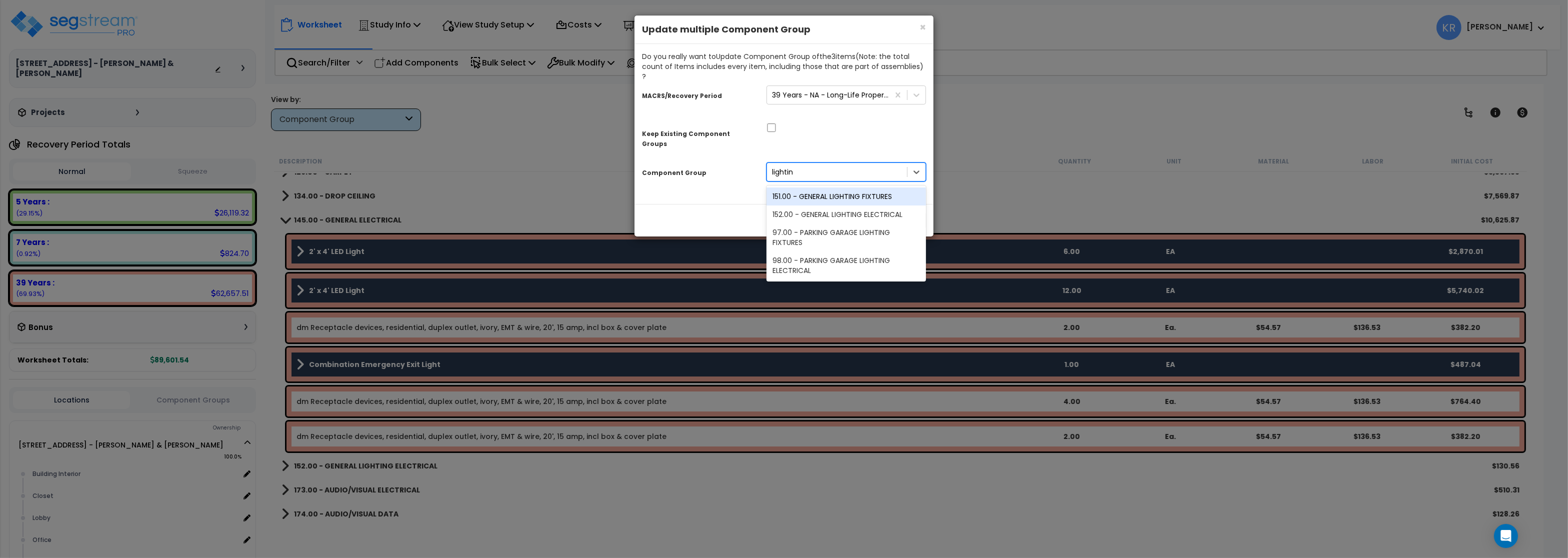
click at [879, 187] on div "151.00 - GENERAL LIGHTING FIXTURES" at bounding box center [846, 196] width 160 height 18
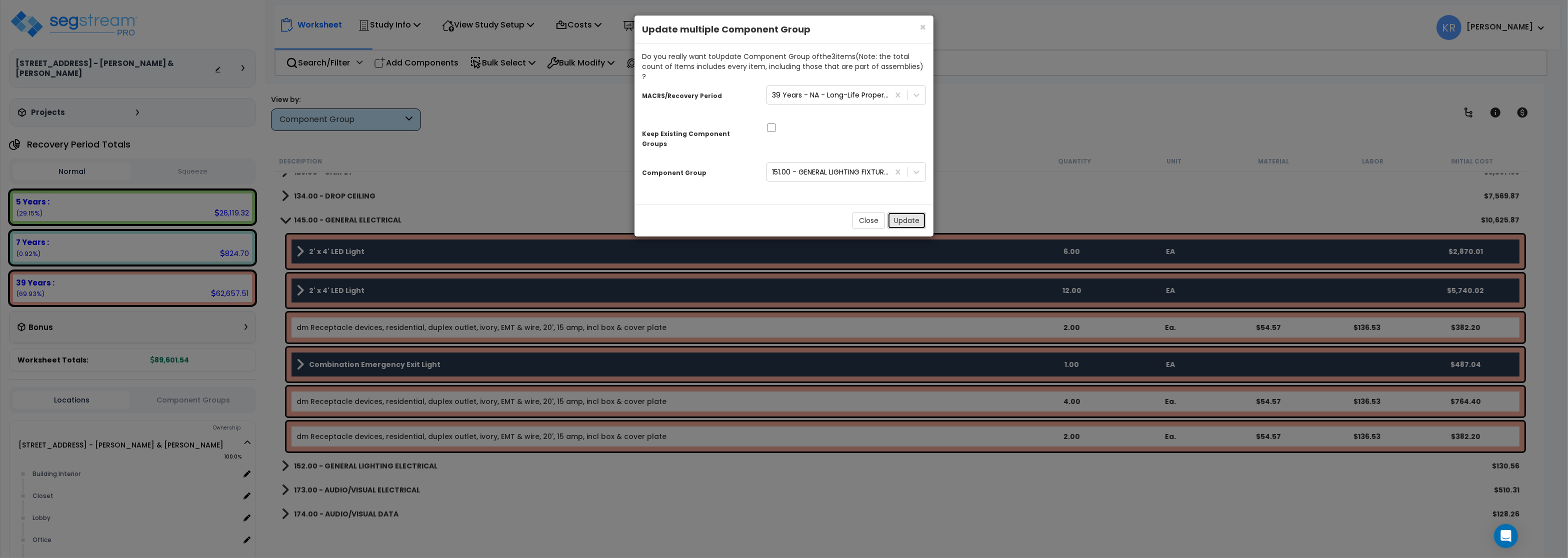
click at [900, 212] on button "Update" at bounding box center [907, 221] width 39 height 17
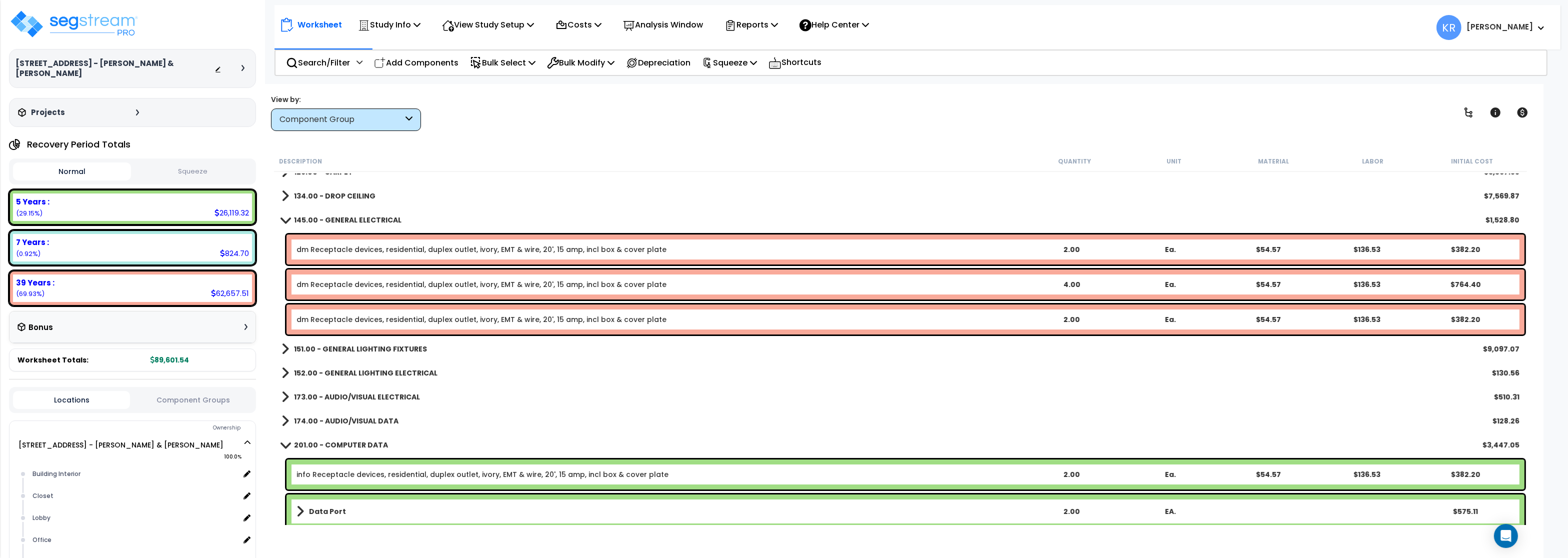
click at [354, 217] on b "145.00 - GENERAL ELECTRICAL" at bounding box center [348, 220] width 108 height 10
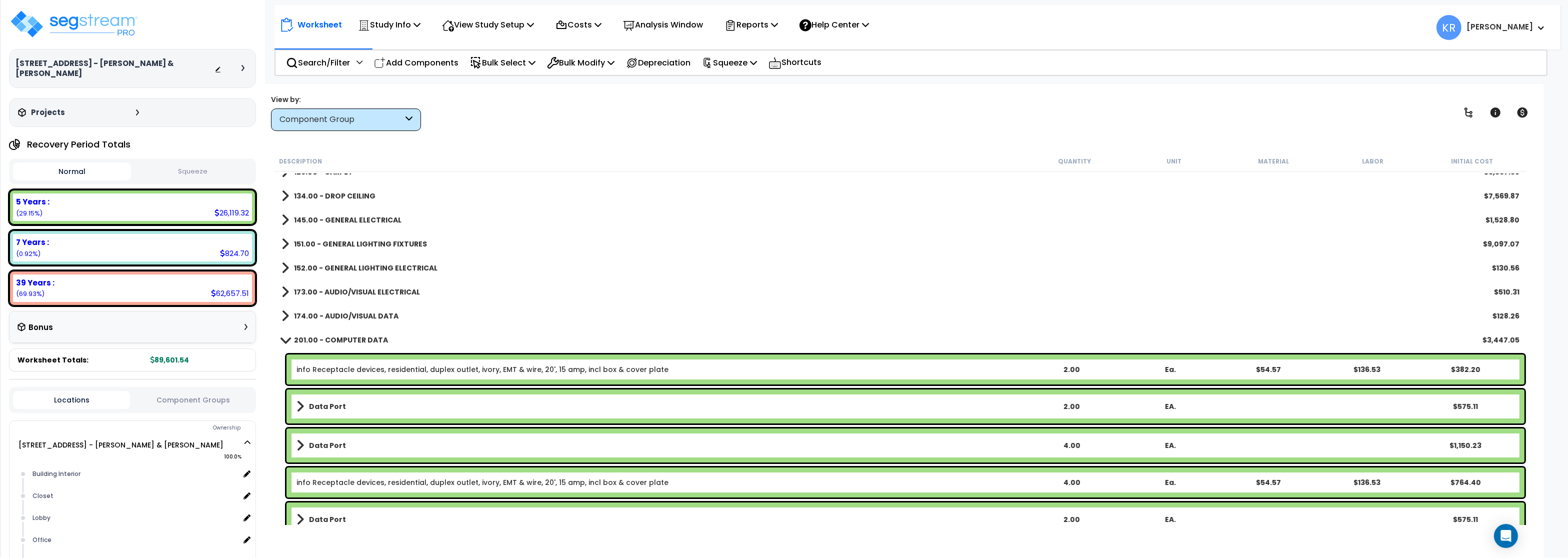
click at [356, 251] on link "151.00 - GENERAL LIGHTING FIXTURES" at bounding box center [354, 244] width 146 height 14
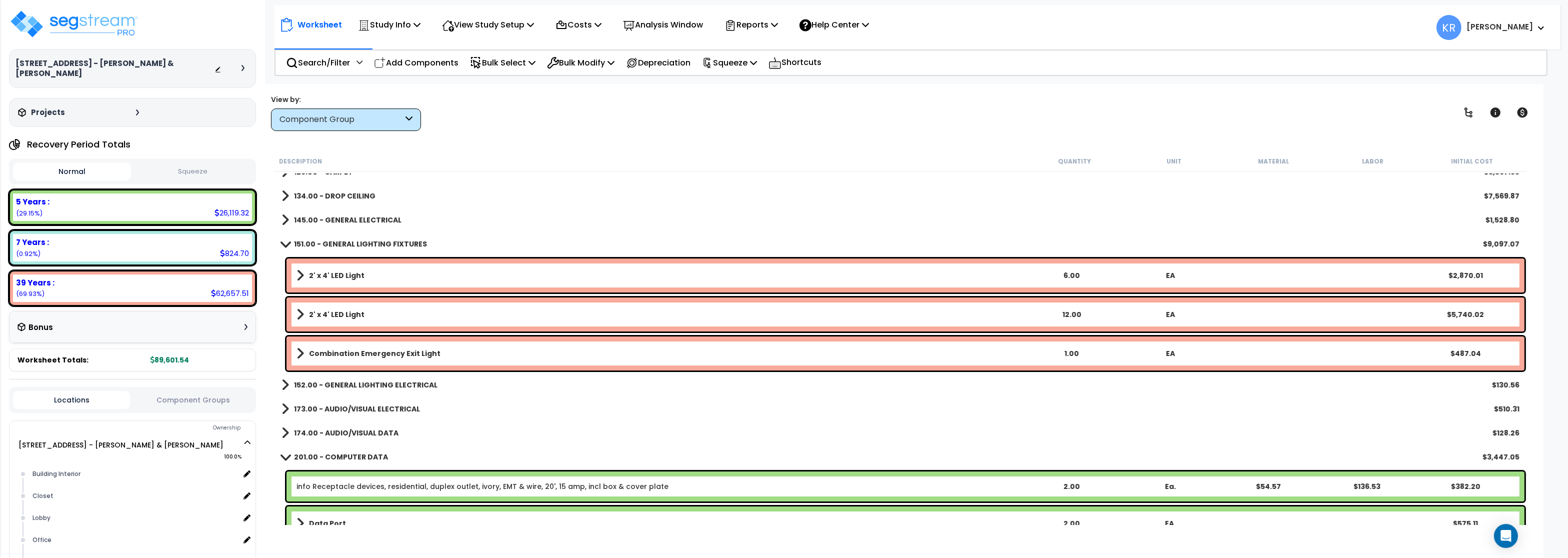
click at [359, 248] on b "151.00 - GENERAL LIGHTING FIXTURES" at bounding box center [360, 244] width 133 height 10
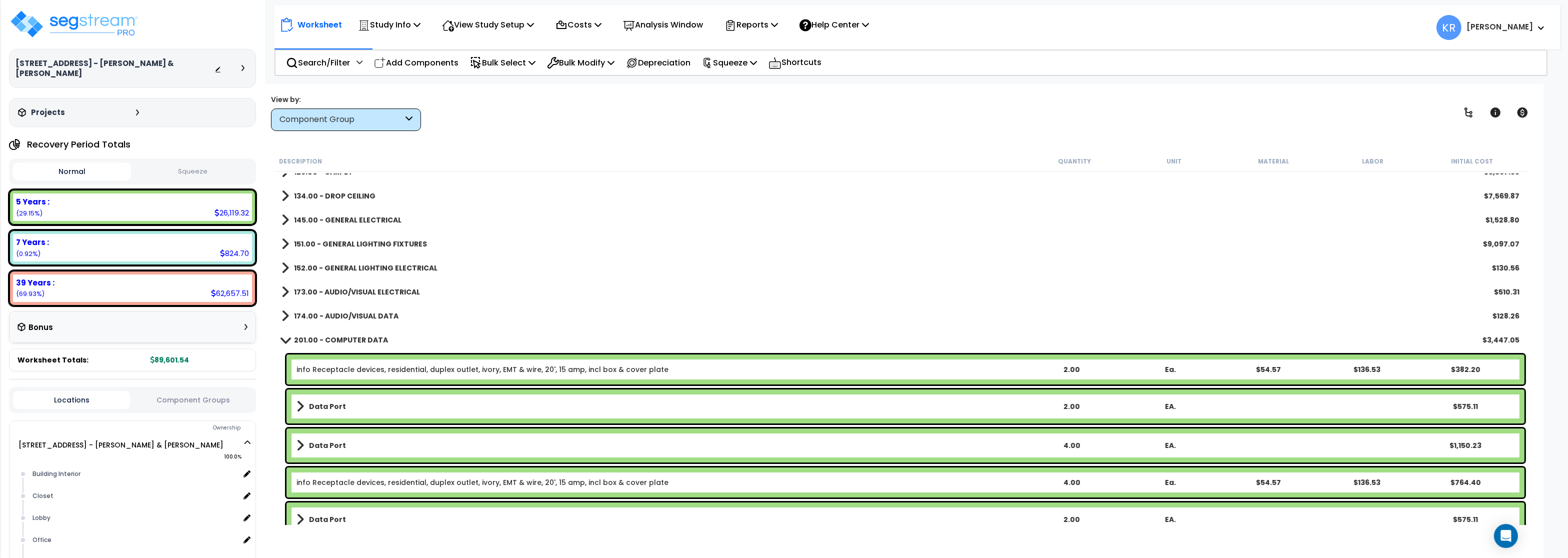
click at [359, 267] on b "152.00 - GENERAL LIGHTING ELECTRICAL" at bounding box center [366, 268] width 143 height 10
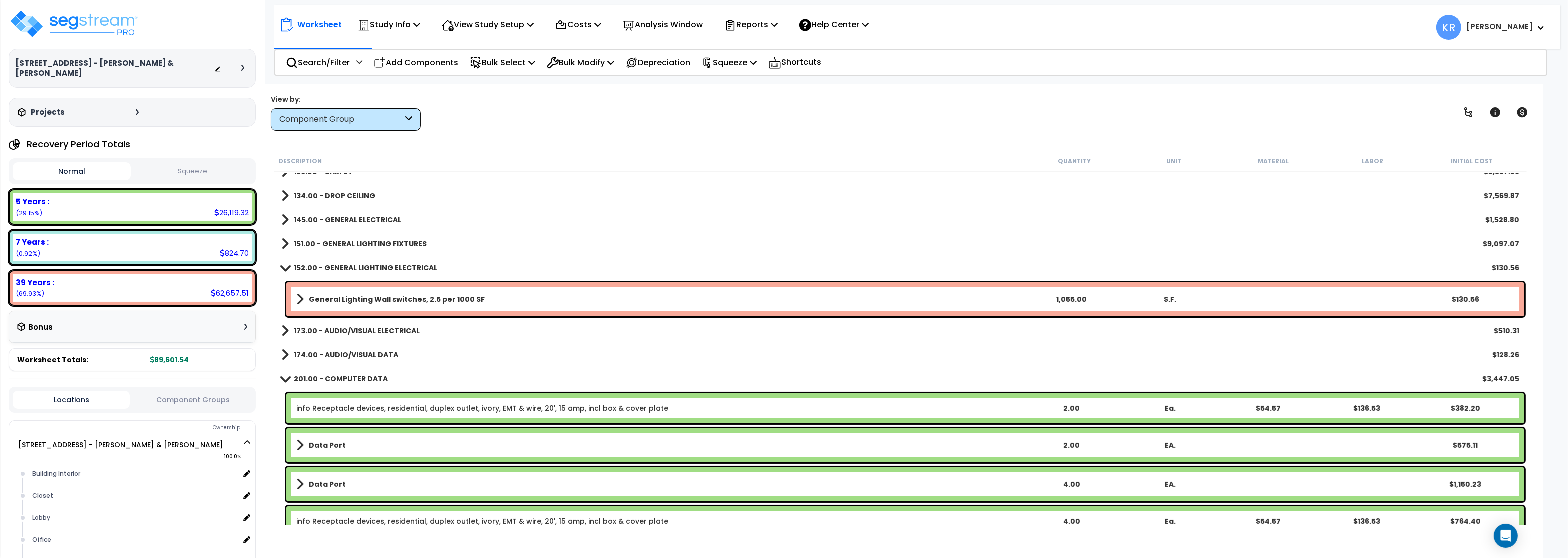
click at [359, 267] on b "152.00 - GENERAL LIGHTING ELECTRICAL" at bounding box center [366, 268] width 143 height 10
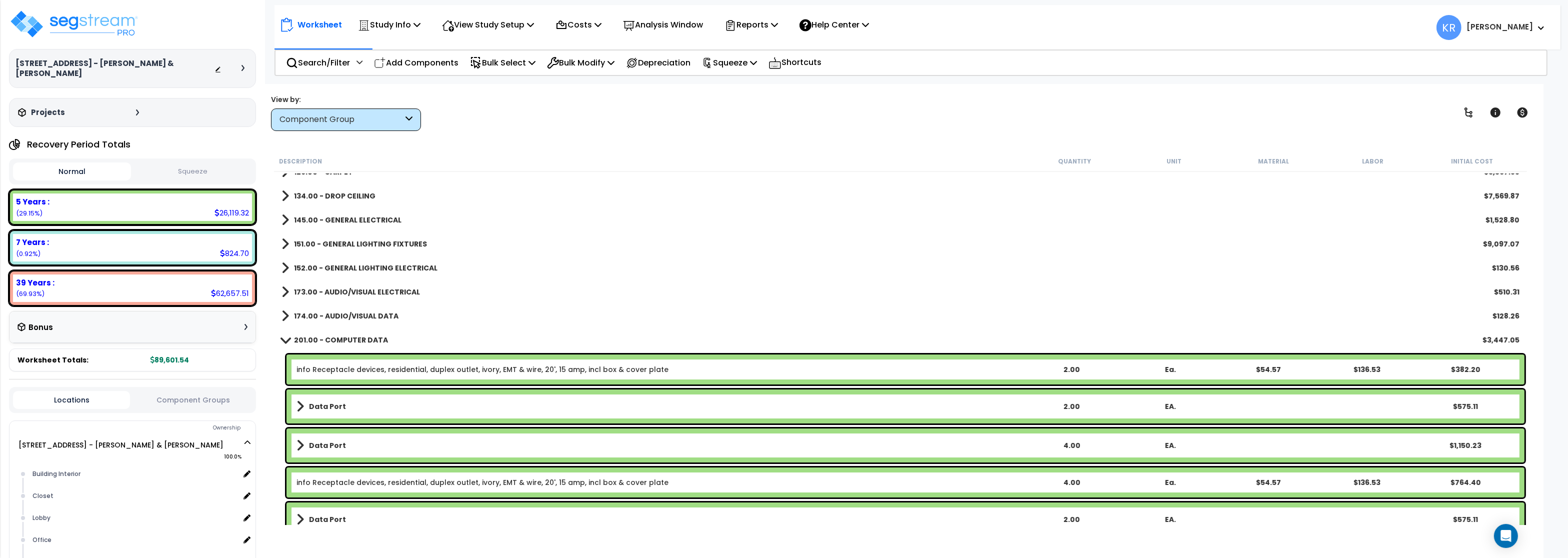
click at [358, 290] on b "173.00 - AUDIO/VISUAL ELECTRICAL" at bounding box center [357, 292] width 126 height 10
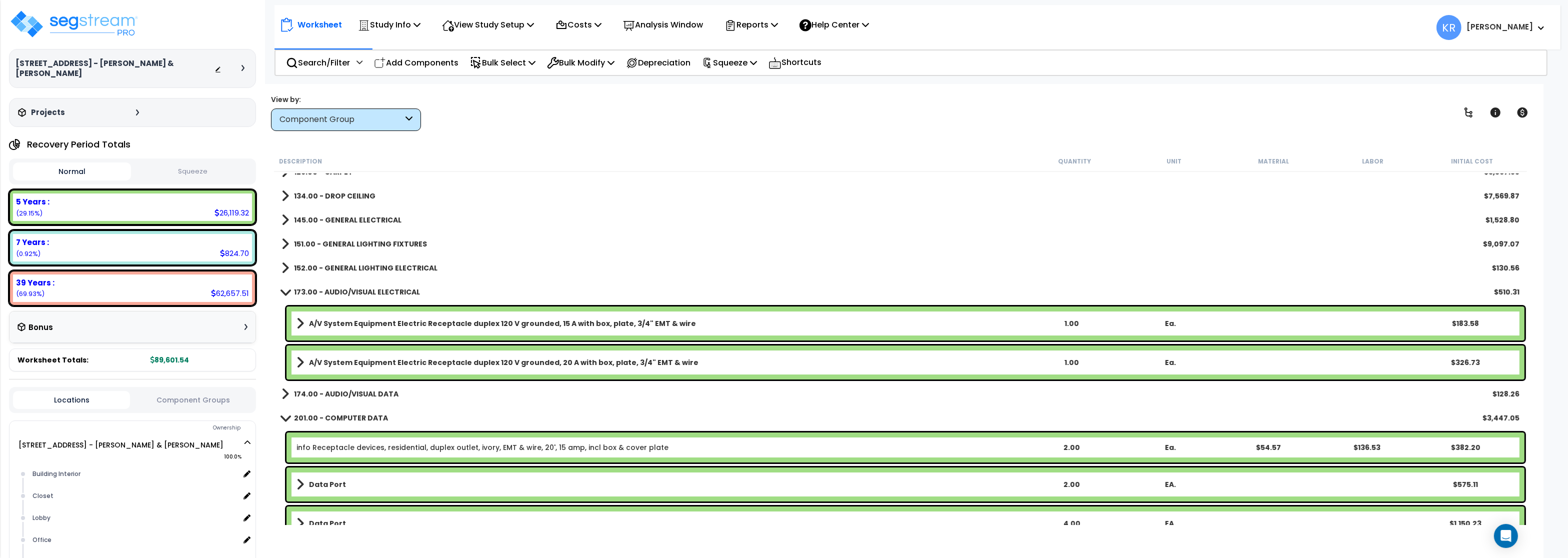
click at [358, 290] on b "173.00 - AUDIO/VISUAL ELECTRICAL" at bounding box center [357, 292] width 126 height 10
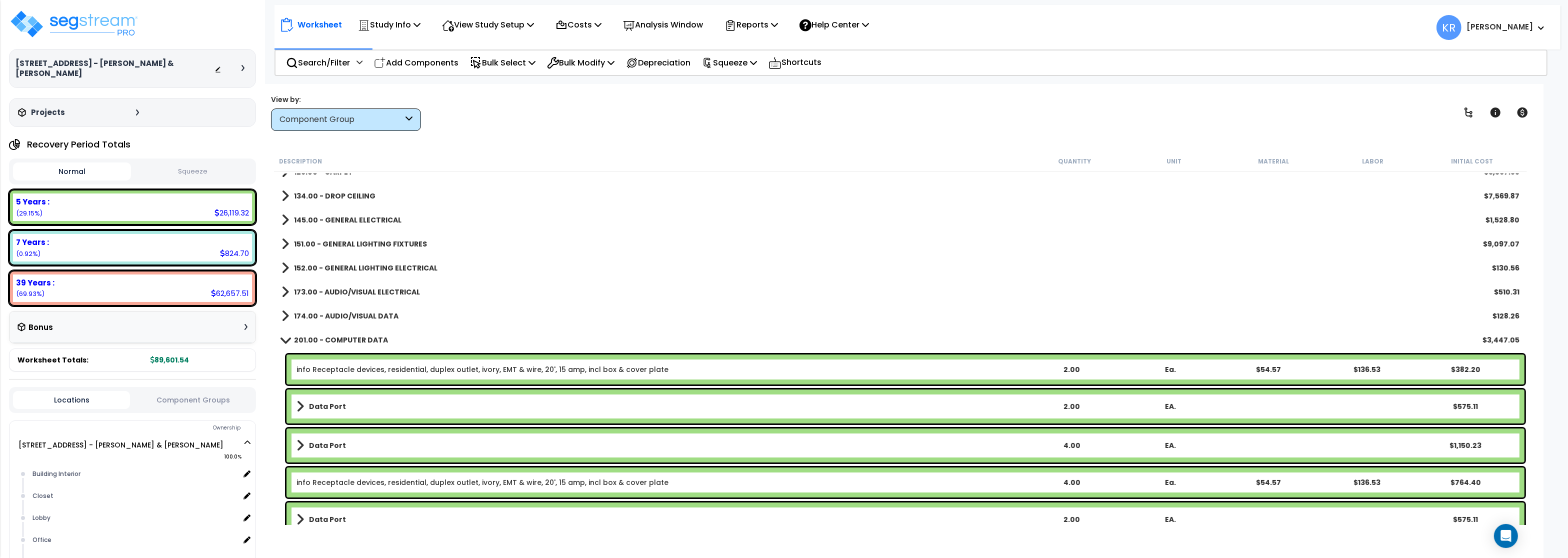
click at [358, 310] on link "174.00 - AUDIO/VISUAL DATA" at bounding box center [340, 316] width 117 height 14
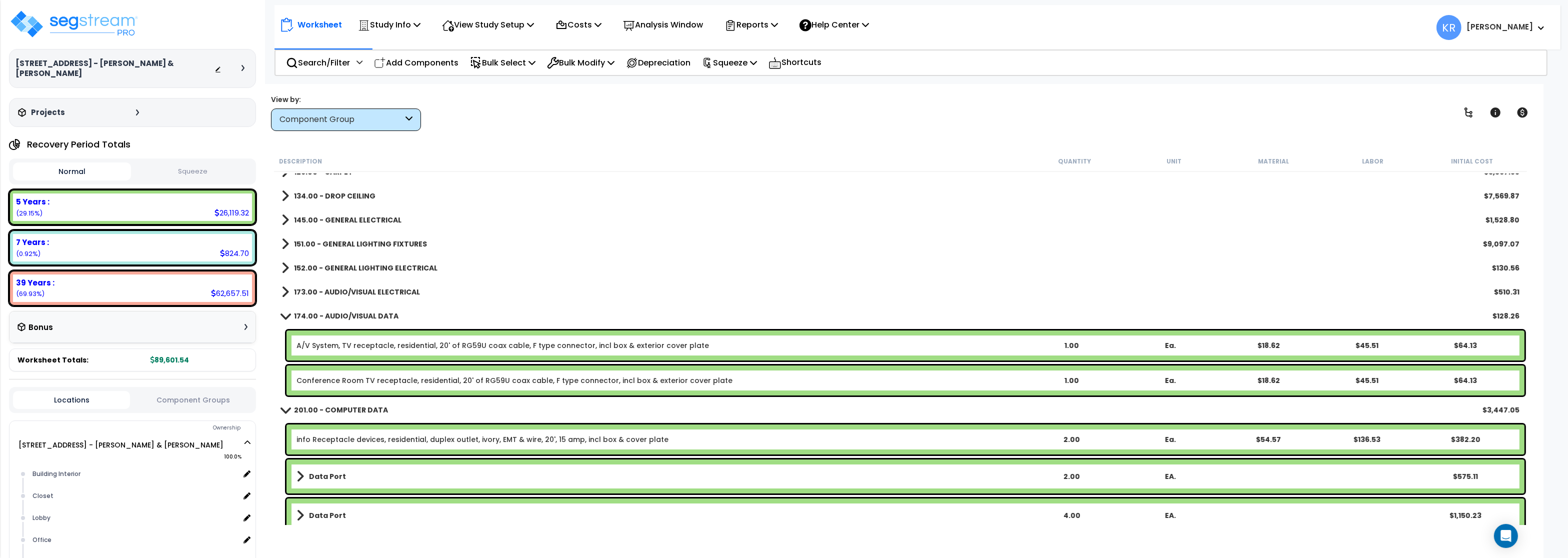
click at [358, 310] on link "174.00 - AUDIO/VISUAL DATA" at bounding box center [340, 316] width 117 height 14
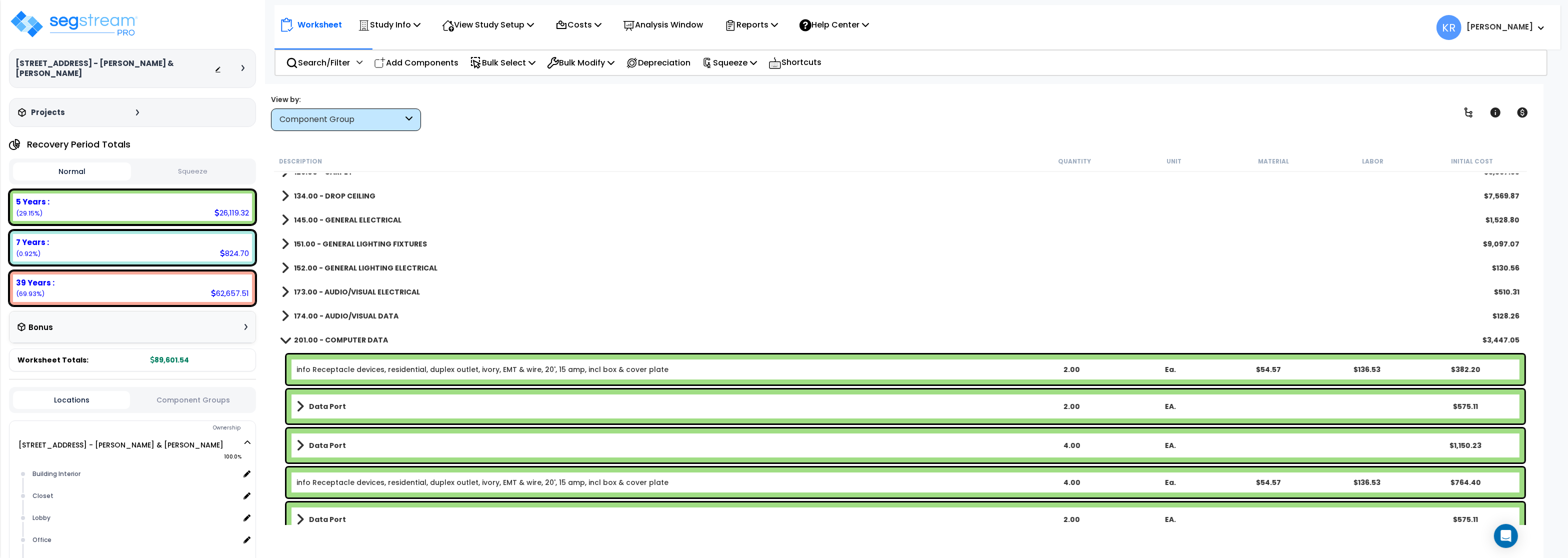
click at [350, 345] on b "201.00 - COMPUTER DATA" at bounding box center [341, 340] width 94 height 10
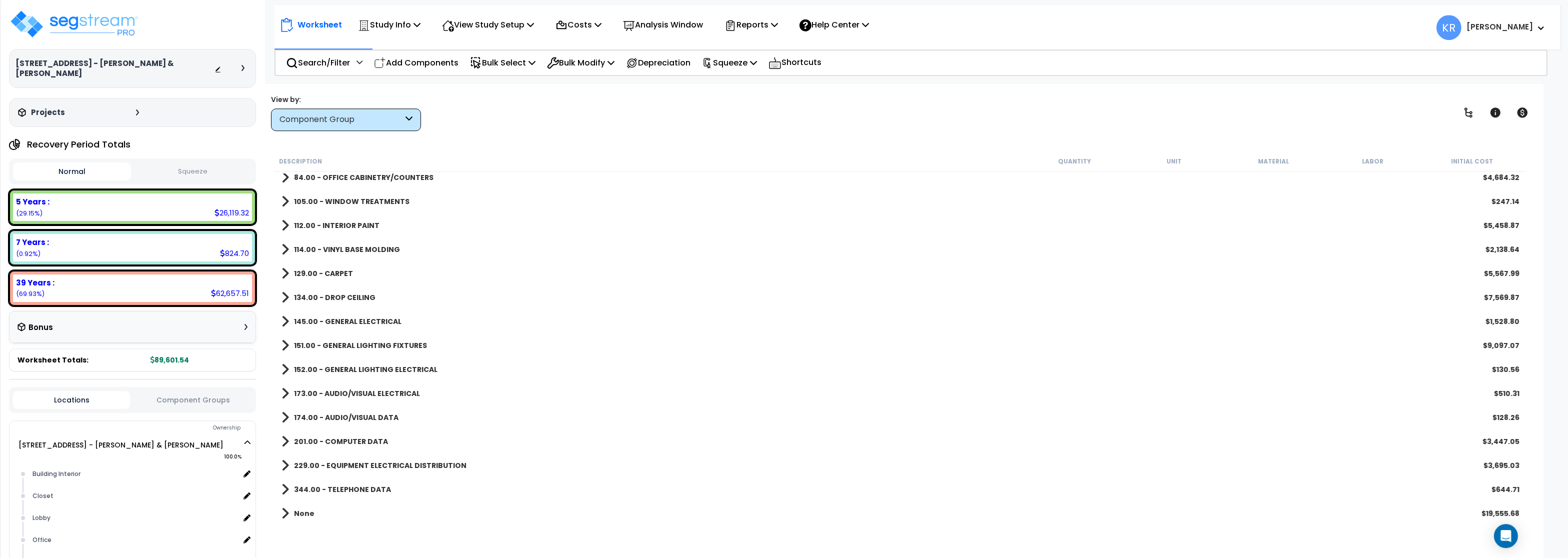
scroll to position [43, 0]
click at [349, 437] on b "201.00 - COMPUTER DATA" at bounding box center [341, 442] width 94 height 10
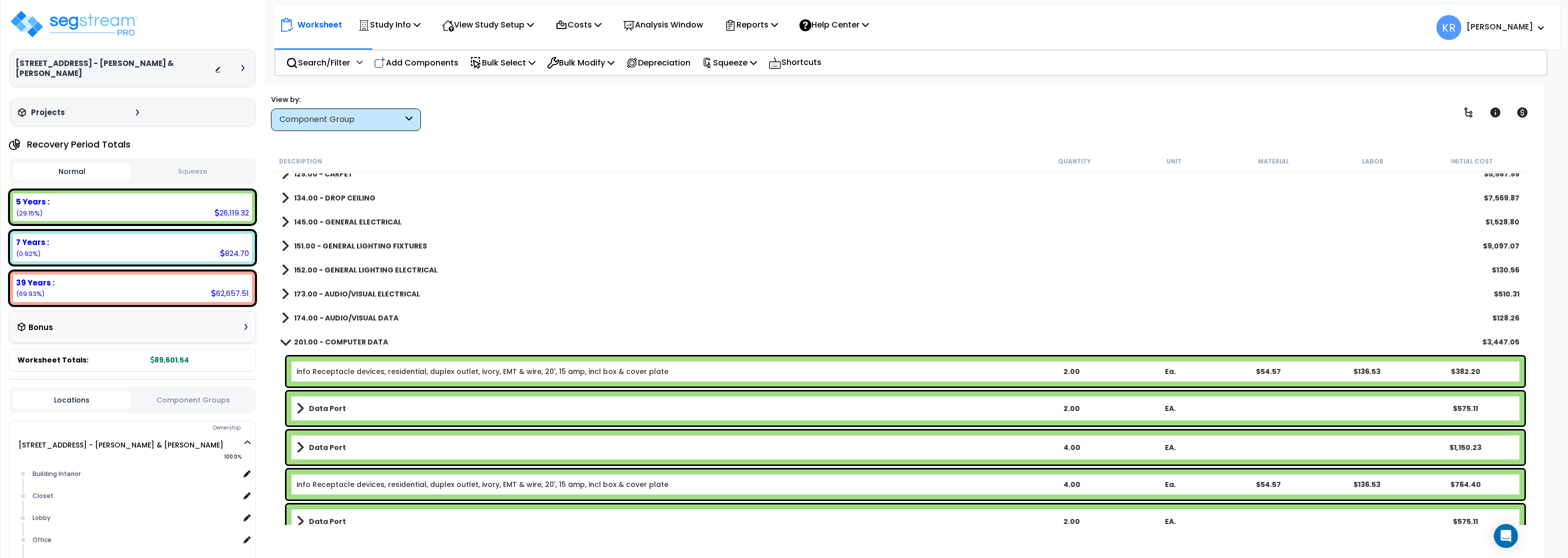
scroll to position [258, 0]
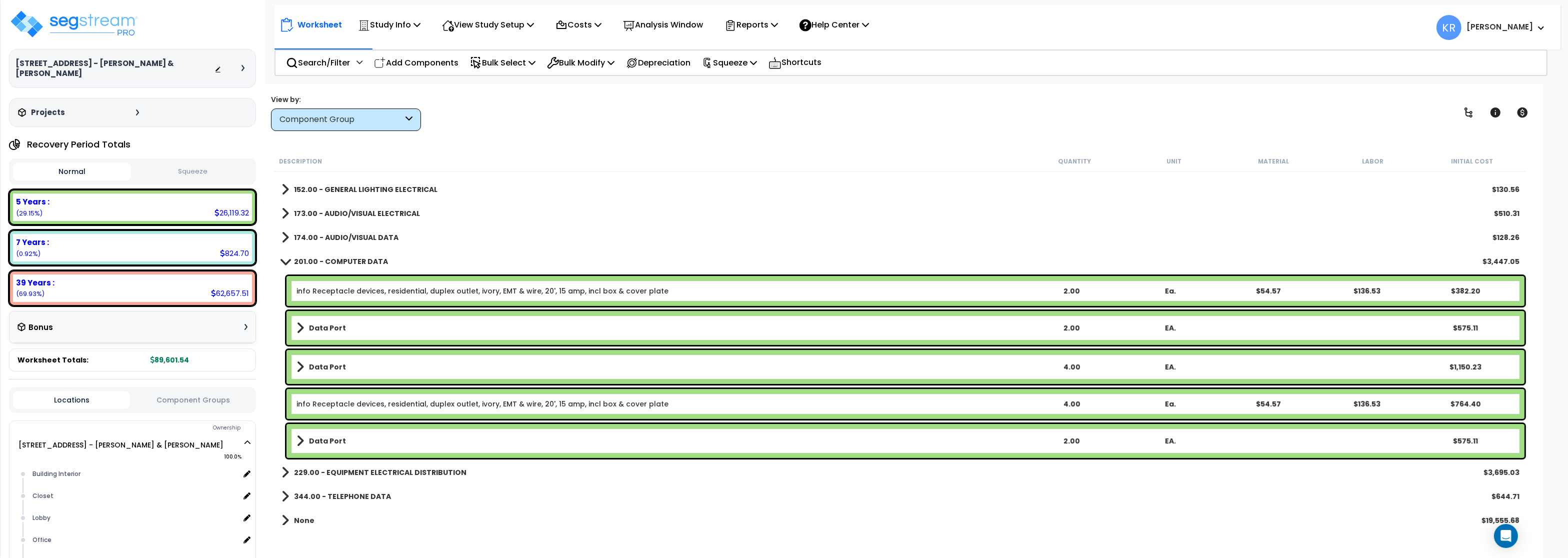
click at [342, 296] on div "info Receptacle devices, residential, duplex outlet, ivory, EMT & wire, 20', 15…" at bounding box center [906, 291] width 1238 height 30
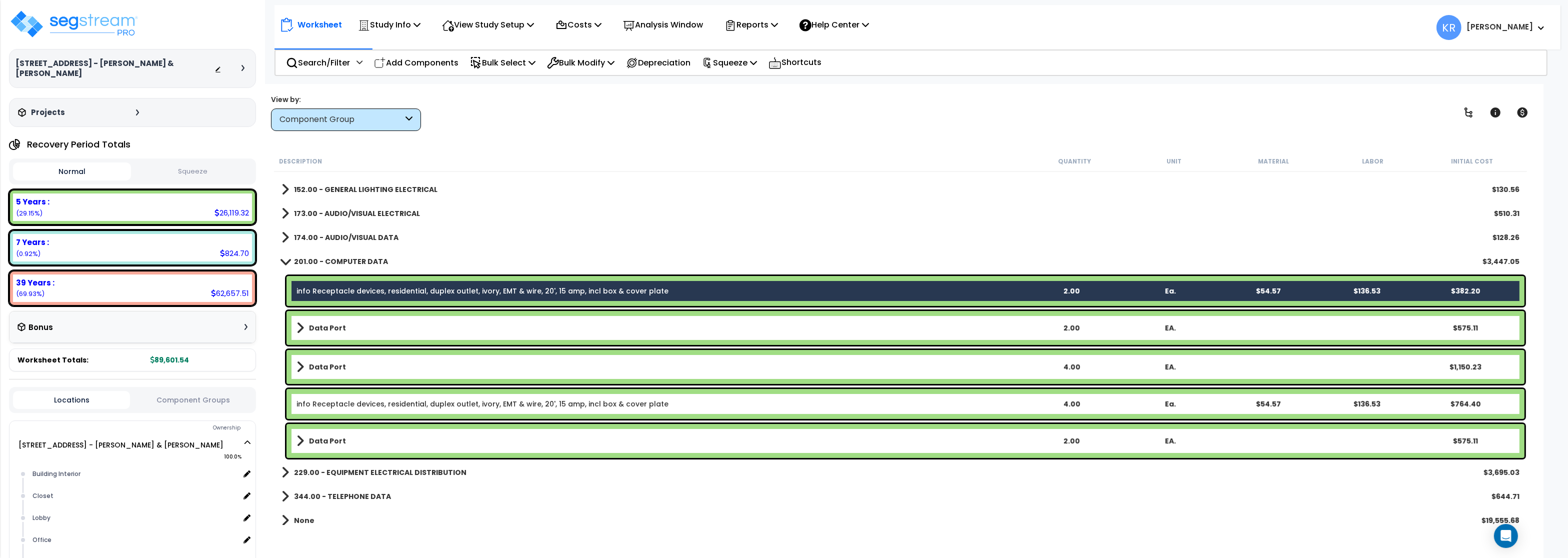
click at [317, 335] on div "Data Port 2.00 EA. $575.11" at bounding box center [906, 328] width 1238 height 34
click at [324, 369] on b "Data Port" at bounding box center [328, 367] width 37 height 10
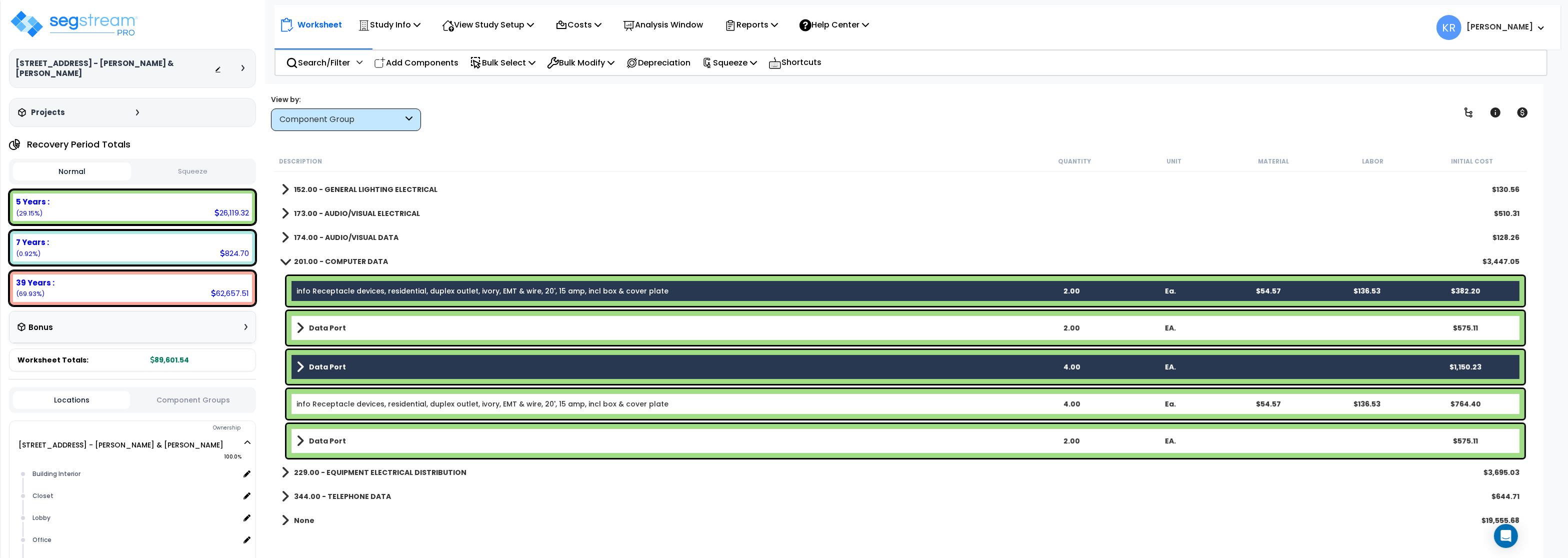
click at [319, 328] on b "Data Port" at bounding box center [328, 328] width 37 height 10
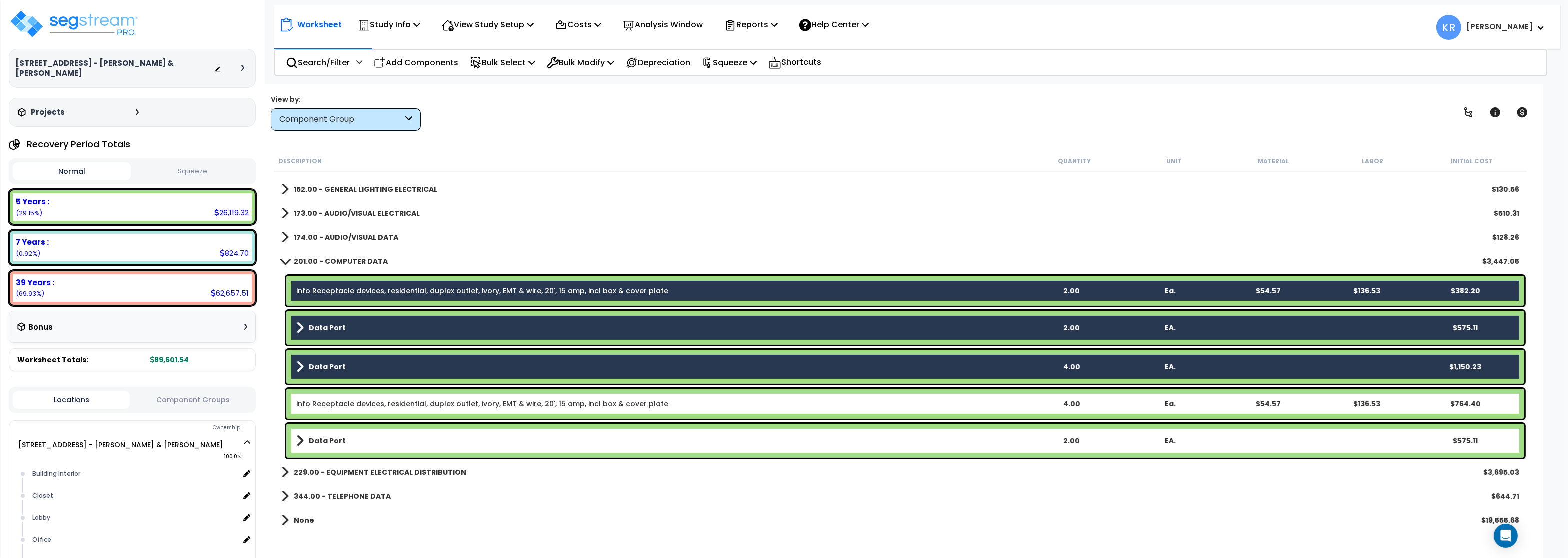
click at [328, 397] on div "info Receptacle devices, residential, duplex outlet, ivory, EMT & wire, 20', 15…" at bounding box center [906, 404] width 1238 height 30
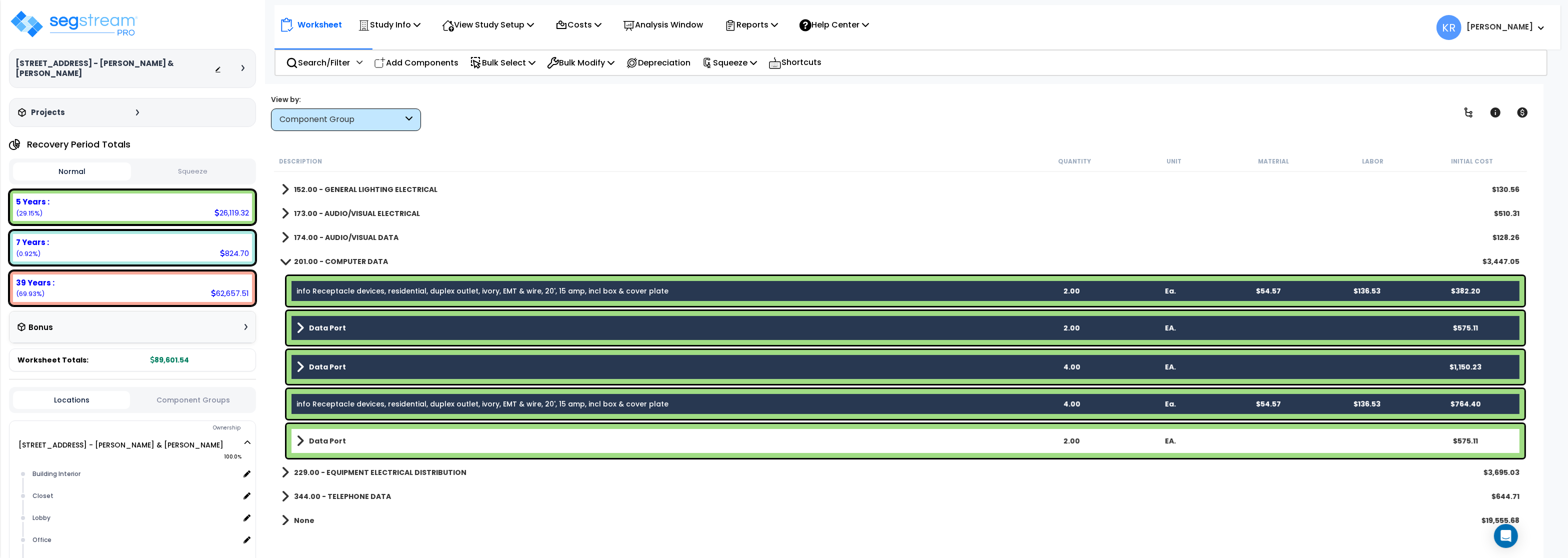
click at [327, 445] on b "Data Port" at bounding box center [328, 441] width 37 height 10
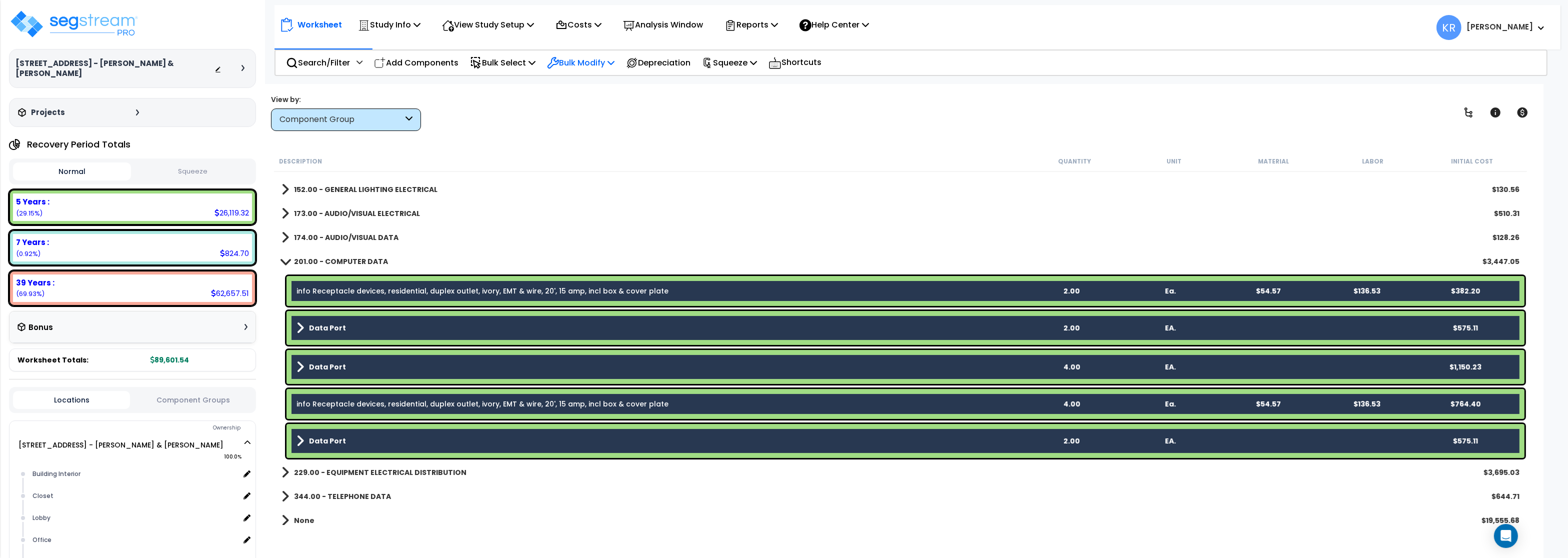
click at [610, 66] on p "Bulk Modify" at bounding box center [580, 62] width 67 height 13
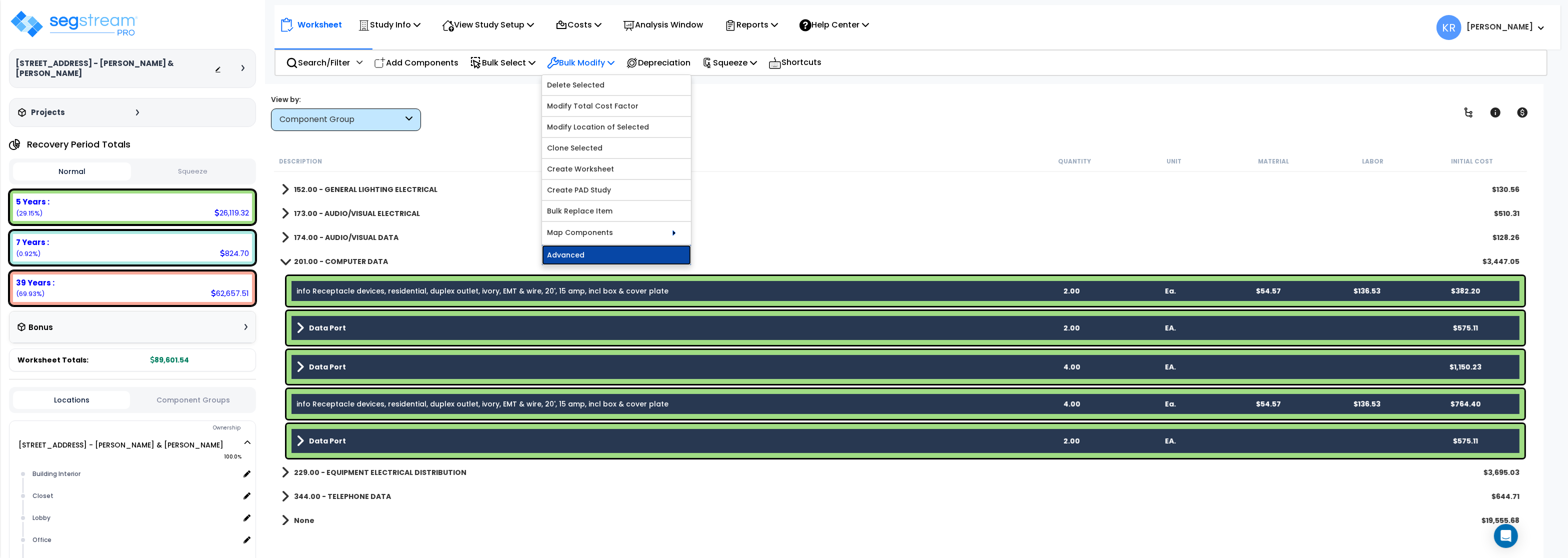
click at [576, 260] on link "Advanced" at bounding box center [616, 255] width 149 height 20
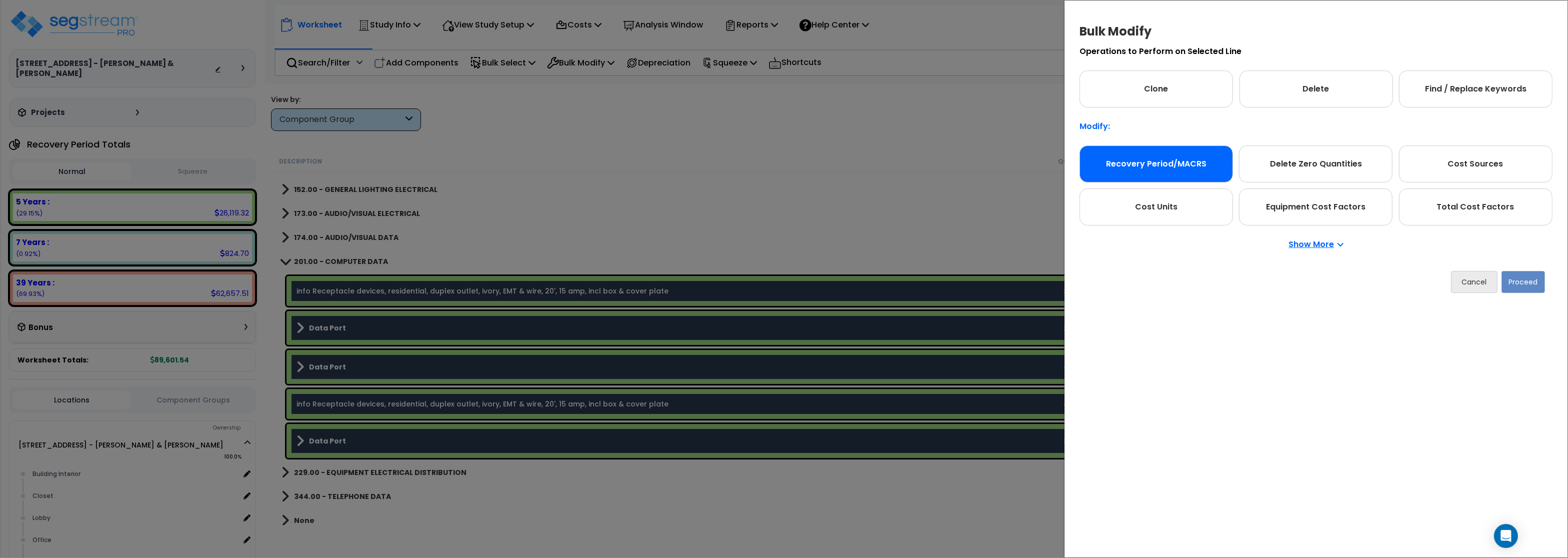
click at [1109, 168] on div "Recovery Period/MACRS" at bounding box center [1156, 164] width 154 height 37
click at [1512, 277] on button "Proceed" at bounding box center [1523, 282] width 43 height 22
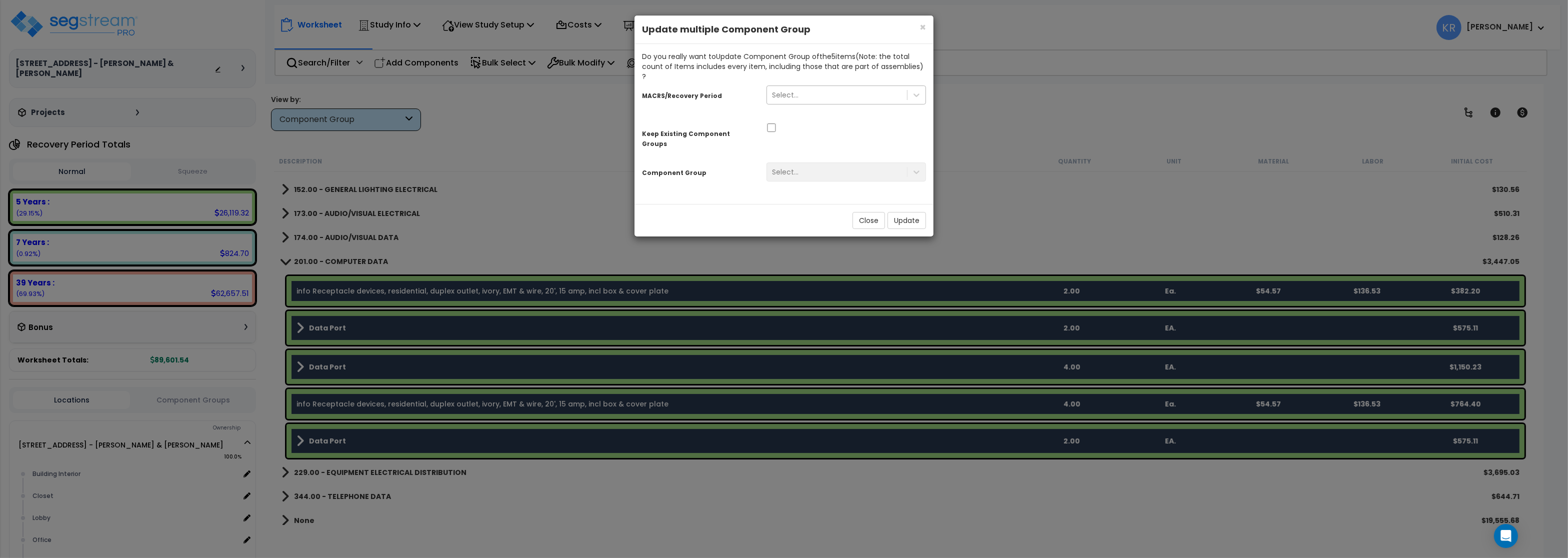
click at [787, 90] on div "Select..." at bounding box center [785, 95] width 26 height 10
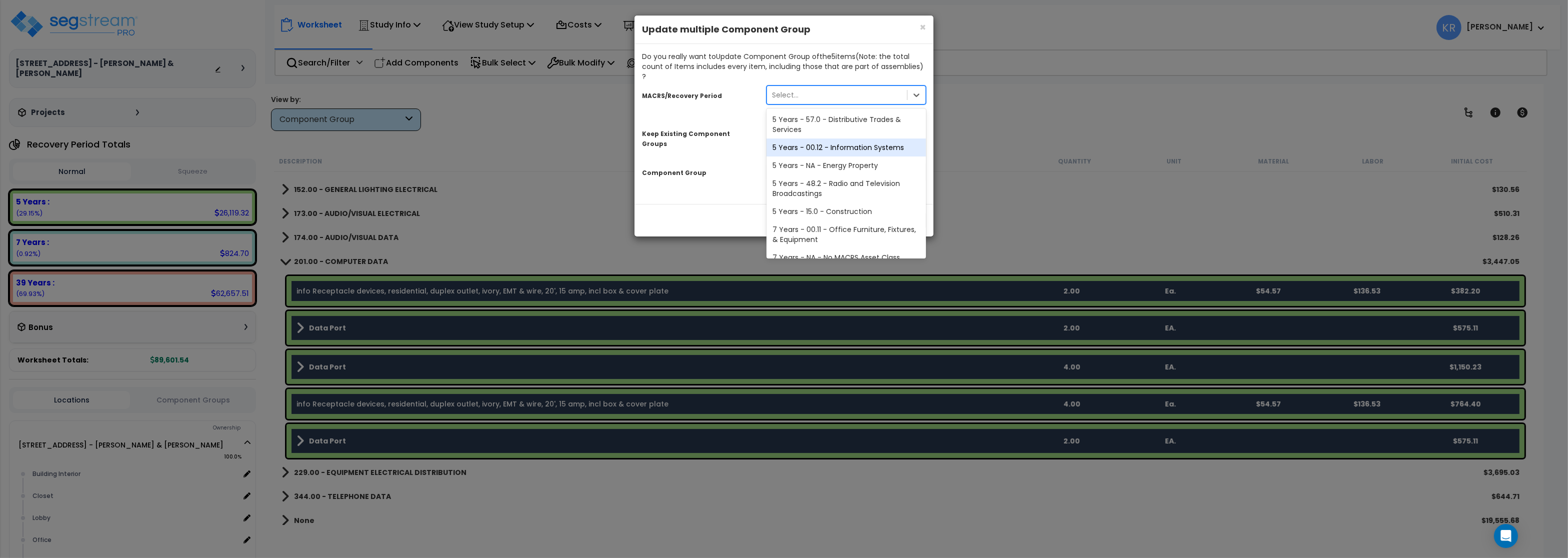
click at [803, 139] on div "5 Years - 00.12 - Information Systems" at bounding box center [846, 147] width 160 height 18
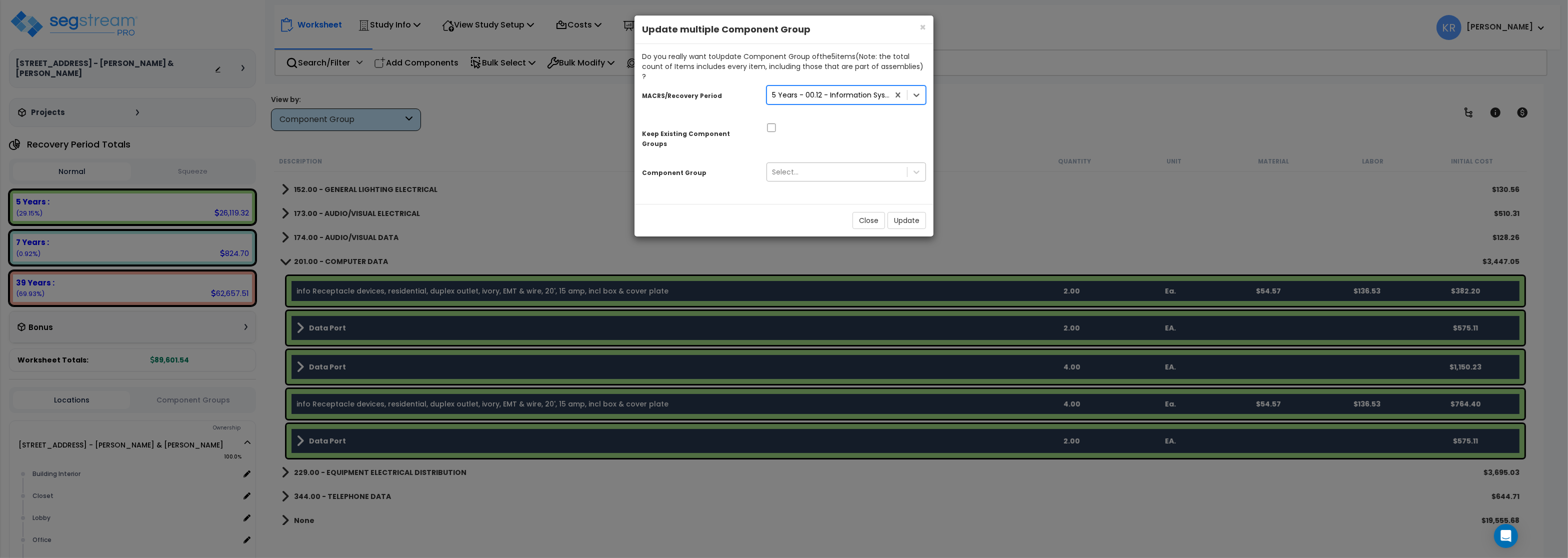
click at [795, 167] on div "Select..." at bounding box center [785, 172] width 26 height 10
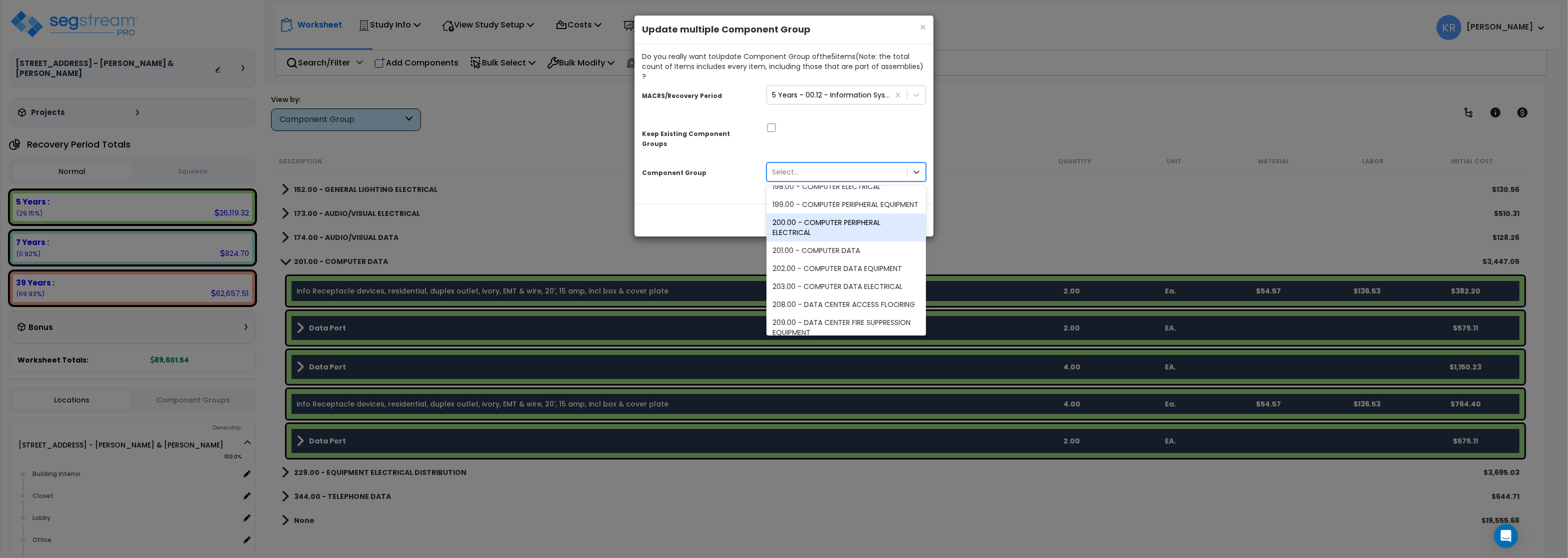
scroll to position [120, 0]
click at [879, 276] on div "203.00 - COMPUTER DATA ELECTRICAL" at bounding box center [846, 284] width 160 height 18
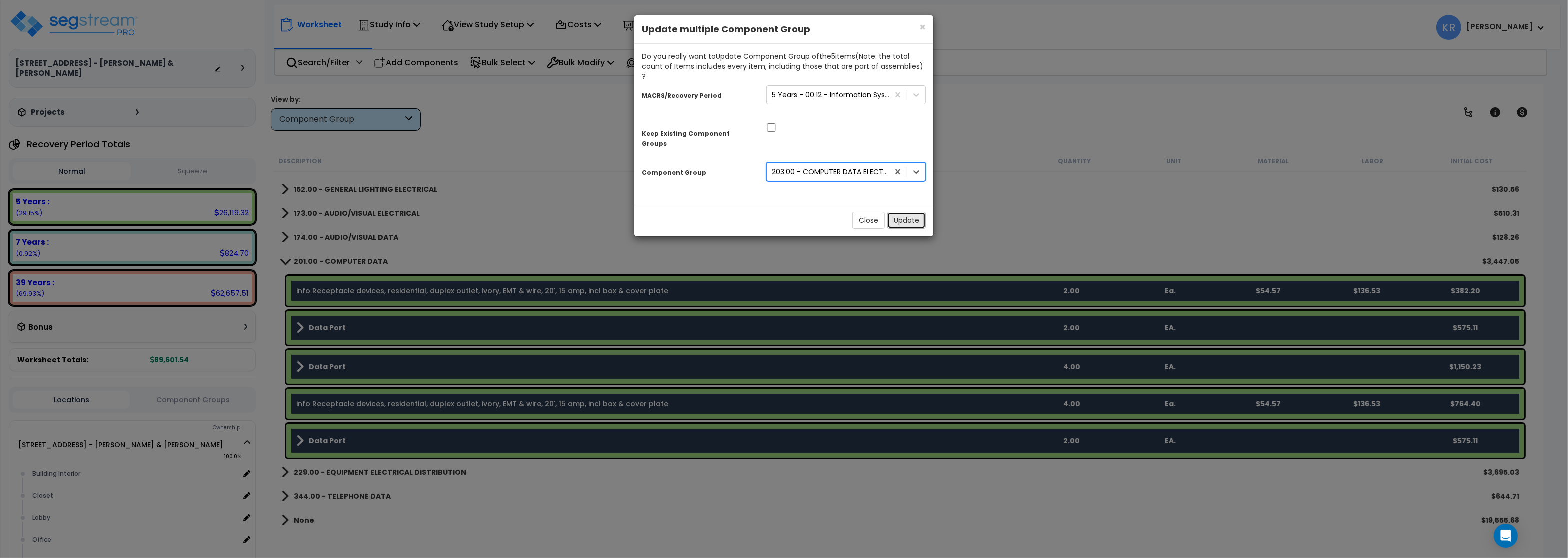
click at [900, 212] on button "Update" at bounding box center [907, 221] width 39 height 17
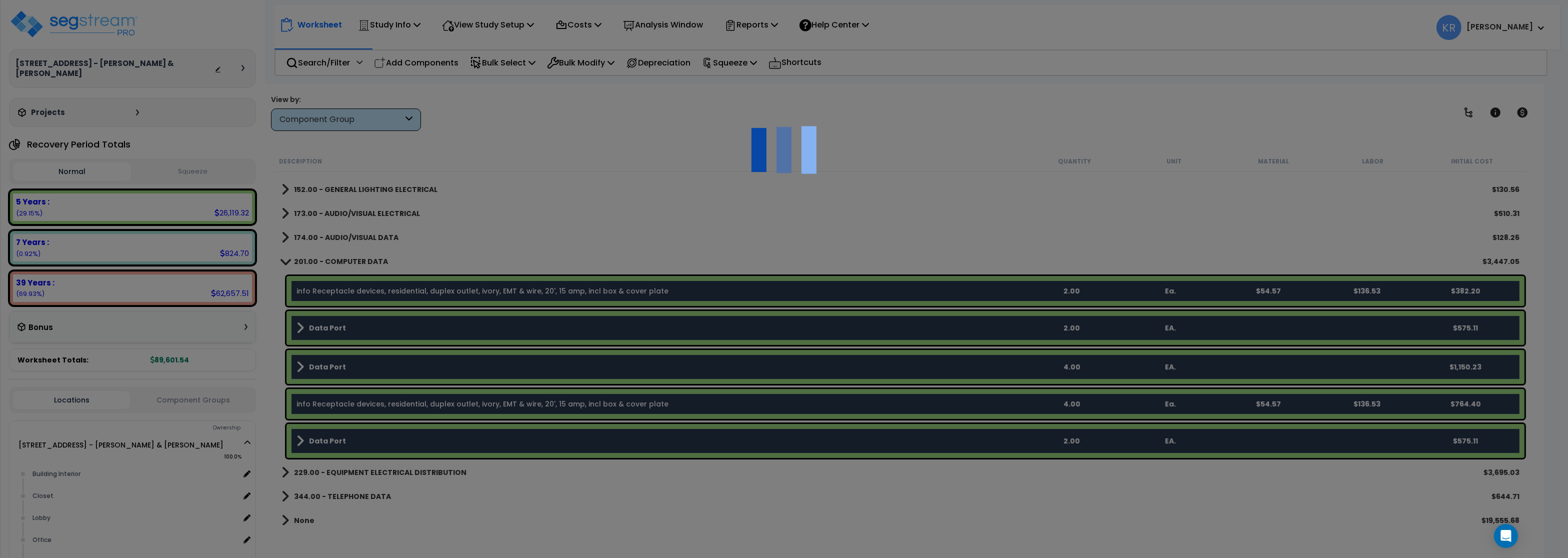
scroll to position [78, 0]
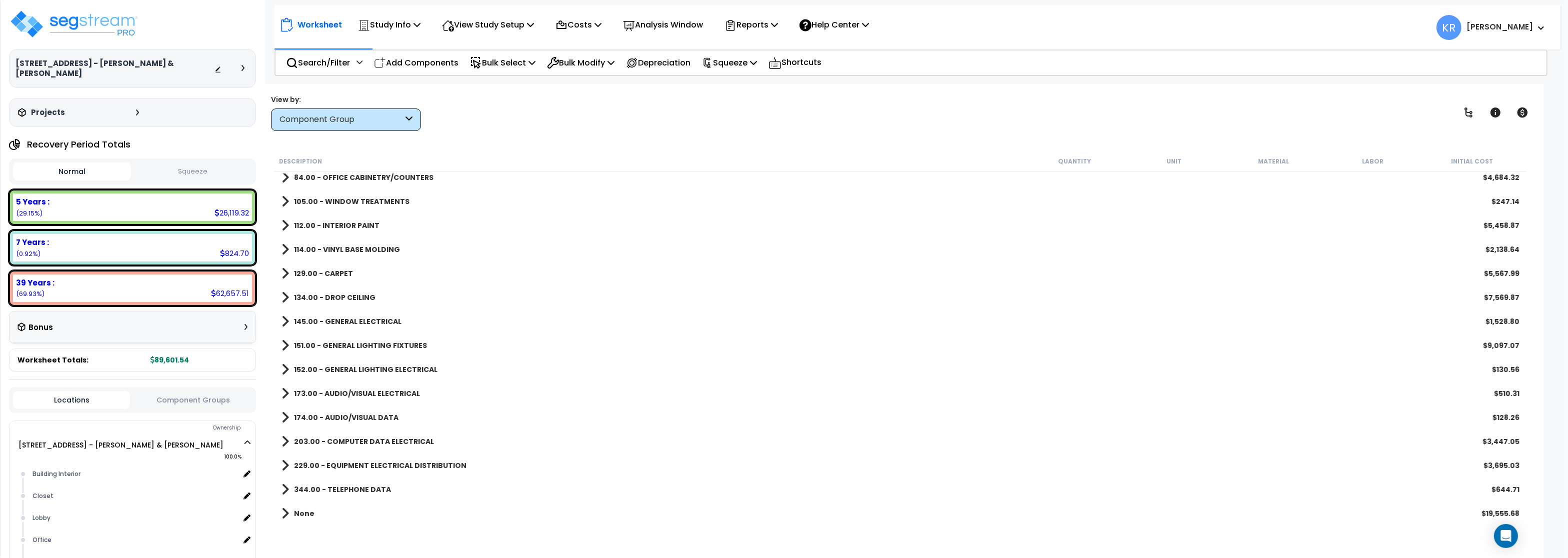
click at [342, 484] on b "344.00 - TELEPHONE DATA" at bounding box center [342, 489] width 97 height 10
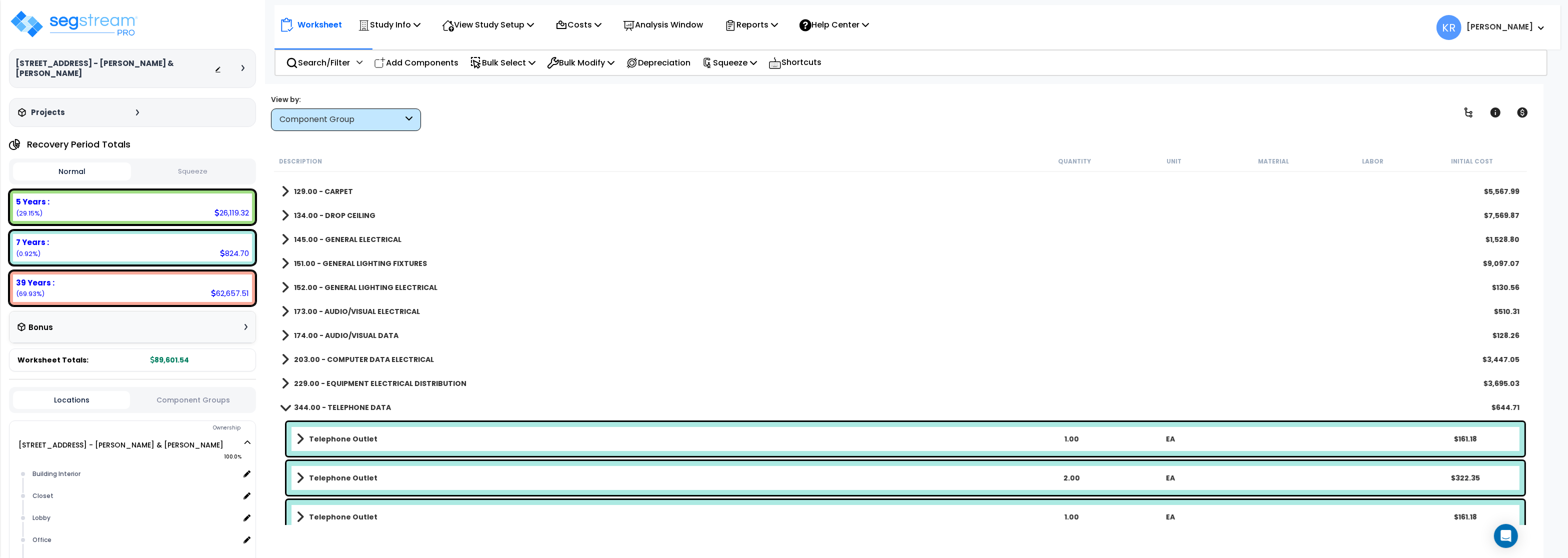
scroll to position [195, 0]
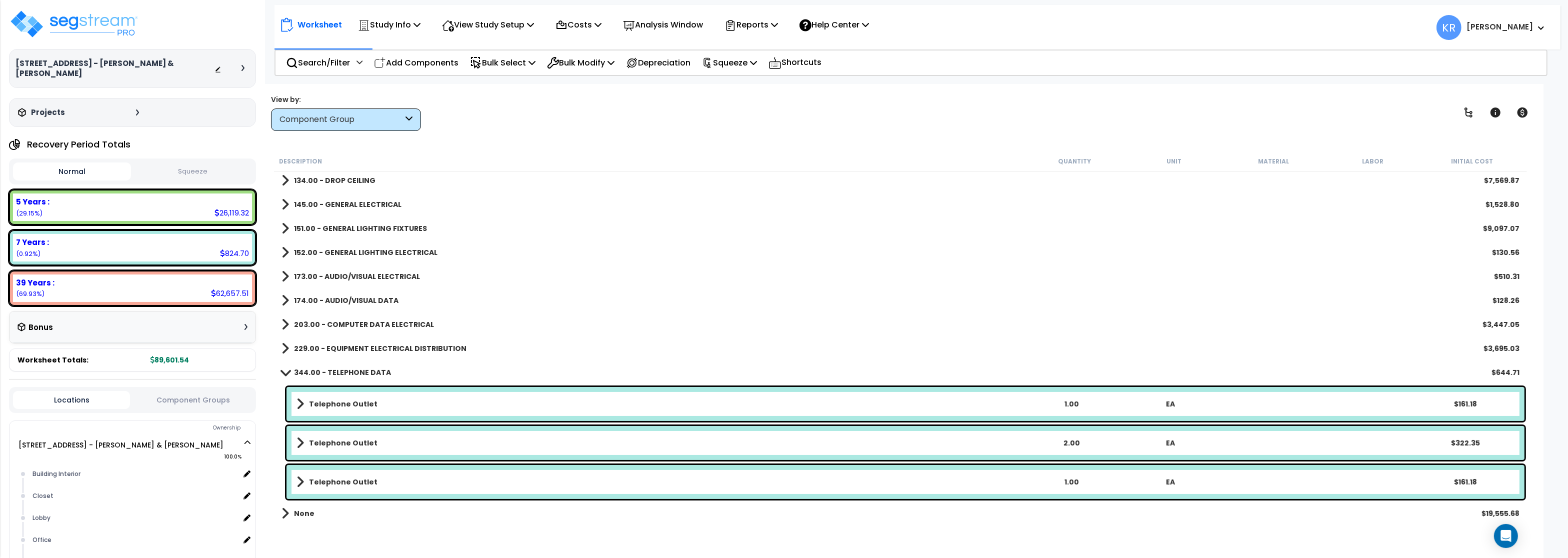
click at [366, 372] on b "344.00 - TELEPHONE DATA" at bounding box center [342, 372] width 97 height 10
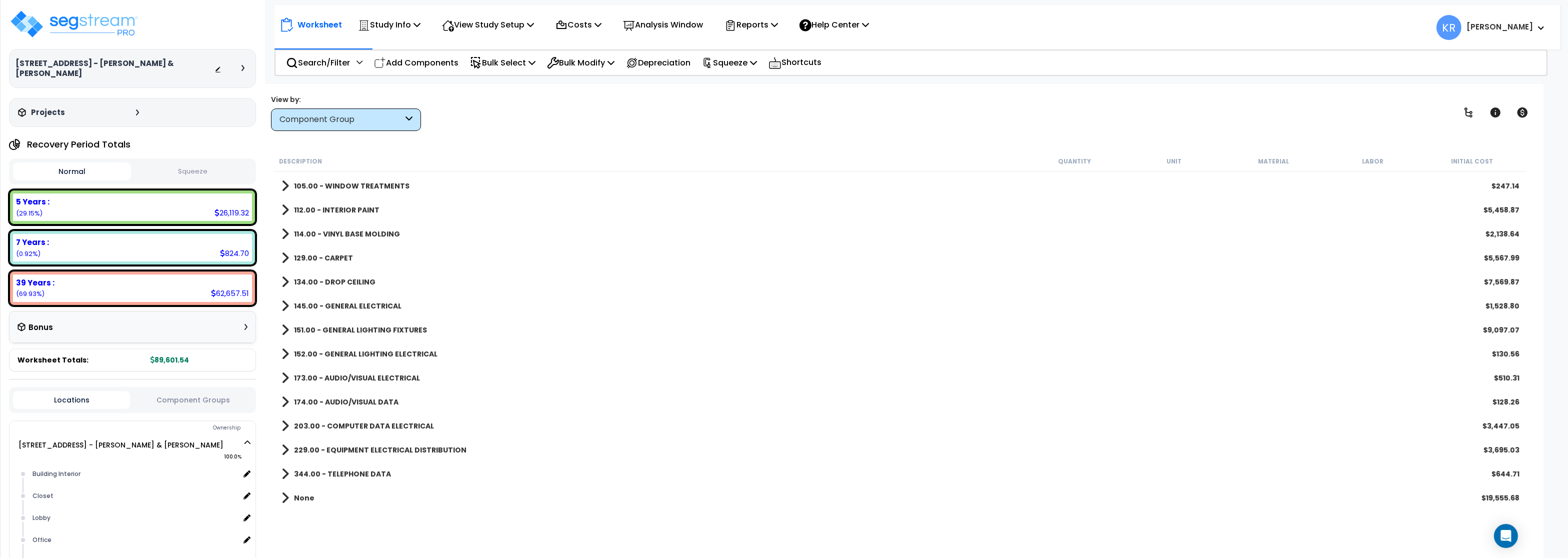
scroll to position [78, 0]
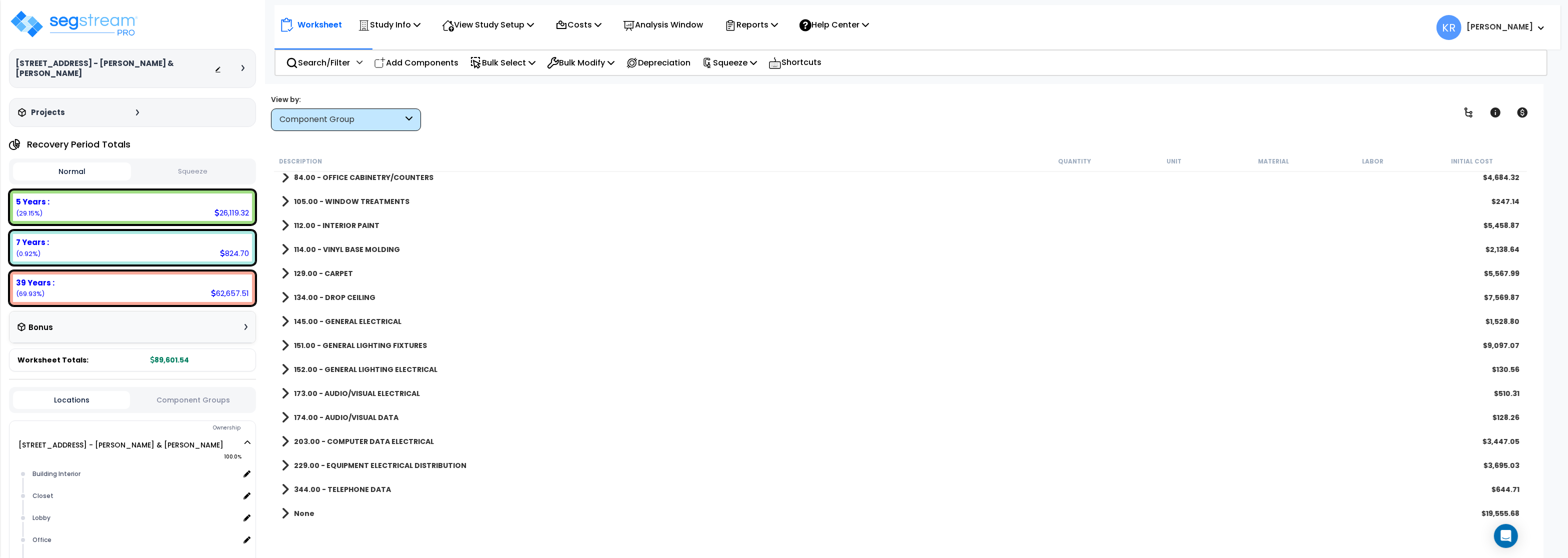
click at [390, 465] on b "229.00 - EQUIPMENT ELECTRICAL DISTRIBUTION" at bounding box center [380, 466] width 173 height 10
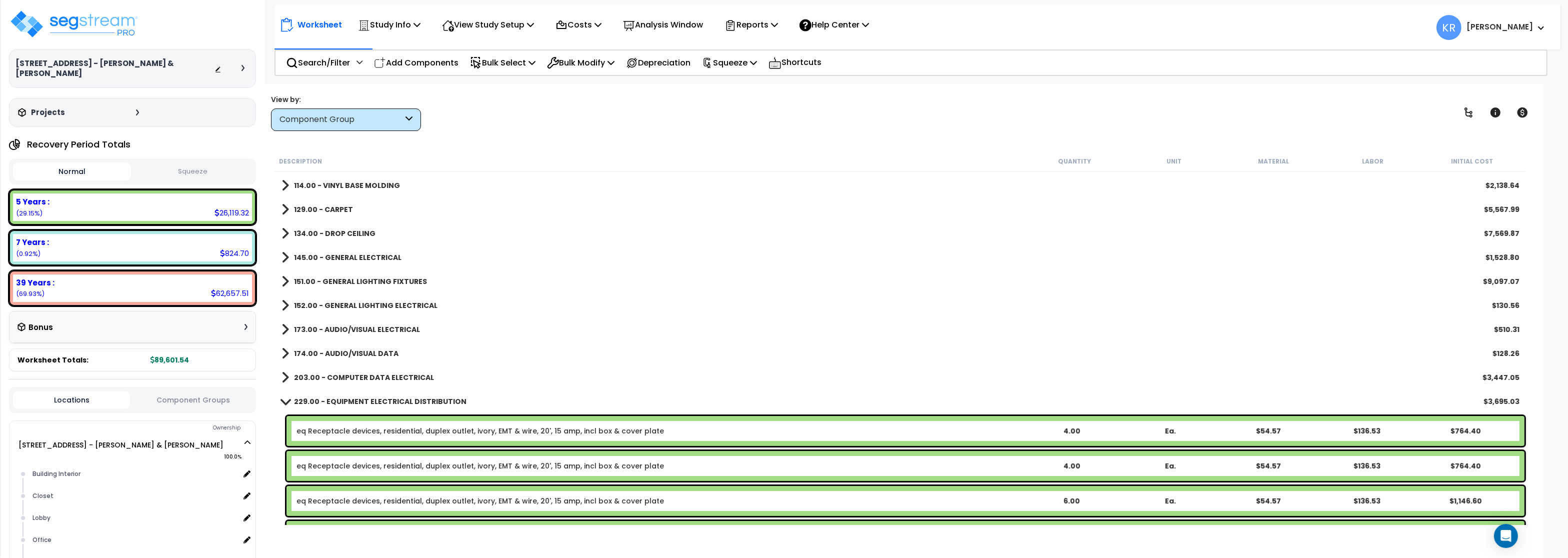
scroll to position [258, 0]
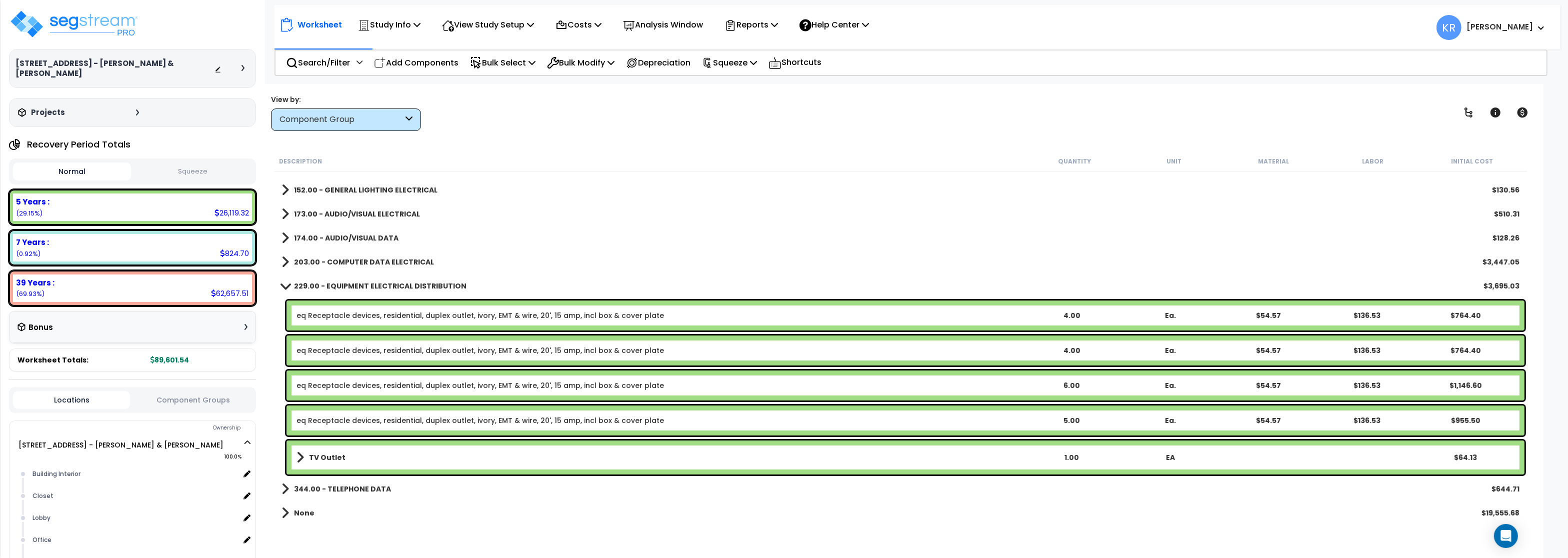
click at [353, 279] on link "229.00 - EQUIPMENT ELECTRICAL DISTRIBUTION" at bounding box center [374, 286] width 185 height 14
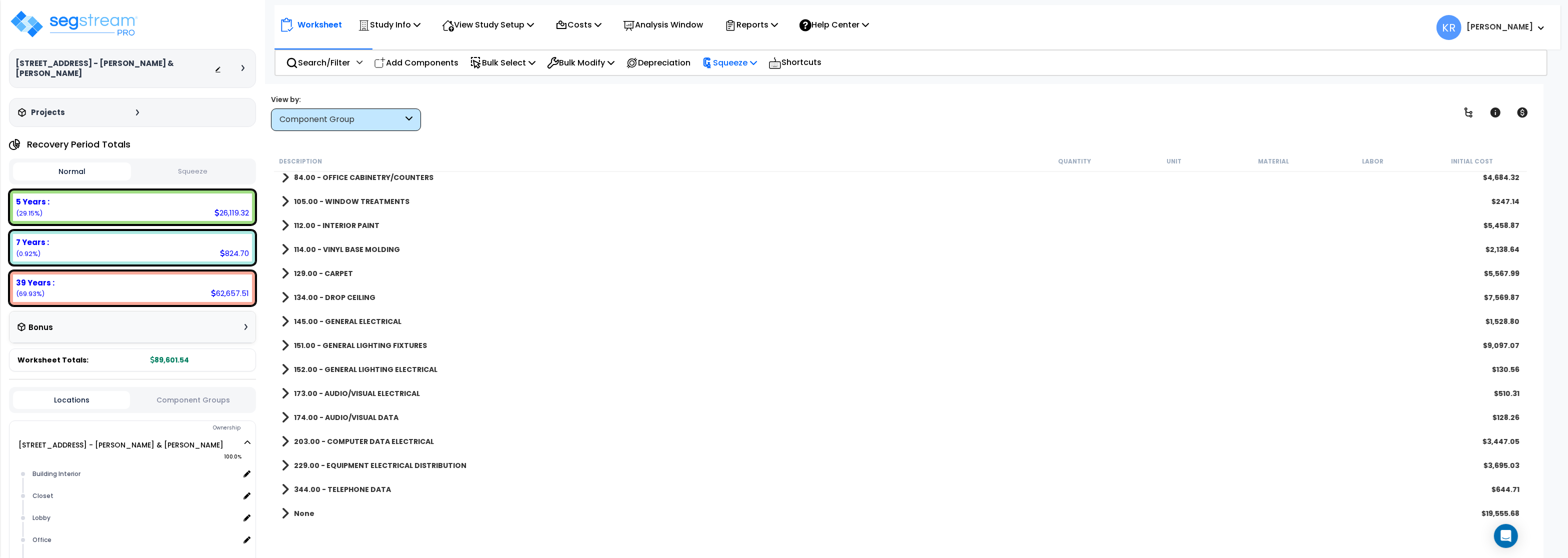
click at [753, 64] on p "Squeeze" at bounding box center [730, 62] width 55 height 13
click at [743, 83] on link "Squeeze" at bounding box center [746, 85] width 99 height 20
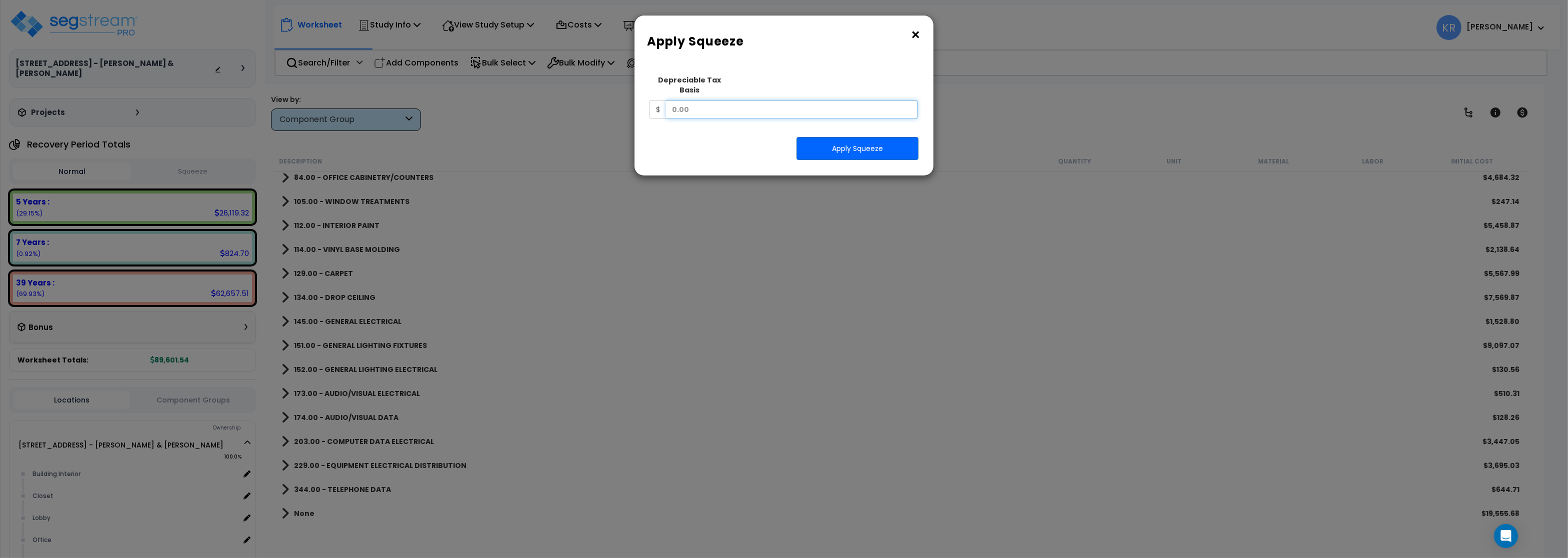
click at [726, 100] on input "text" at bounding box center [792, 109] width 252 height 19
type input "90,956.61"
click at [887, 140] on button "Apply Squeeze" at bounding box center [857, 149] width 122 height 23
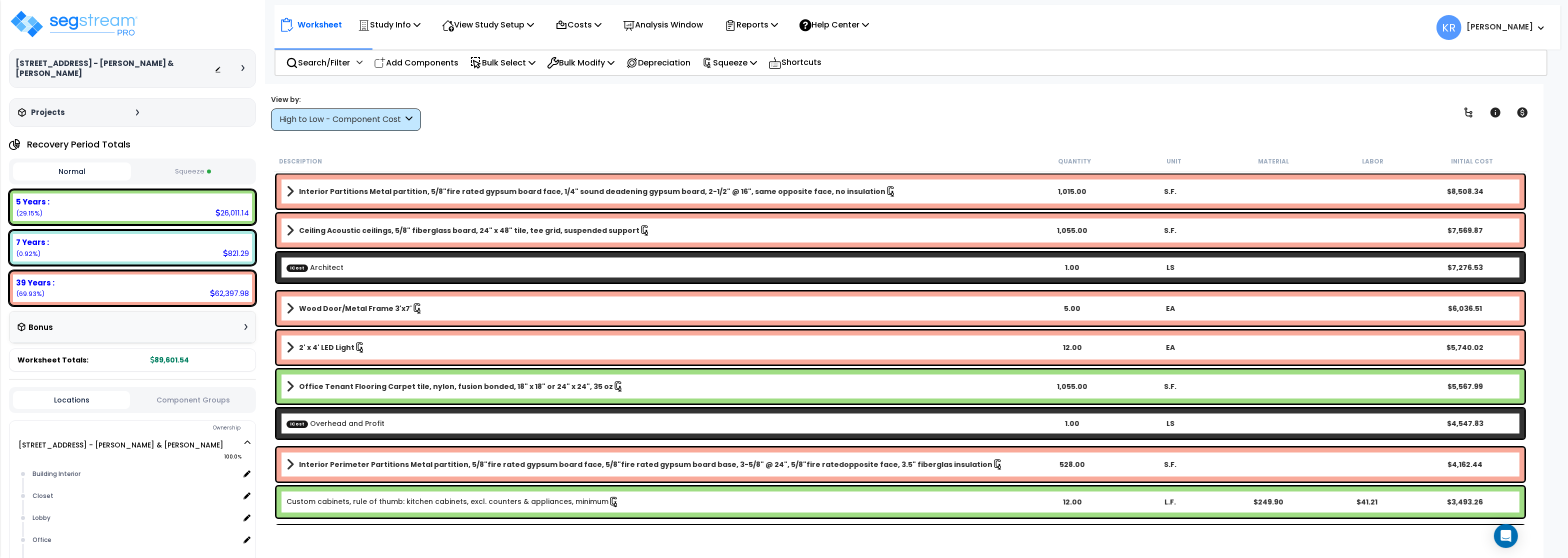
scroll to position [78, 0]
